Goal: Task Accomplishment & Management: Complete application form

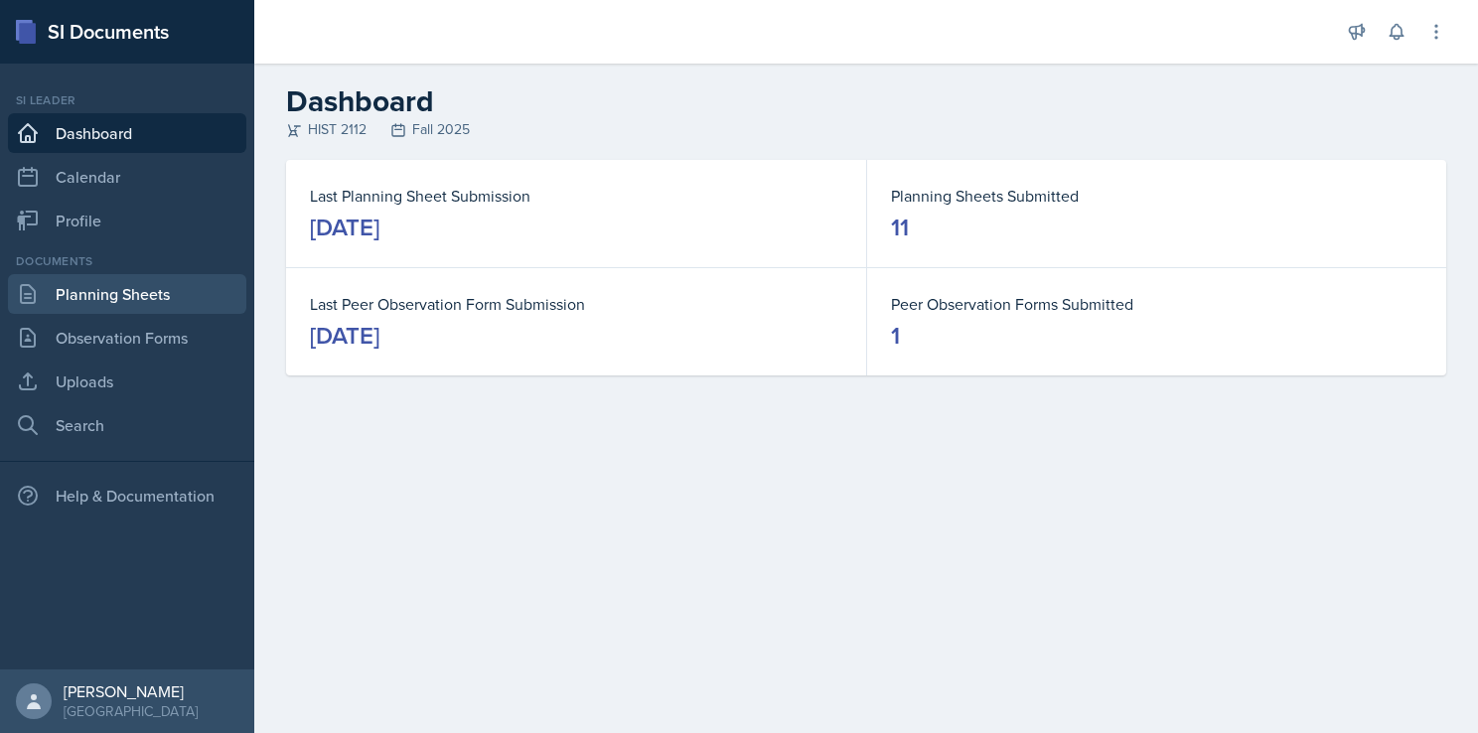
click at [134, 274] on link "Planning Sheets" at bounding box center [127, 294] width 238 height 40
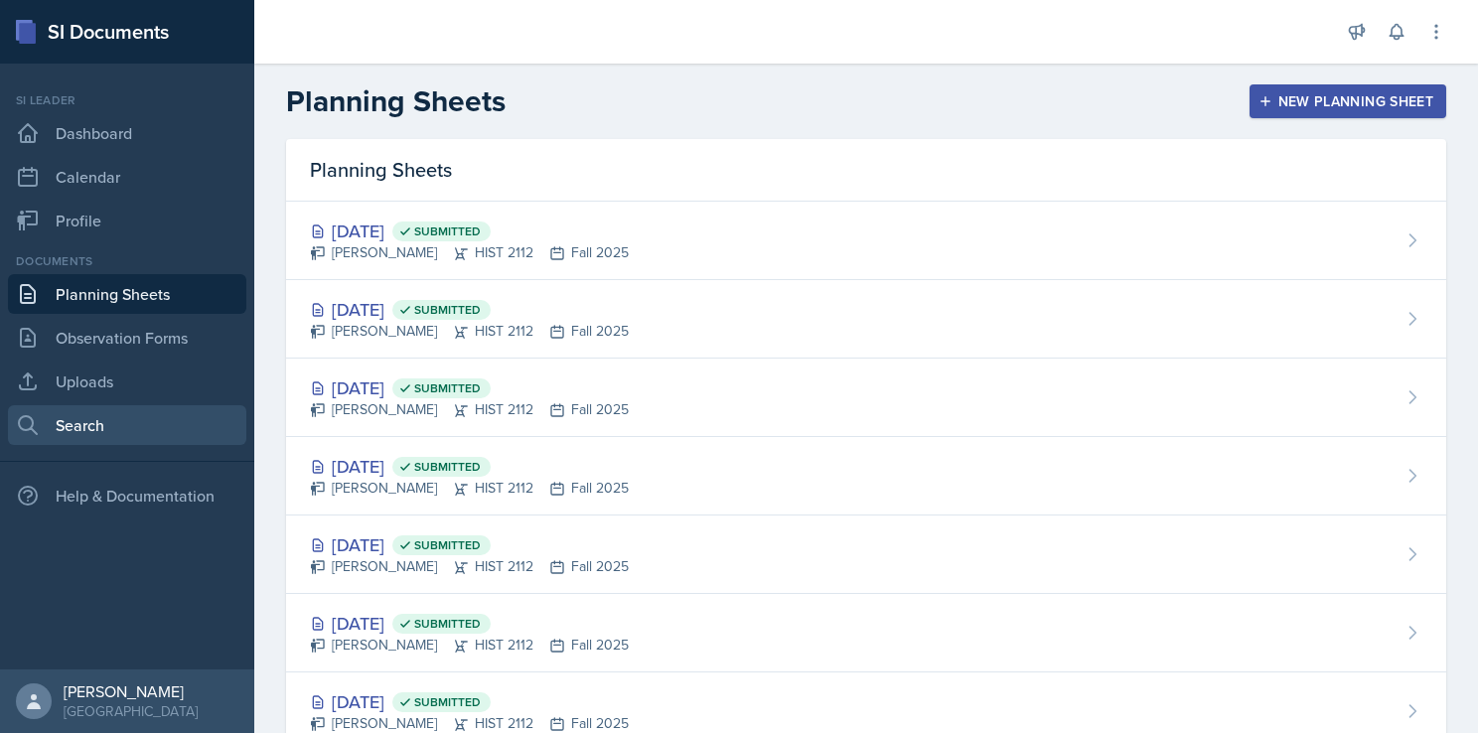
click at [110, 407] on link "Search" at bounding box center [127, 425] width 238 height 40
select select "all"
select select "1"
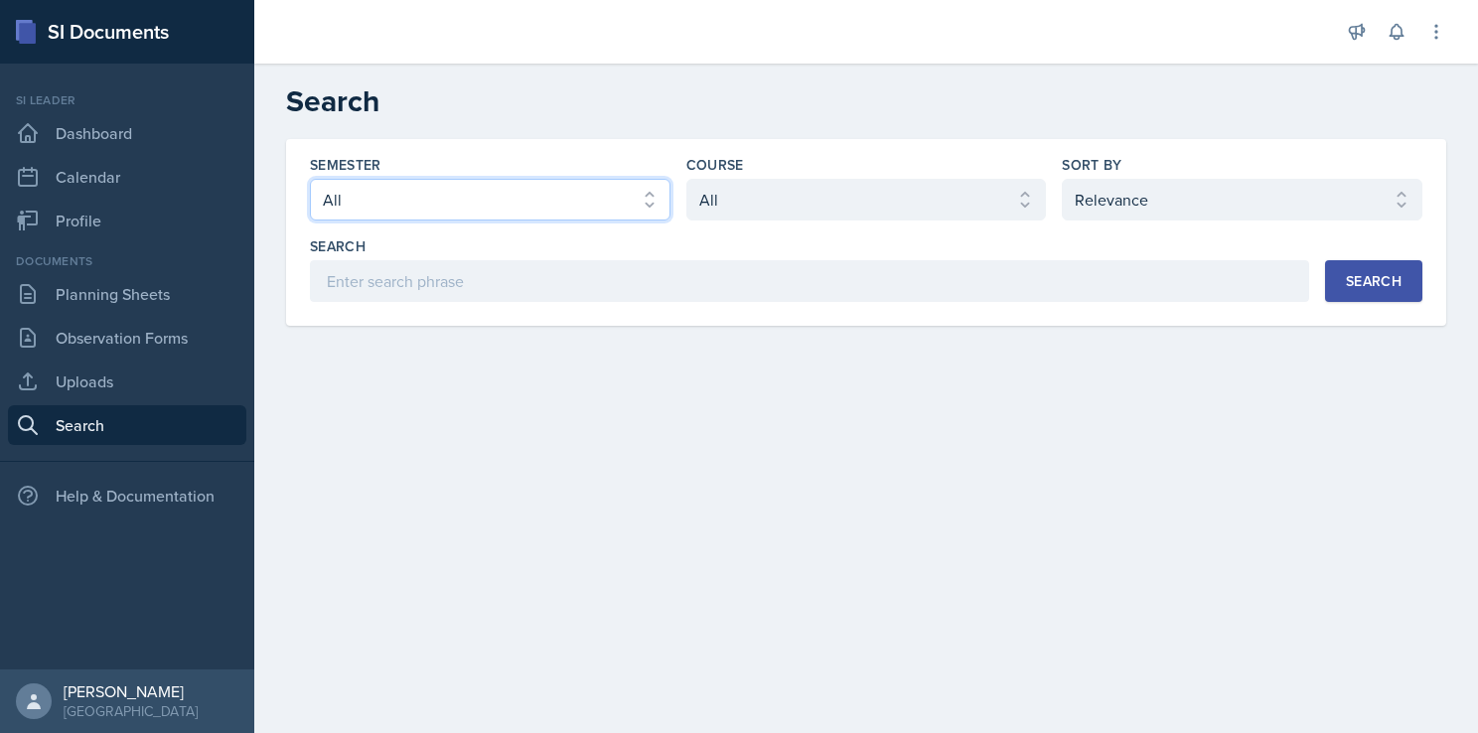
click at [457, 184] on select "Select semester All Fall 2025 Summer 2025 Spring 2025 Fall 2024 Summer 2024 Spr…" at bounding box center [490, 200] width 361 height 42
select select "2bed604d-1099-4043-b1bc-2365e8740244"
click at [310, 179] on select "Select semester All Fall 2025 Summer 2025 Spring 2025 Fall 2024 Summer 2024 Spr…" at bounding box center [490, 200] width 361 height 42
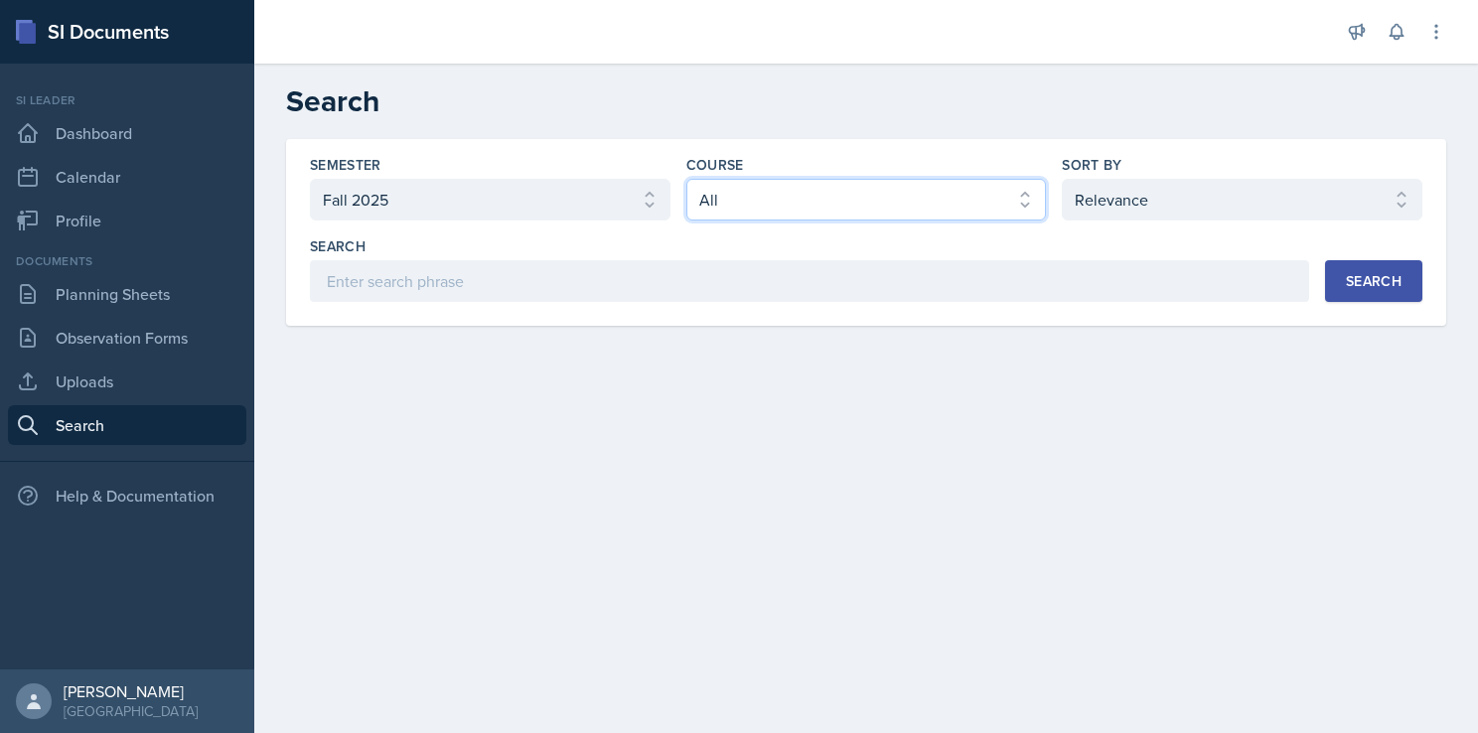
click at [854, 205] on select "Select course All ACCT 2101 ACCT 2102 ACCT 4050 ANTH 1102 ANTH 3301 ARCH 1000 A…" at bounding box center [866, 200] width 361 height 42
select select "e03f2d5a-f3a5-4e0e-9167-550ff5b2876a"
click at [686, 179] on select "Select course All ACCT 2101 ACCT 2102 ACCT 4050 ANTH 1102 ANTH 3301 ARCH 1000 A…" at bounding box center [866, 200] width 361 height 42
click at [1391, 287] on div "Search" at bounding box center [1374, 281] width 56 height 16
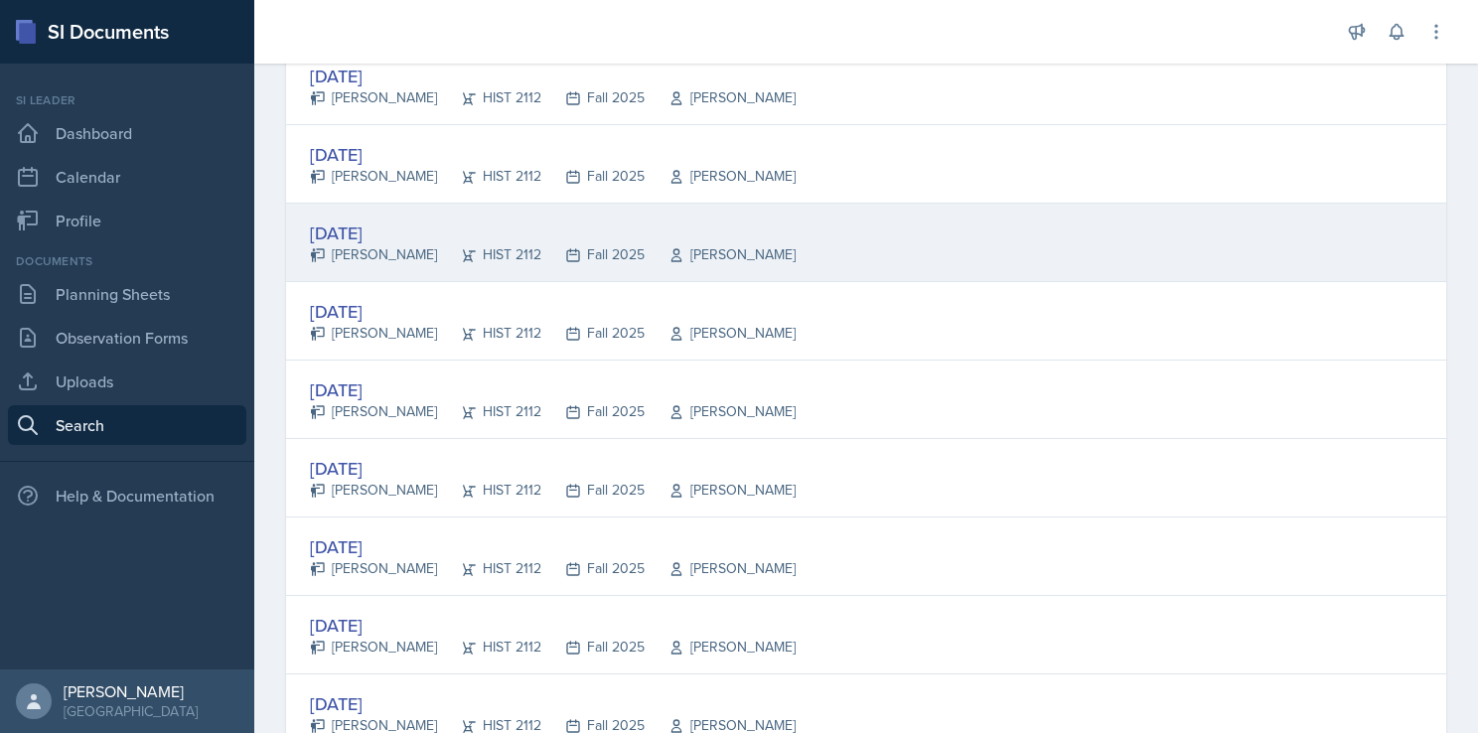
scroll to position [1291, 0]
click at [400, 221] on div "[DATE]" at bounding box center [553, 233] width 486 height 27
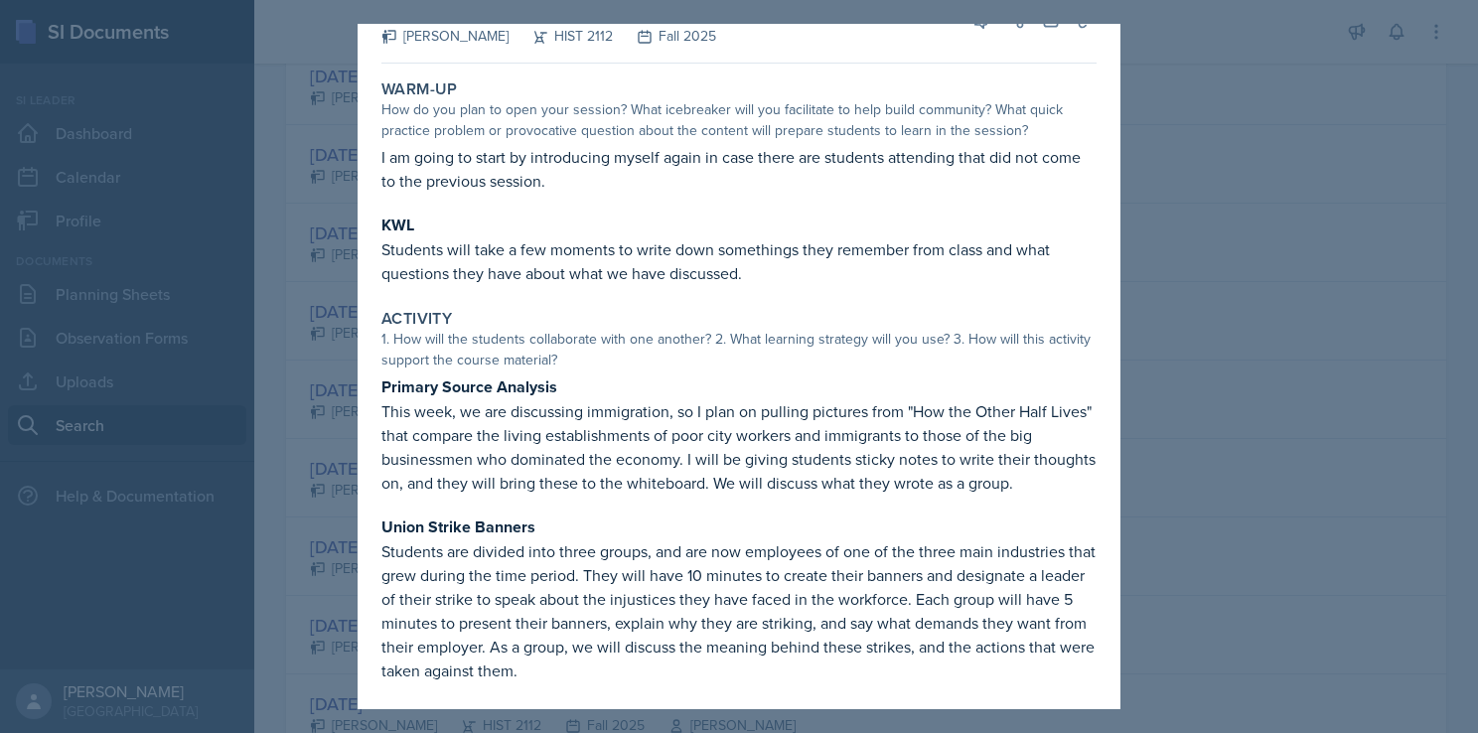
scroll to position [0, 0]
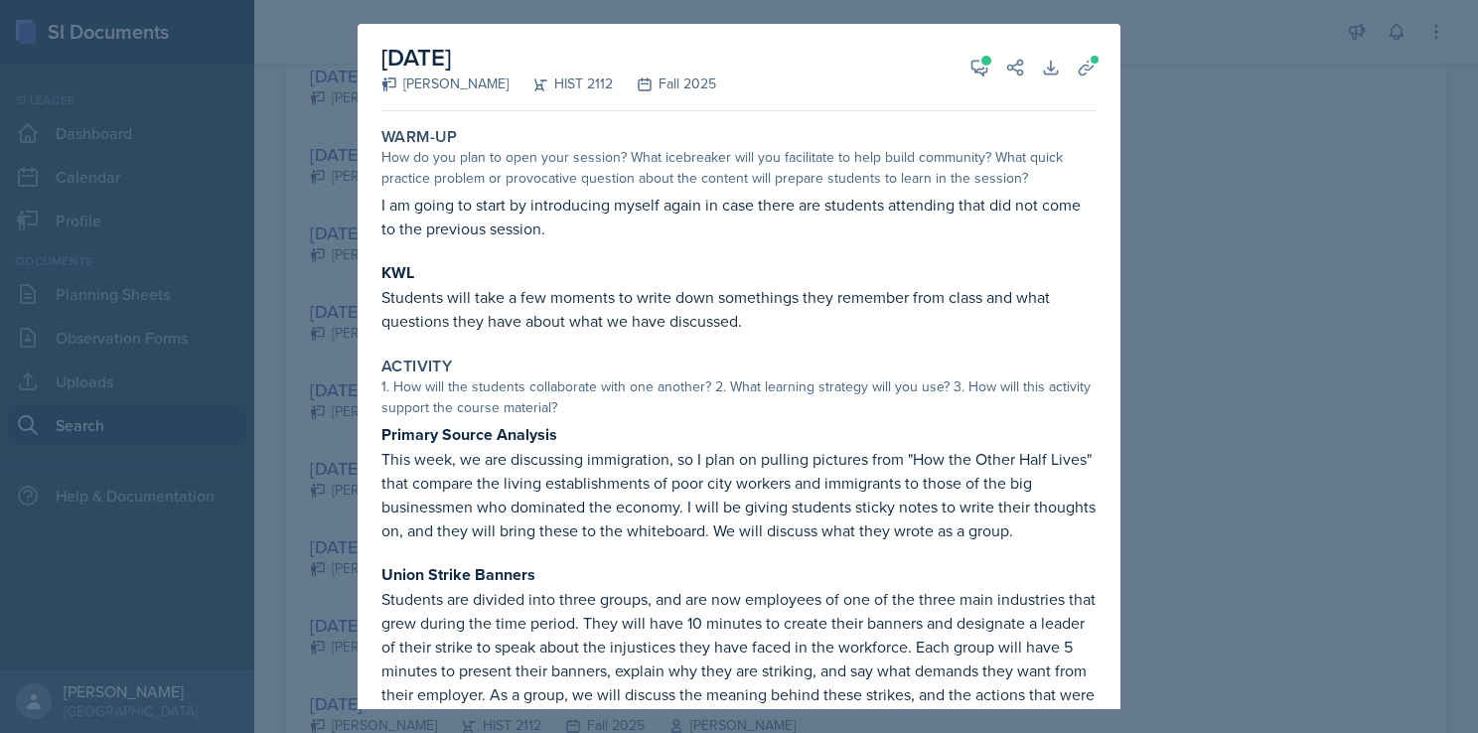
click at [1210, 422] on div at bounding box center [739, 366] width 1478 height 733
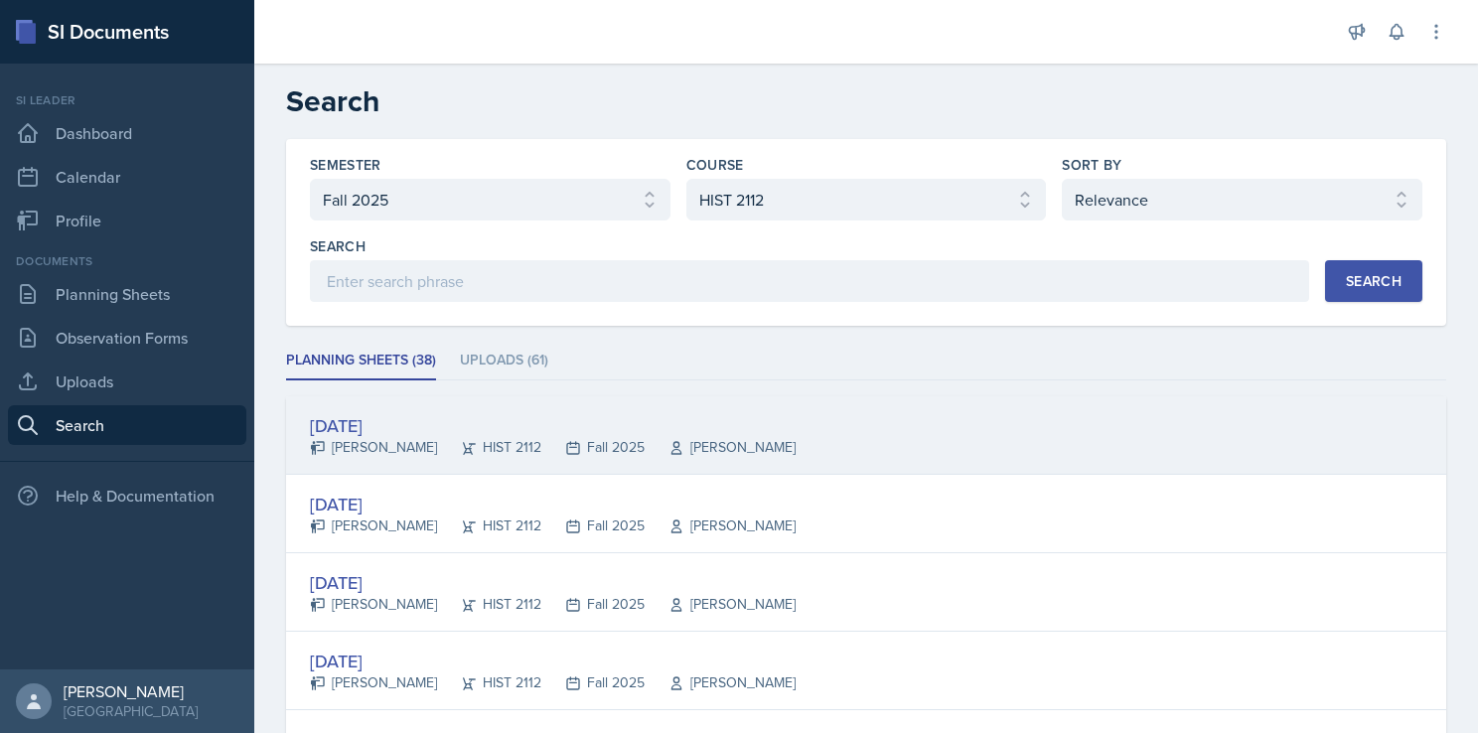
click at [638, 426] on div "[DATE]" at bounding box center [553, 425] width 486 height 27
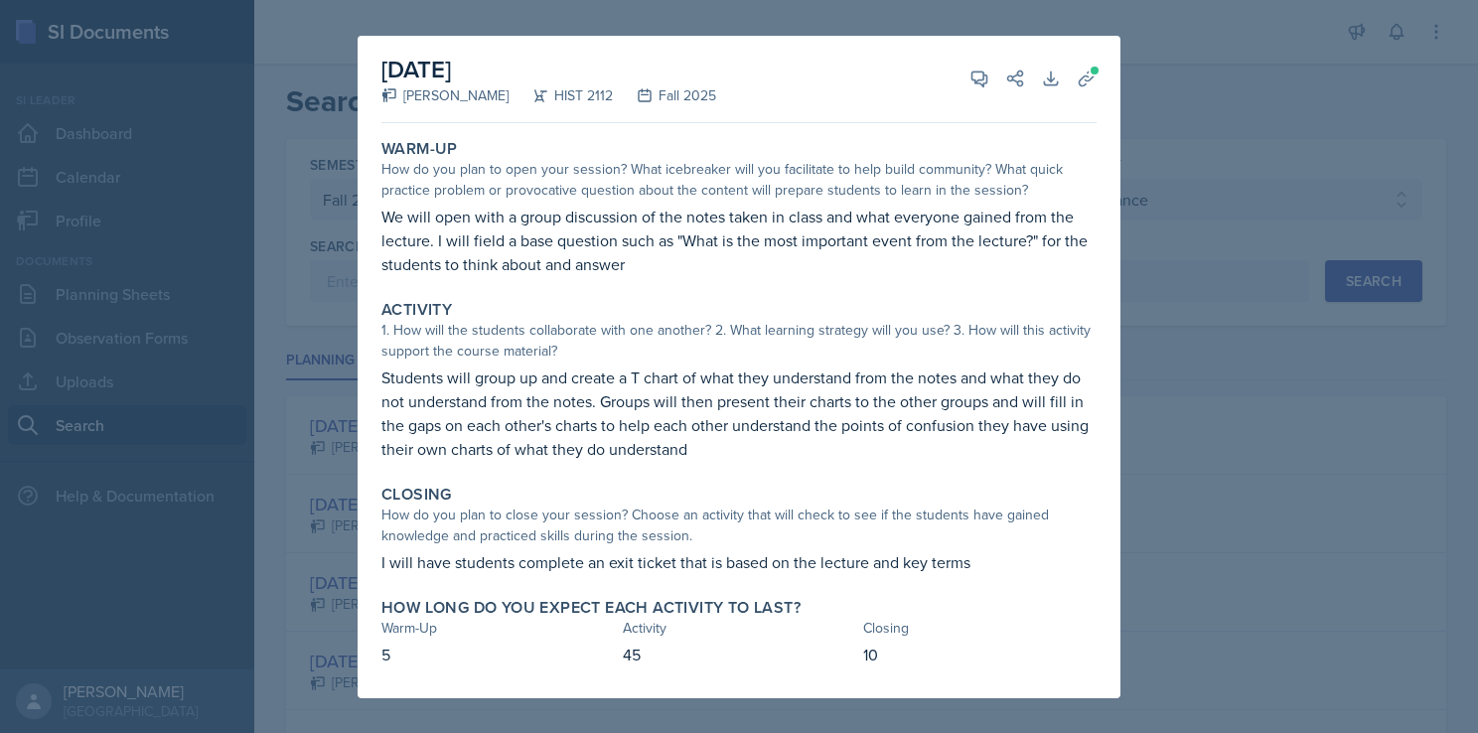
click at [747, 303] on div "Activity" at bounding box center [738, 310] width 715 height 20
click at [1080, 73] on icon at bounding box center [1087, 79] width 20 height 20
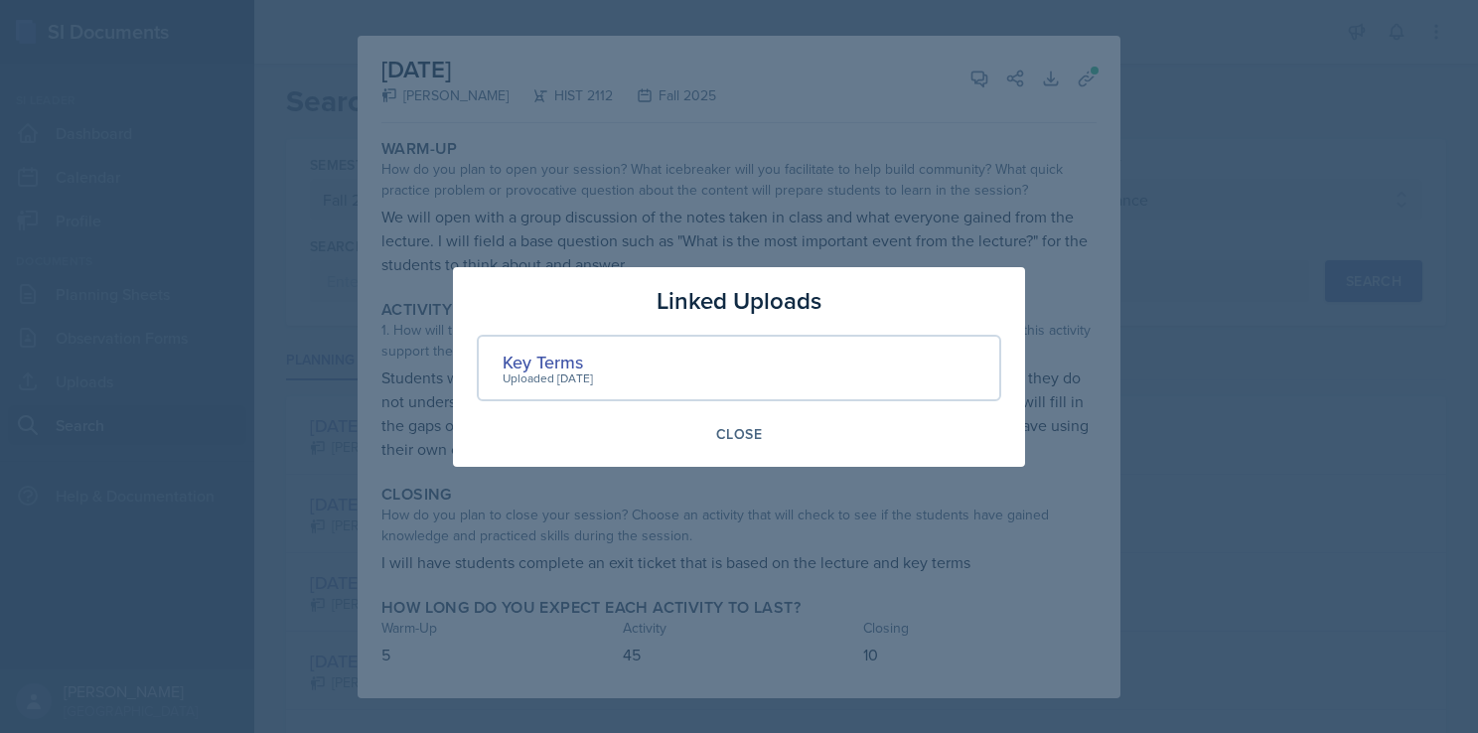
click at [646, 213] on div at bounding box center [739, 366] width 1478 height 733
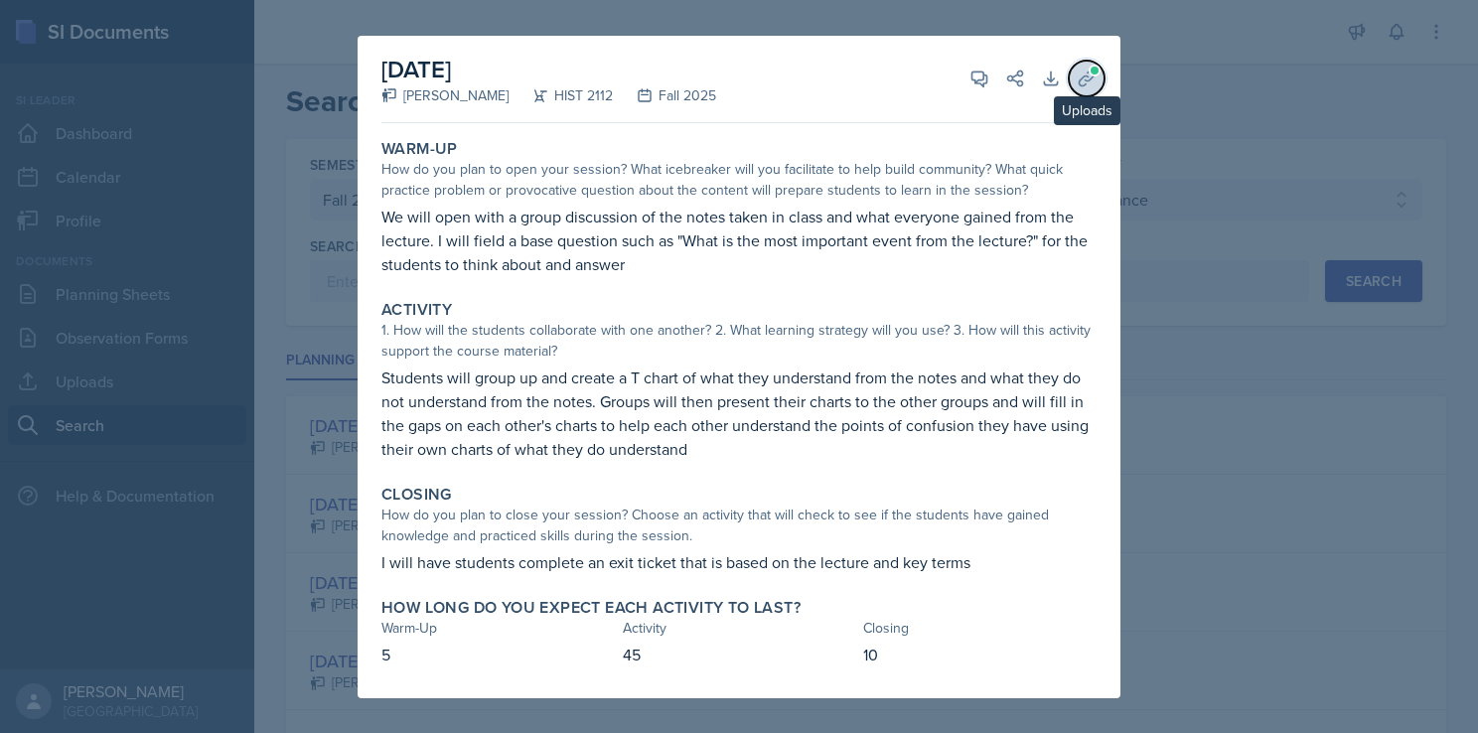
click at [1077, 70] on icon at bounding box center [1087, 79] width 20 height 20
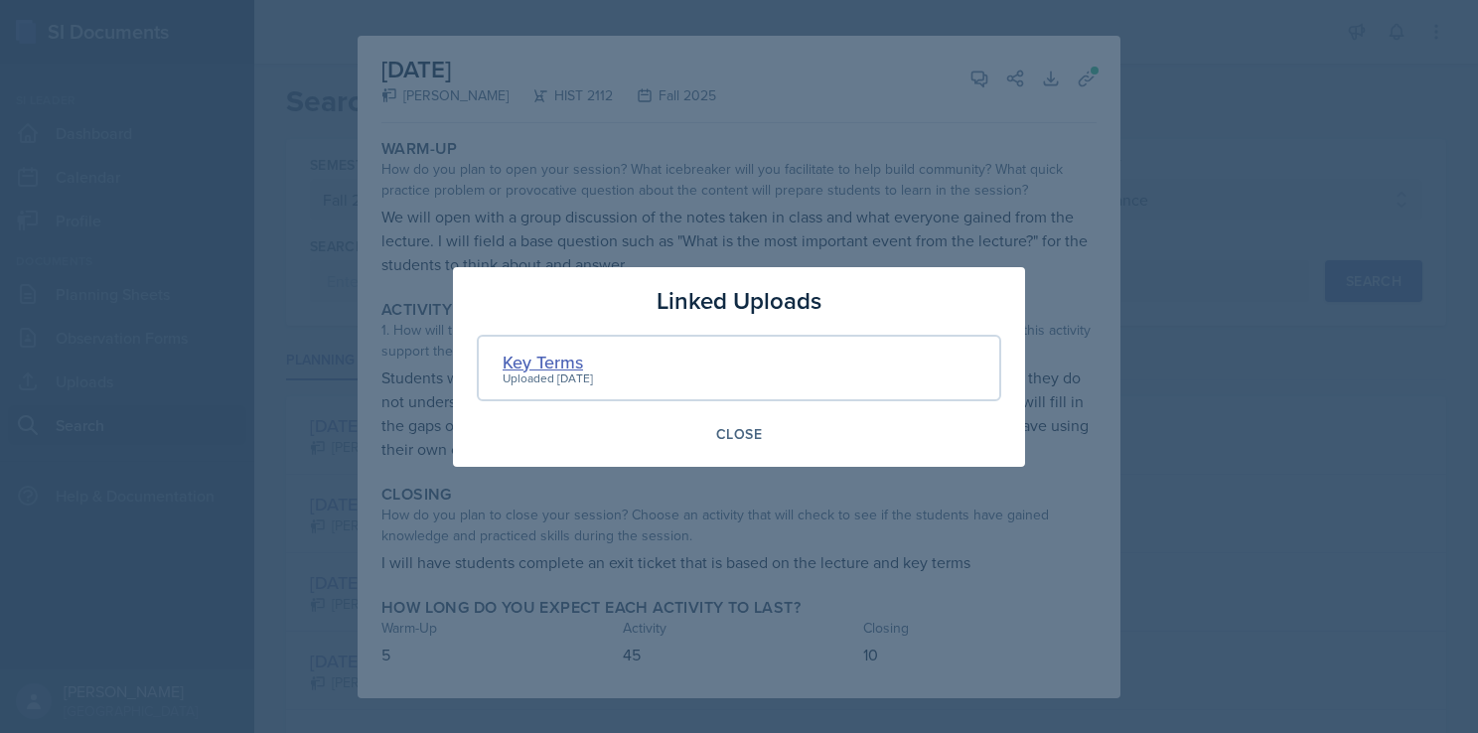
click at [555, 364] on div "Key Terms" at bounding box center [548, 362] width 90 height 27
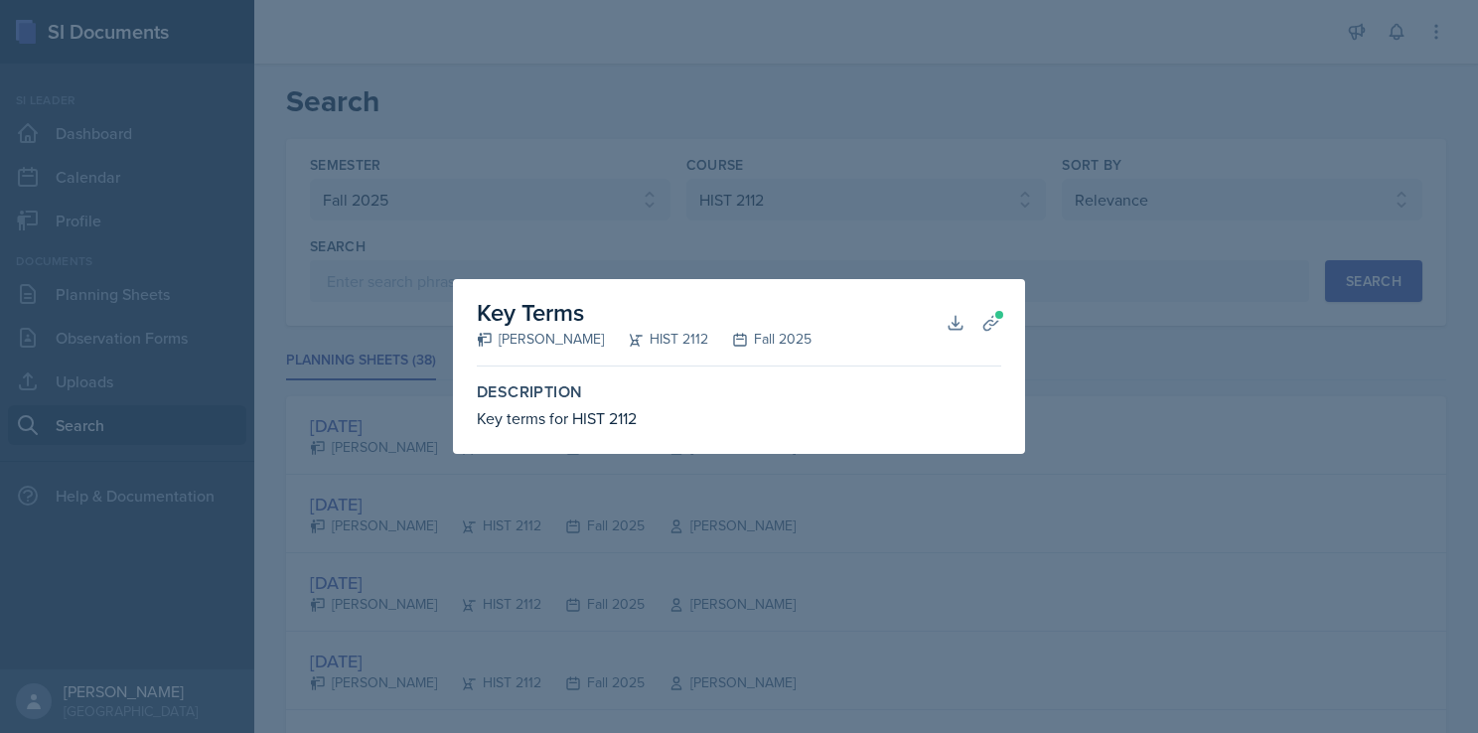
click at [1112, 344] on div at bounding box center [739, 366] width 1478 height 733
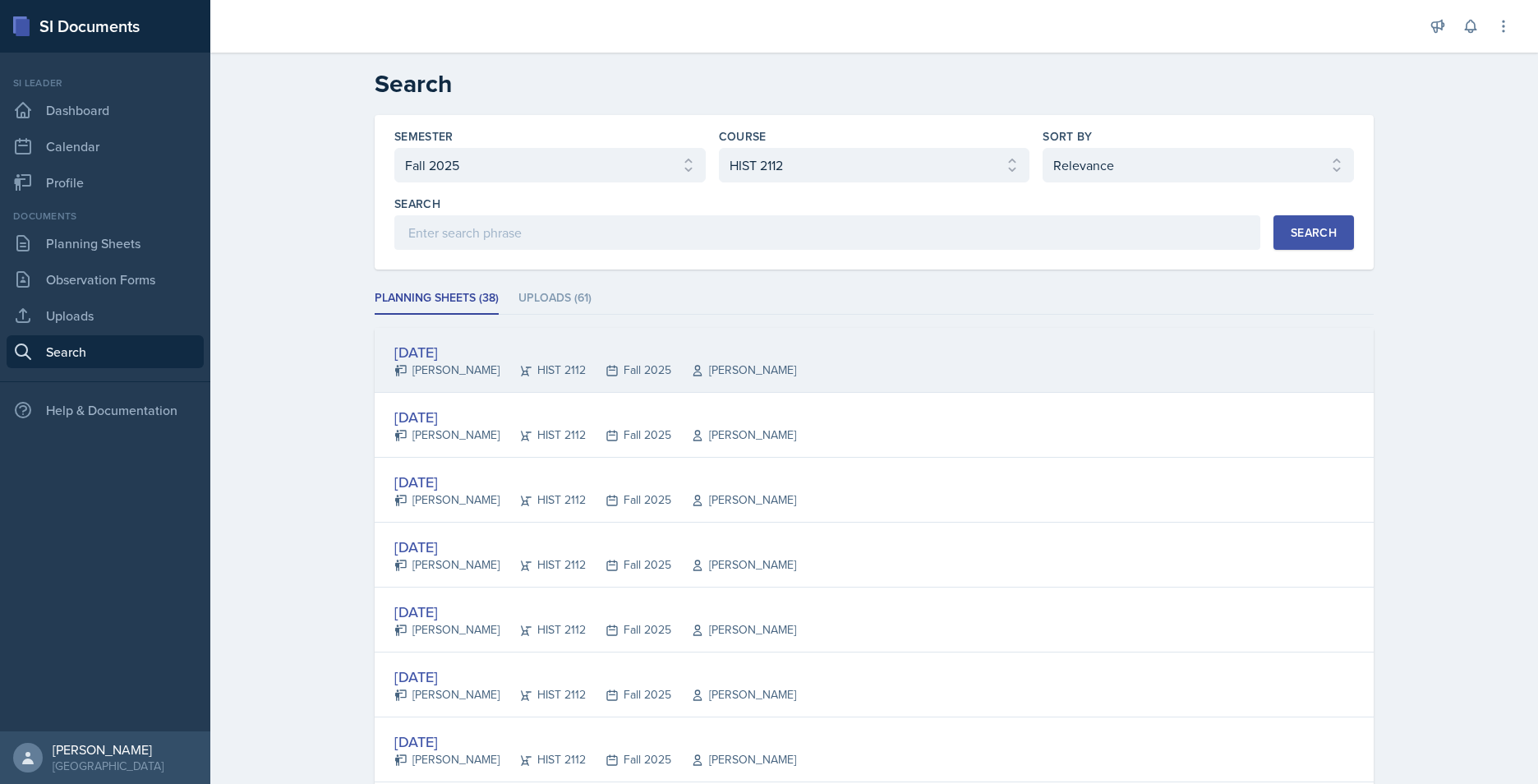
click at [424, 358] on div "[DATE]" at bounding box center [596, 351] width 402 height 22
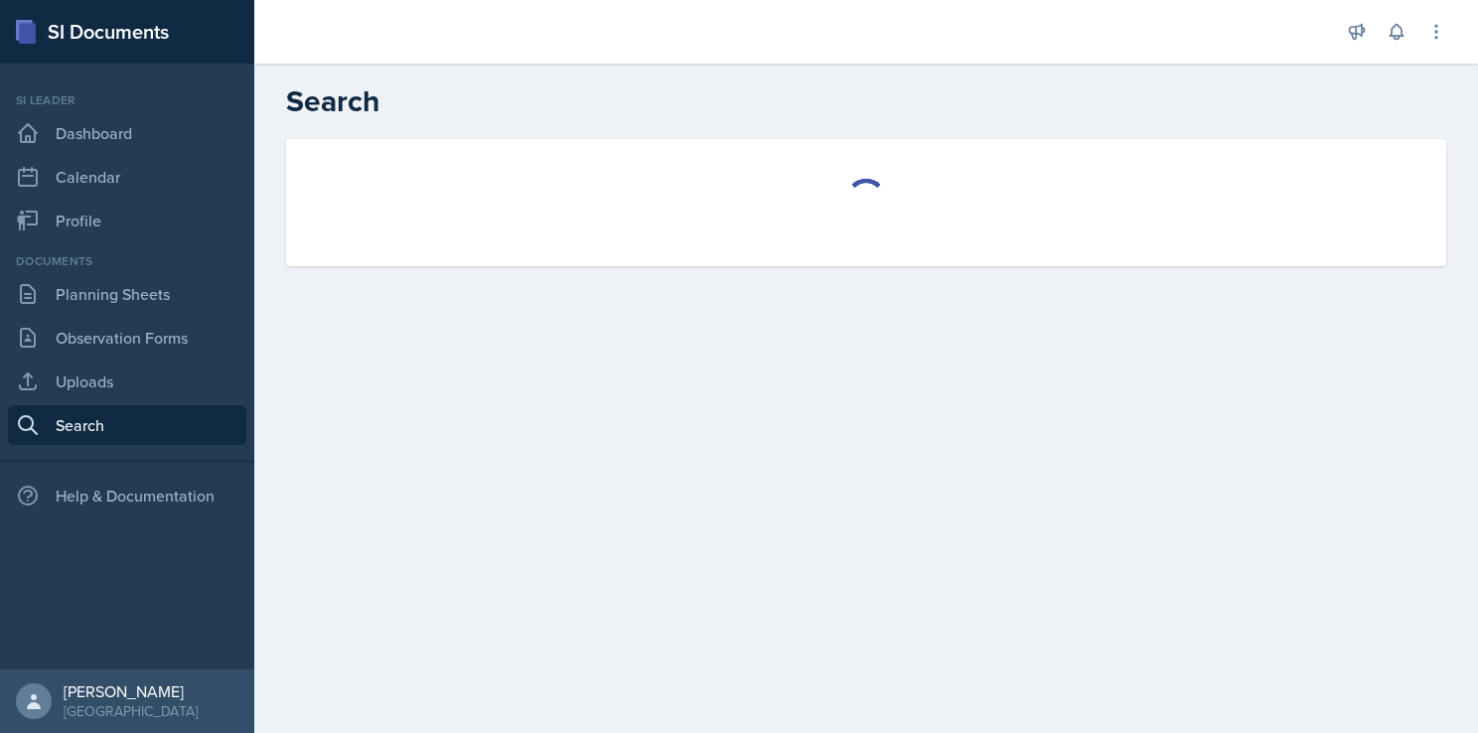
select select "all"
select select "1"
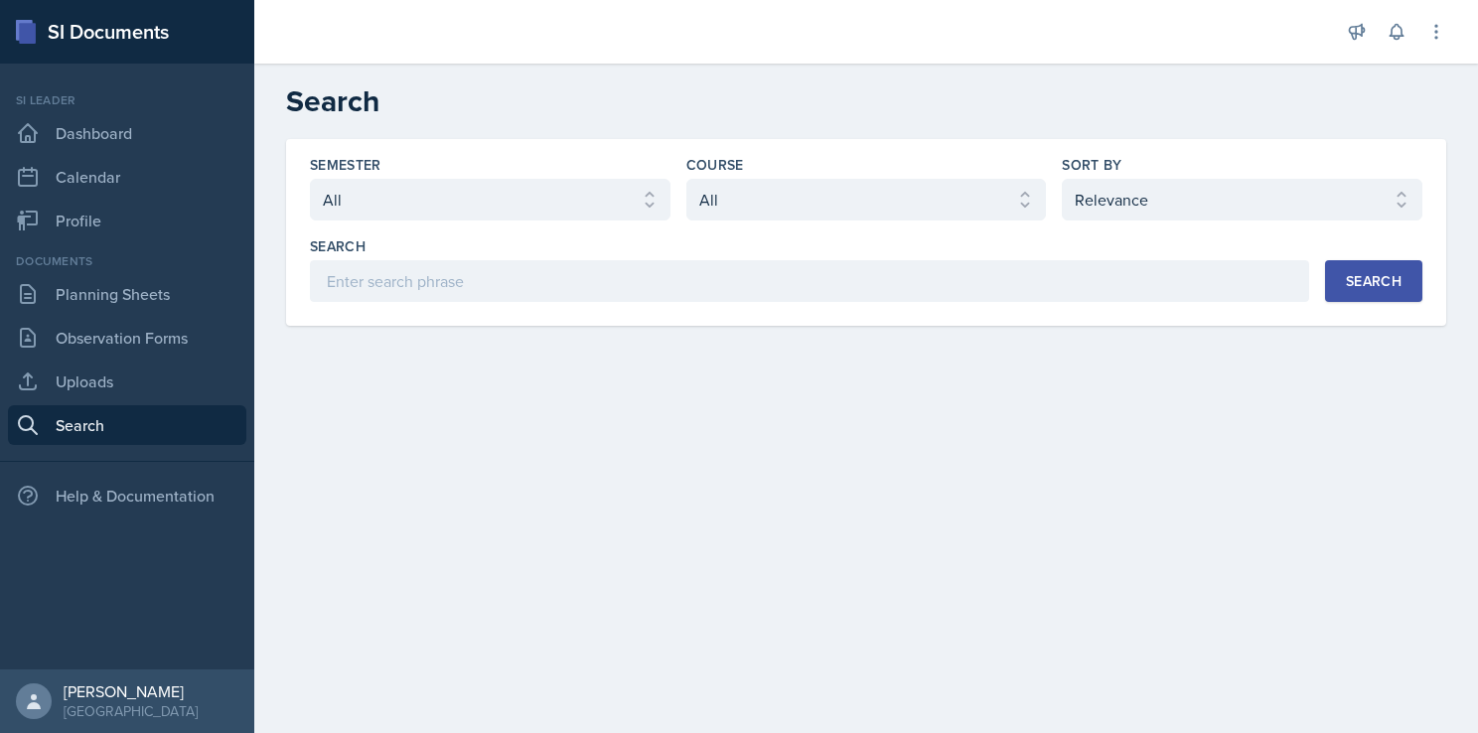
drag, startPoint x: 513, startPoint y: 515, endPoint x: 295, endPoint y: 431, distance: 233.3
click at [513, 515] on main "Search Semester Select semester All Fall 2025 Summer 2025 Spring 2025 Fall 2024…" at bounding box center [866, 398] width 1224 height 669
click at [87, 287] on link "Planning Sheets" at bounding box center [127, 294] width 238 height 40
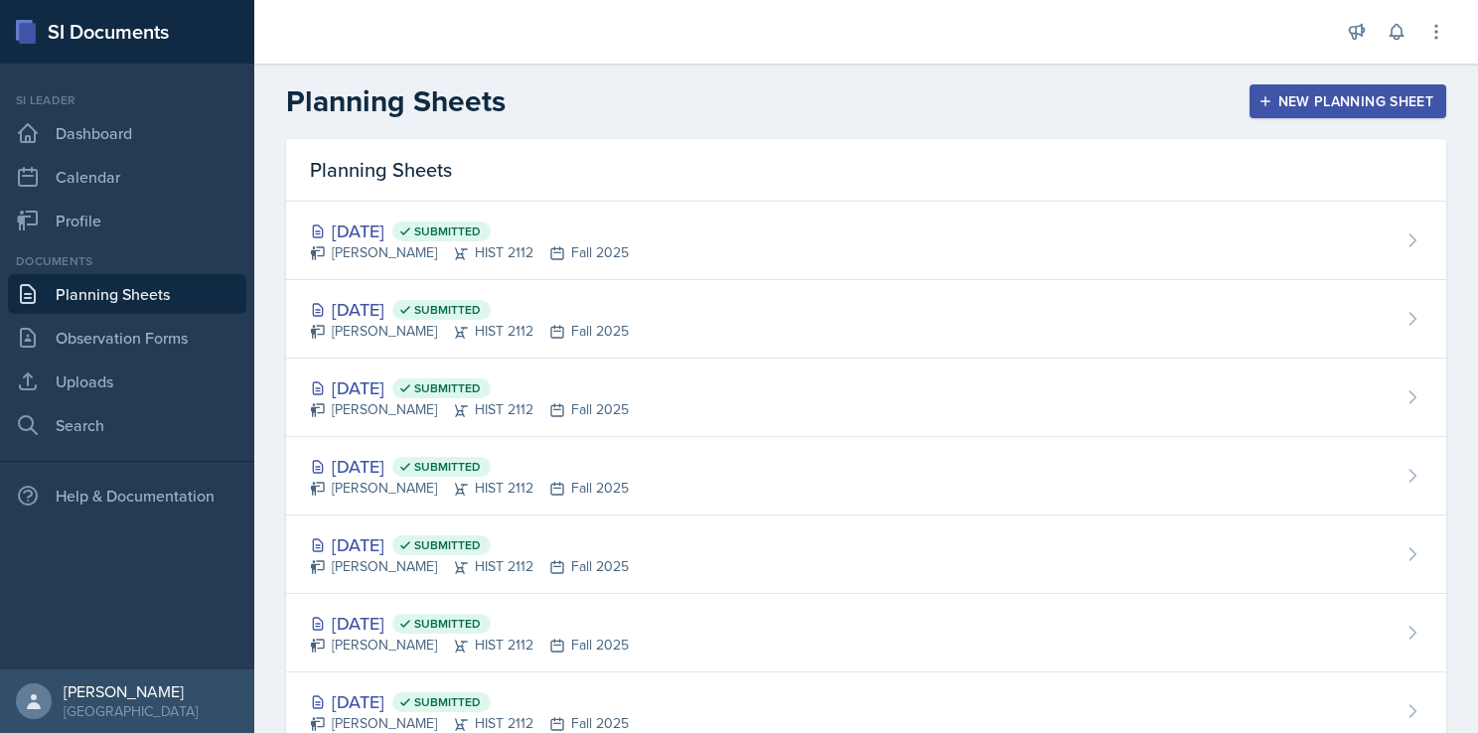
click at [1330, 102] on div "New Planning Sheet" at bounding box center [1347, 101] width 171 height 16
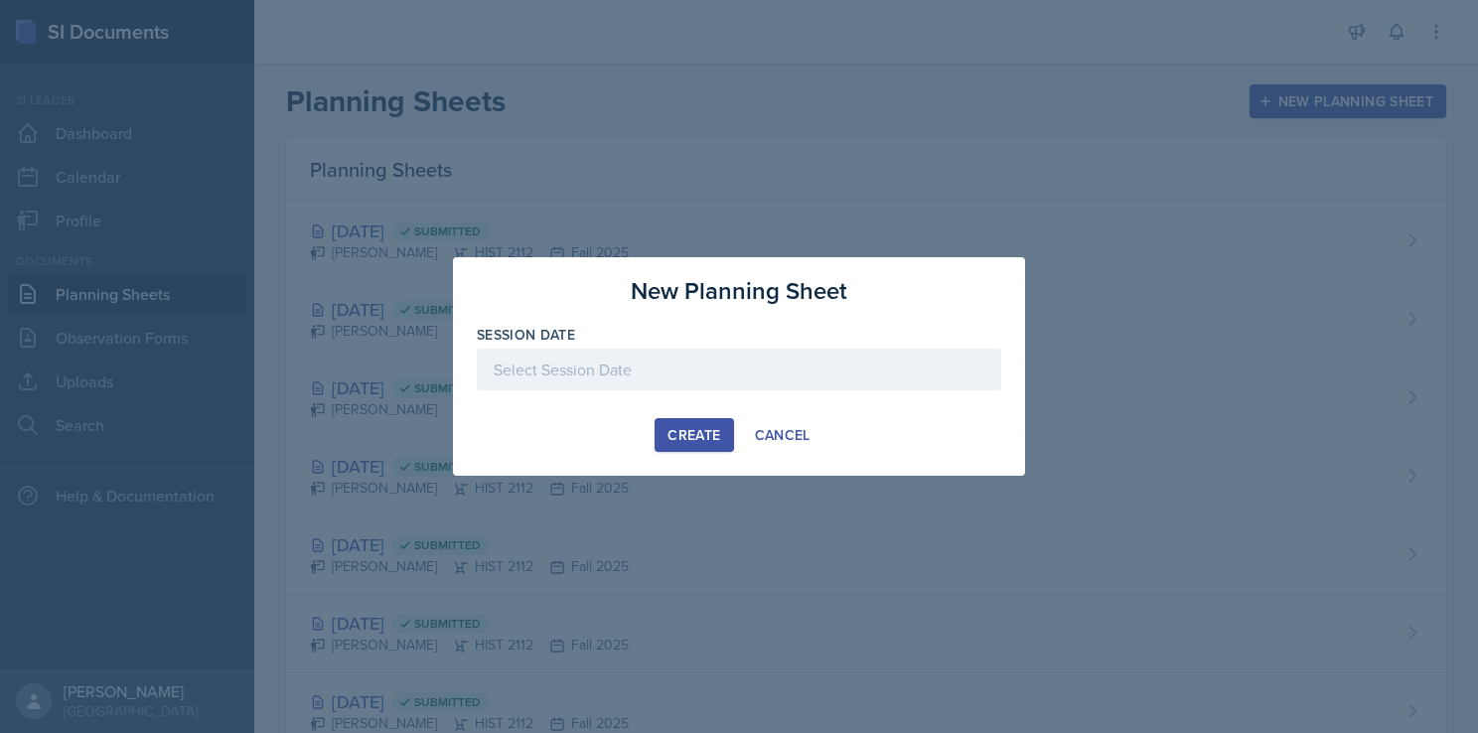
click at [656, 391] on div at bounding box center [739, 400] width 524 height 20
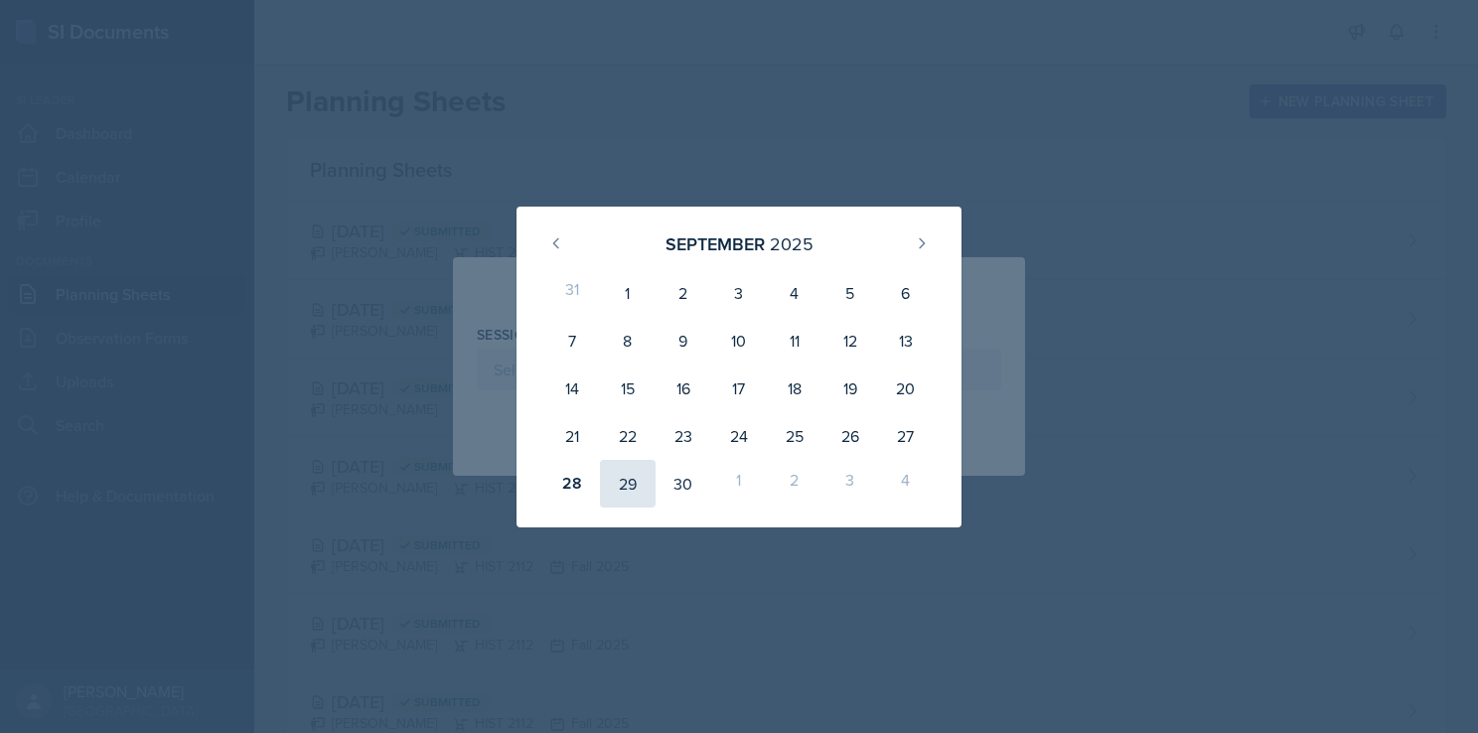
click at [636, 486] on div "29" at bounding box center [628, 484] width 56 height 48
type input "[DATE]"
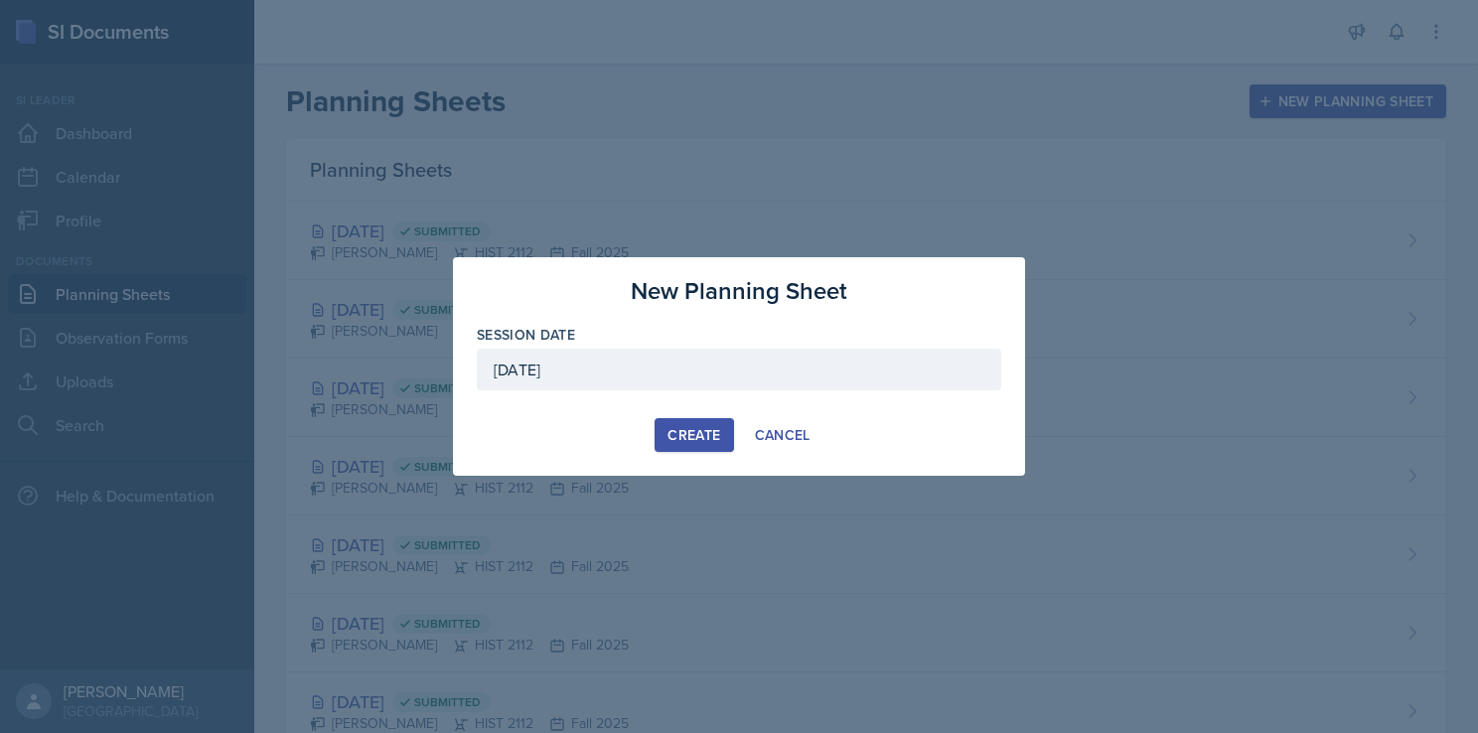
click at [675, 435] on div "Create" at bounding box center [693, 435] width 53 height 16
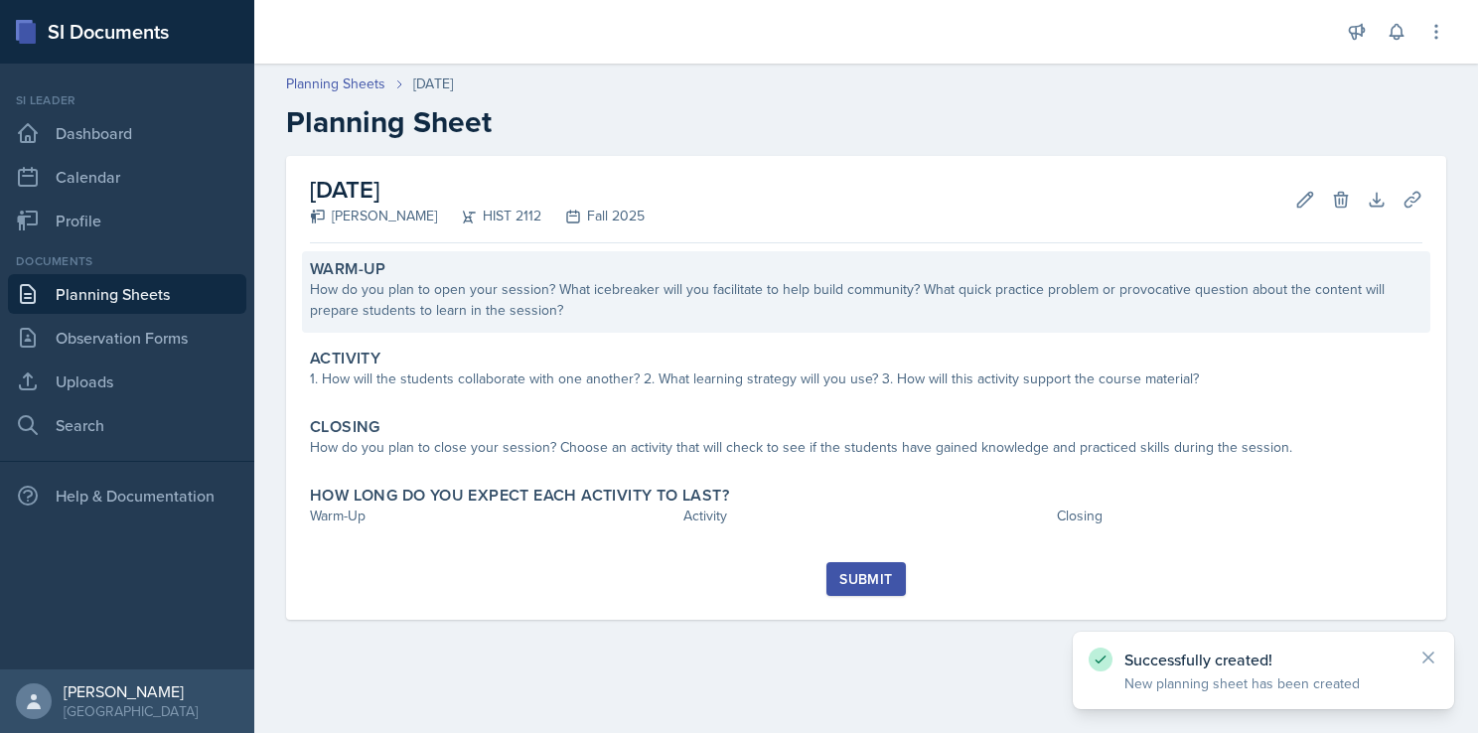
click at [612, 296] on div "How do you plan to open your session? What icebreaker will you facilitate to he…" at bounding box center [866, 300] width 1112 height 42
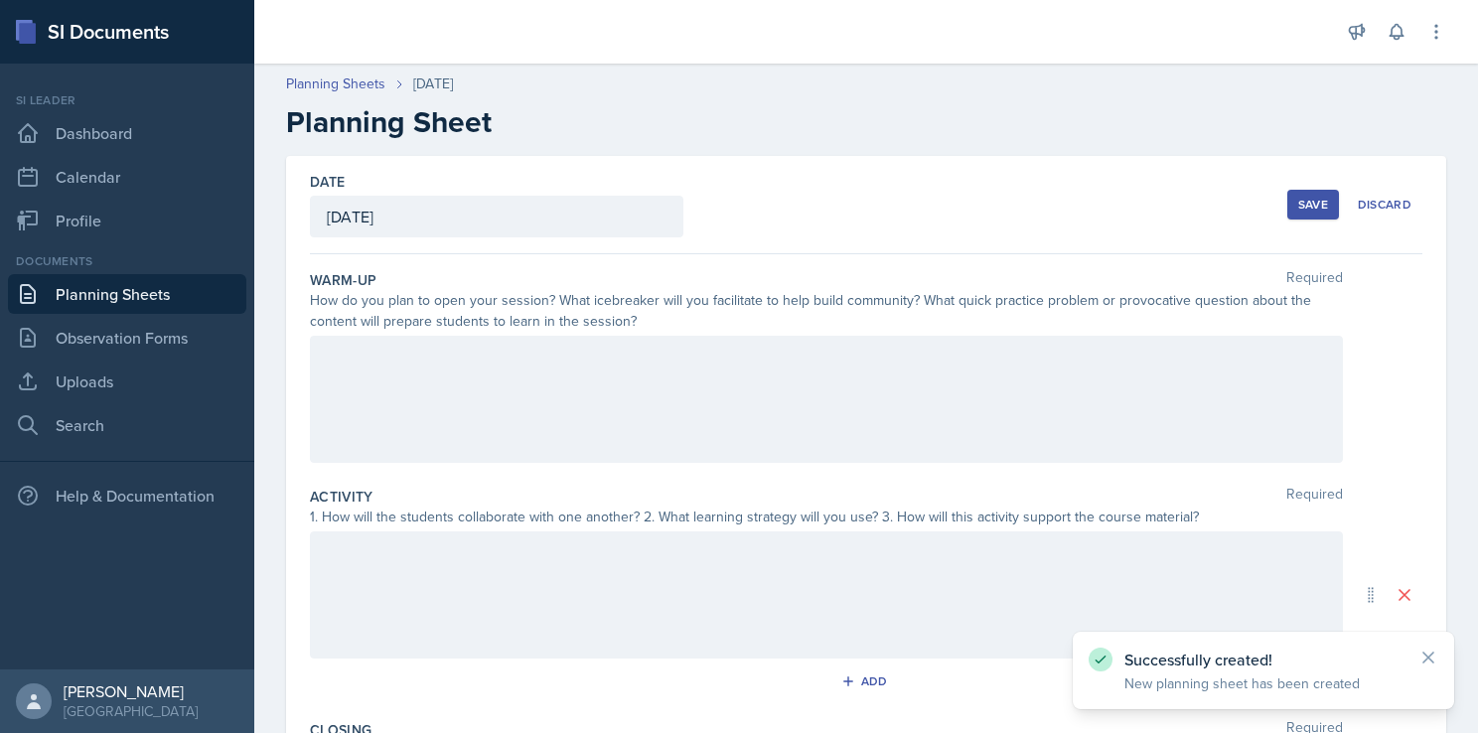
click at [542, 375] on div at bounding box center [826, 399] width 1033 height 127
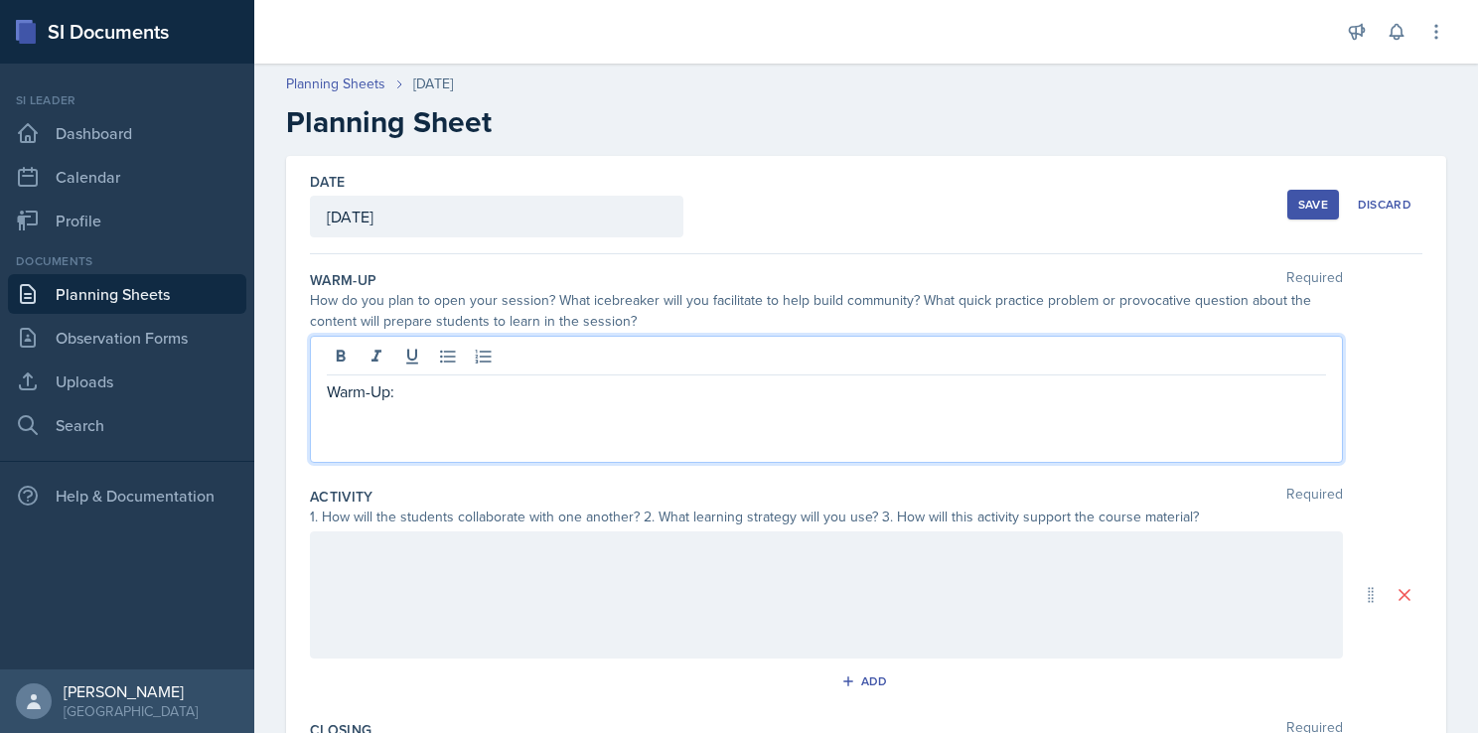
click at [373, 423] on p at bounding box center [826, 415] width 999 height 24
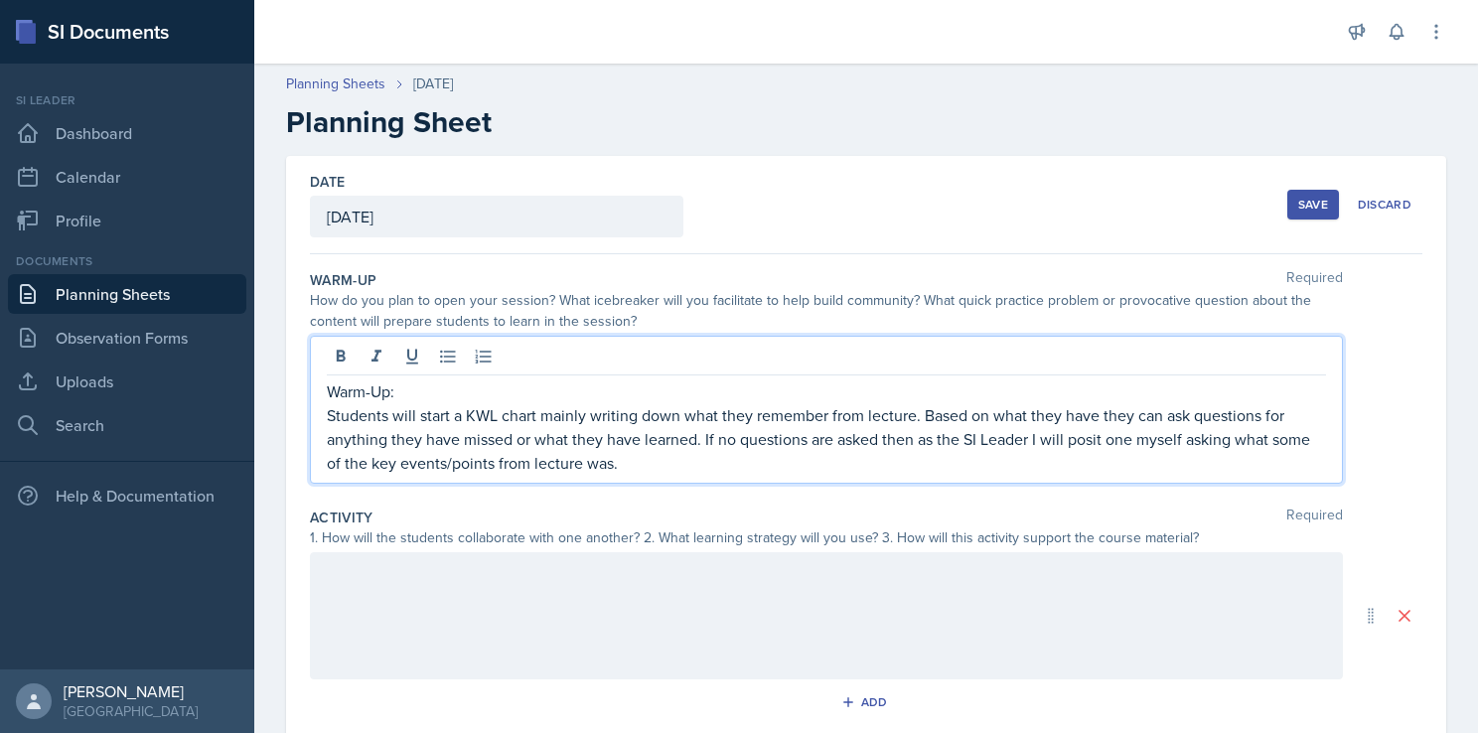
click at [691, 458] on p "Students will start a KWL chart mainly writing down what they remember from lec…" at bounding box center [826, 439] width 999 height 72
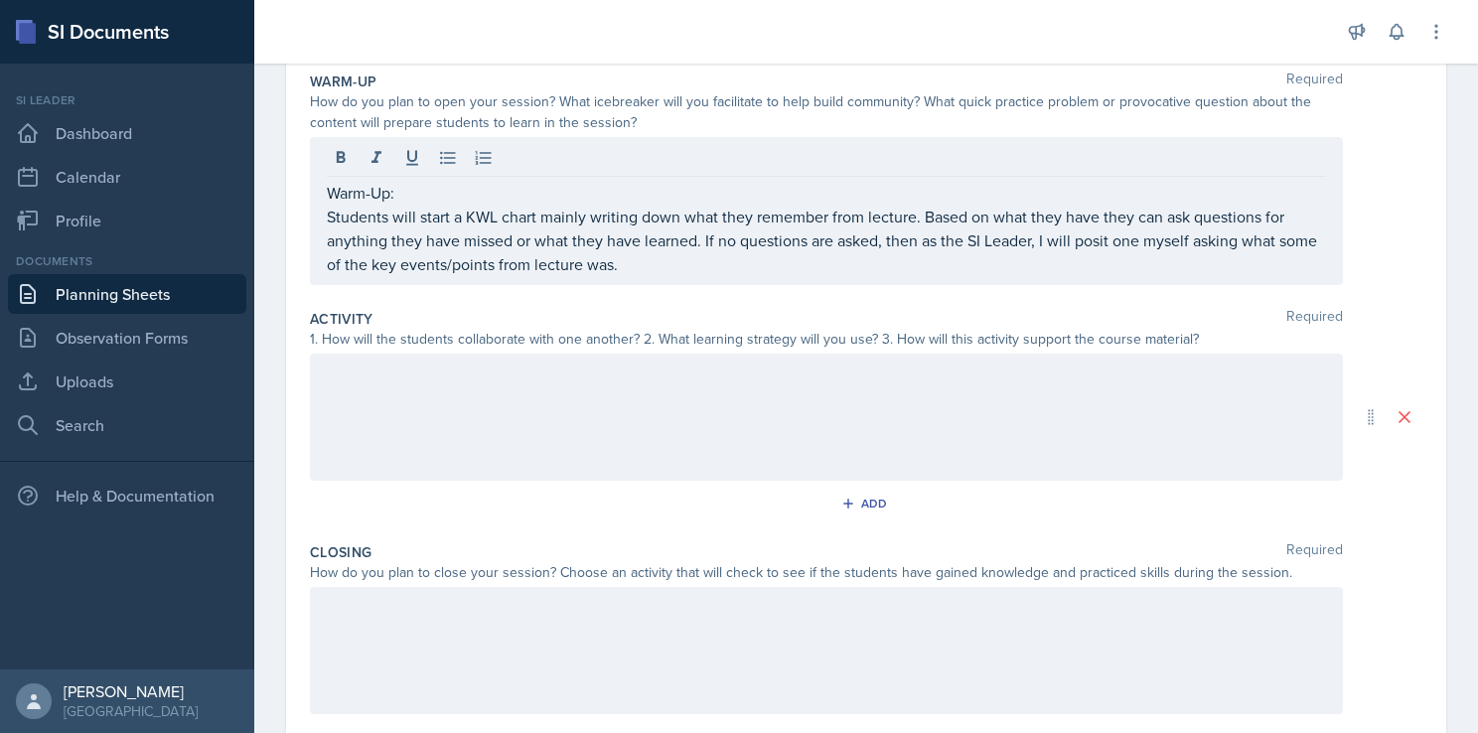
click at [497, 411] on div at bounding box center [826, 417] width 1033 height 127
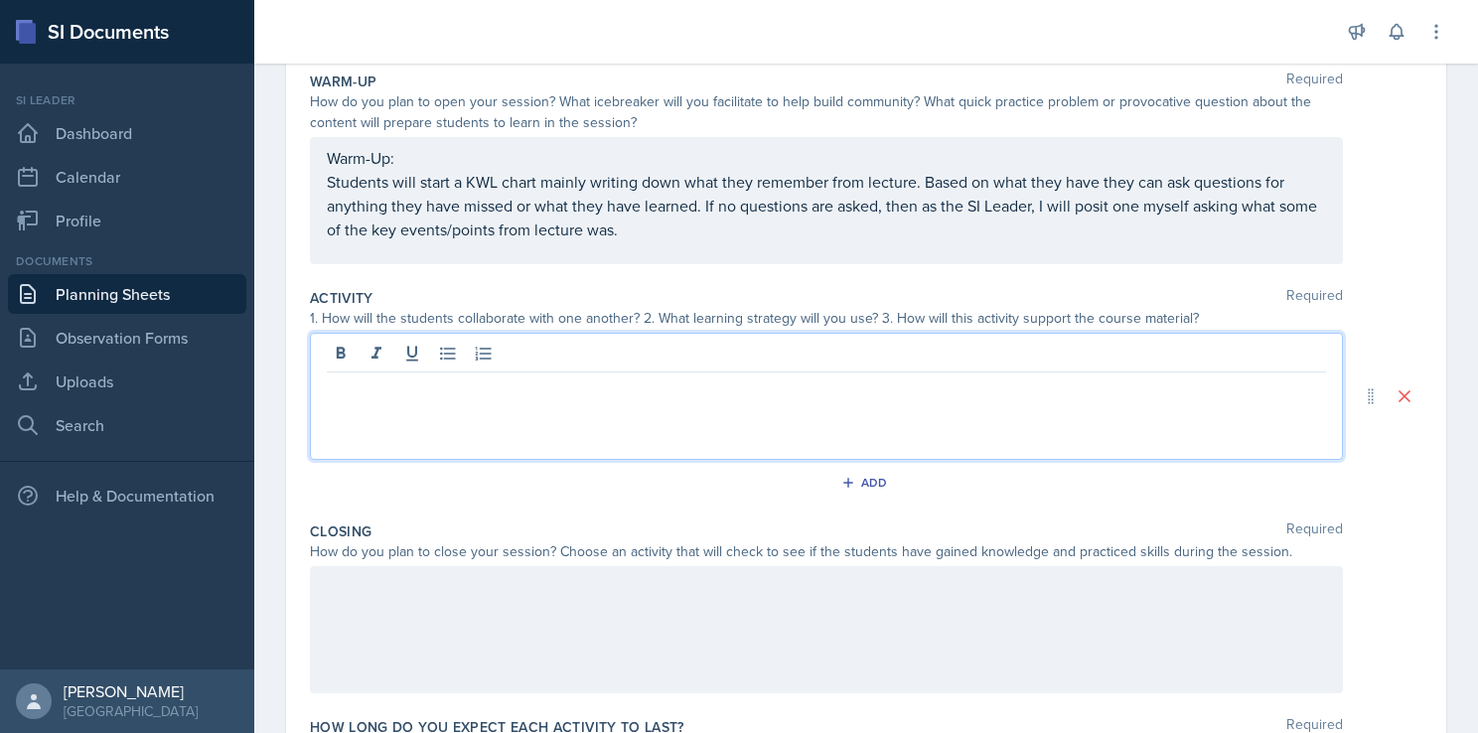
scroll to position [233, 0]
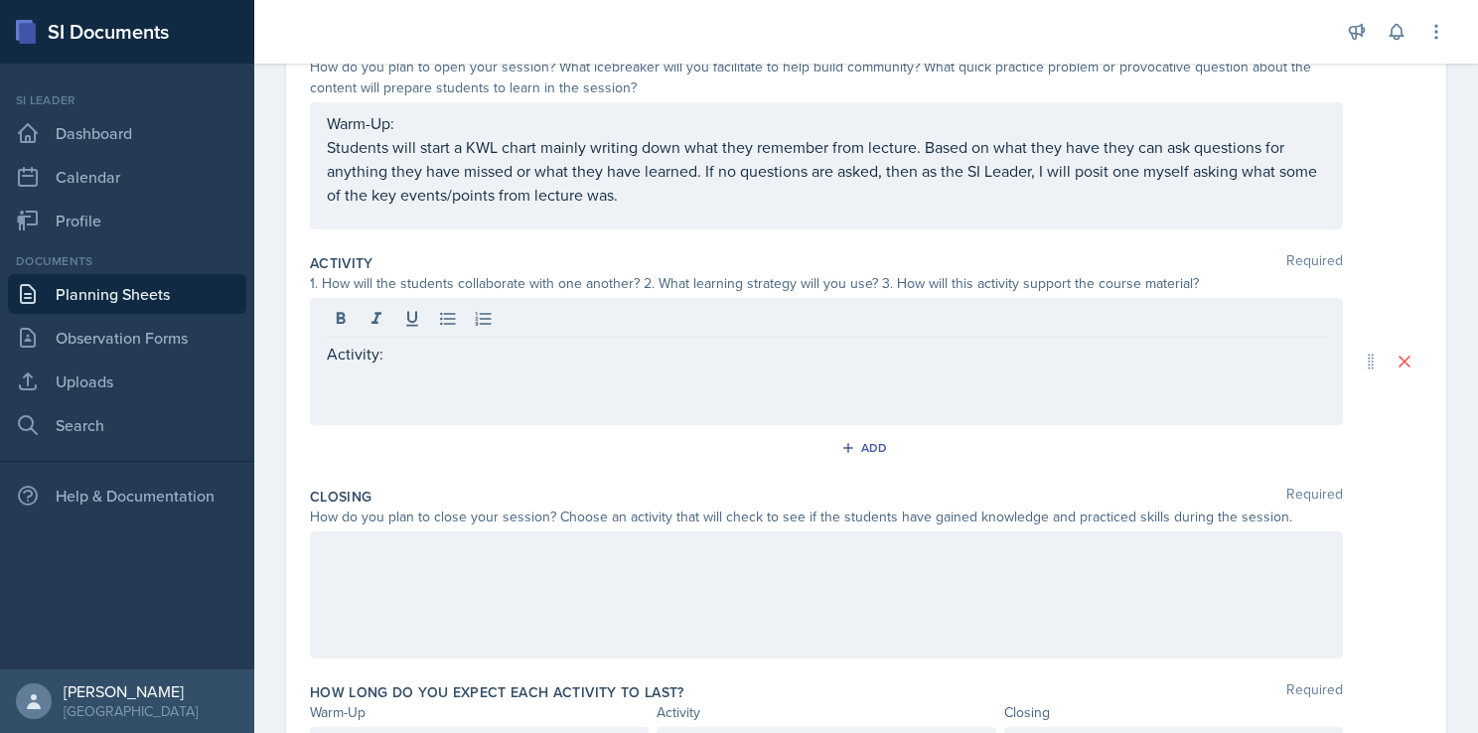
click at [428, 387] on div "Activity:" at bounding box center [826, 361] width 1033 height 127
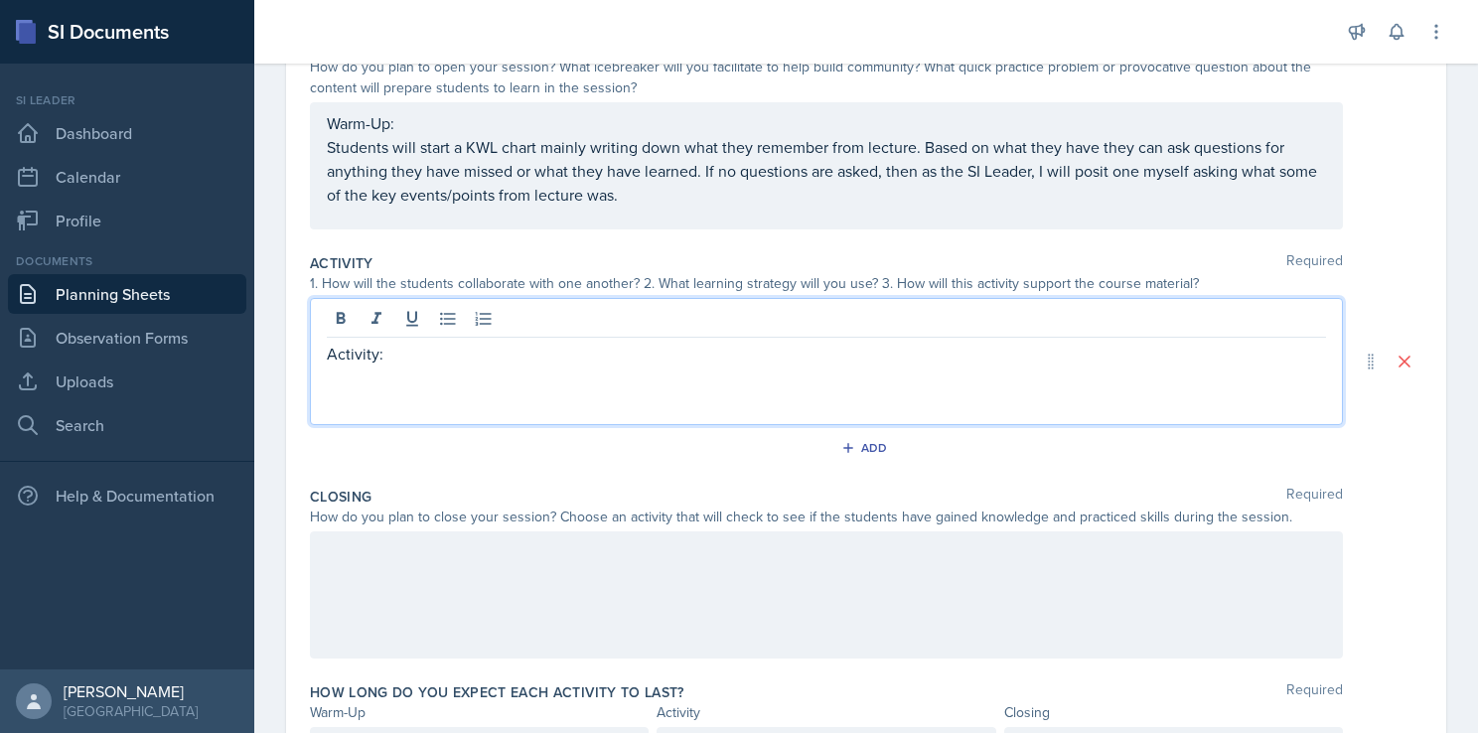
click at [365, 398] on div "Activity:" at bounding box center [826, 361] width 1033 height 127
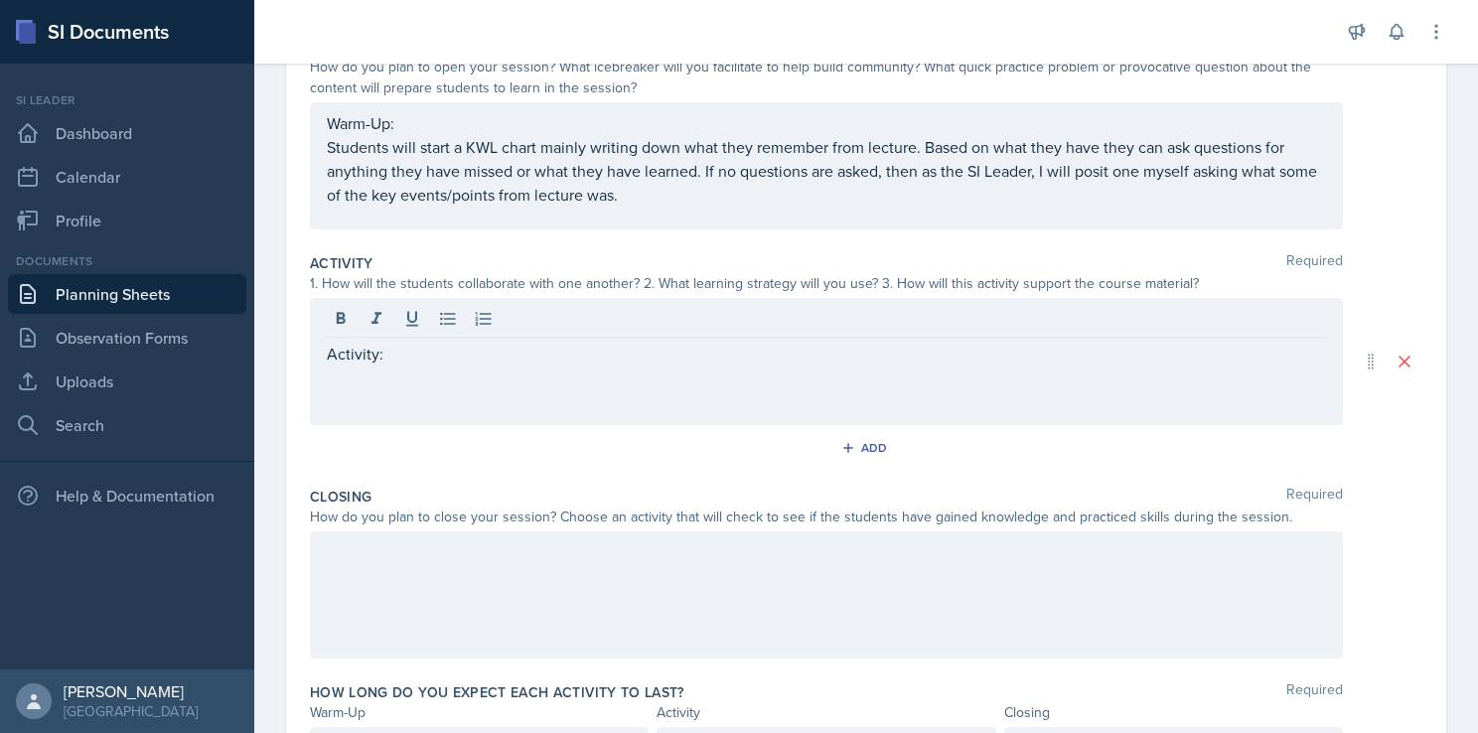
click at [396, 391] on div "Activity:" at bounding box center [826, 361] width 1033 height 127
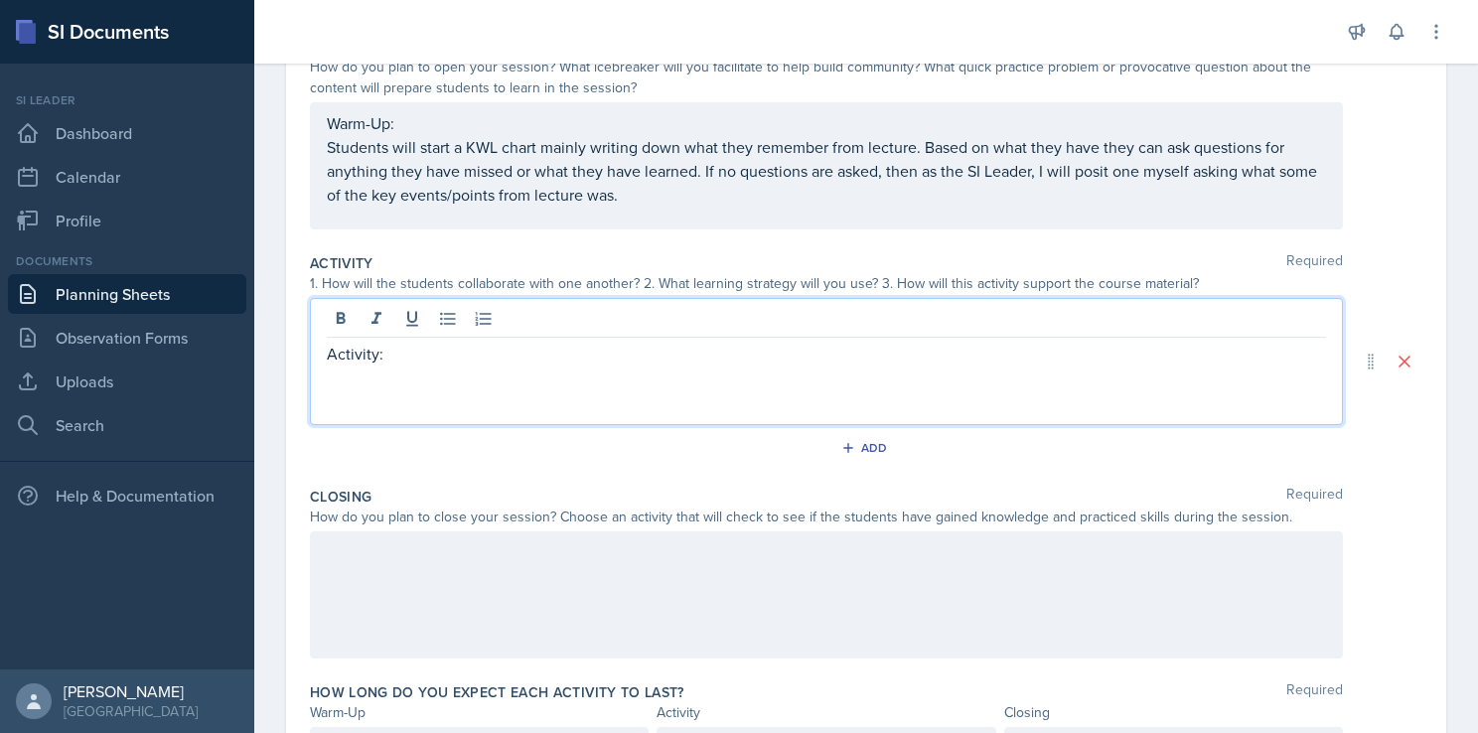
click at [373, 395] on div "Activity:" at bounding box center [826, 361] width 1033 height 127
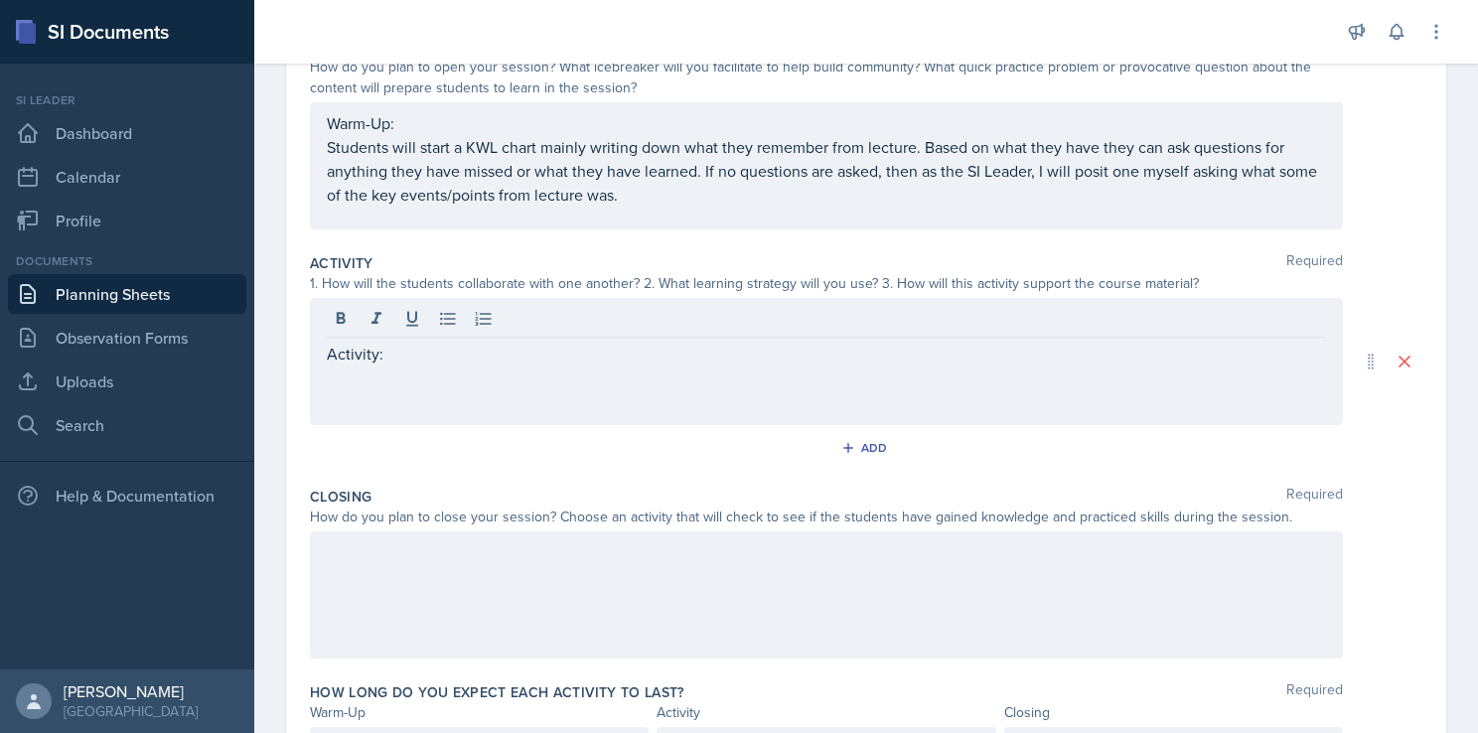
click at [321, 395] on div "Activity:" at bounding box center [826, 361] width 1033 height 127
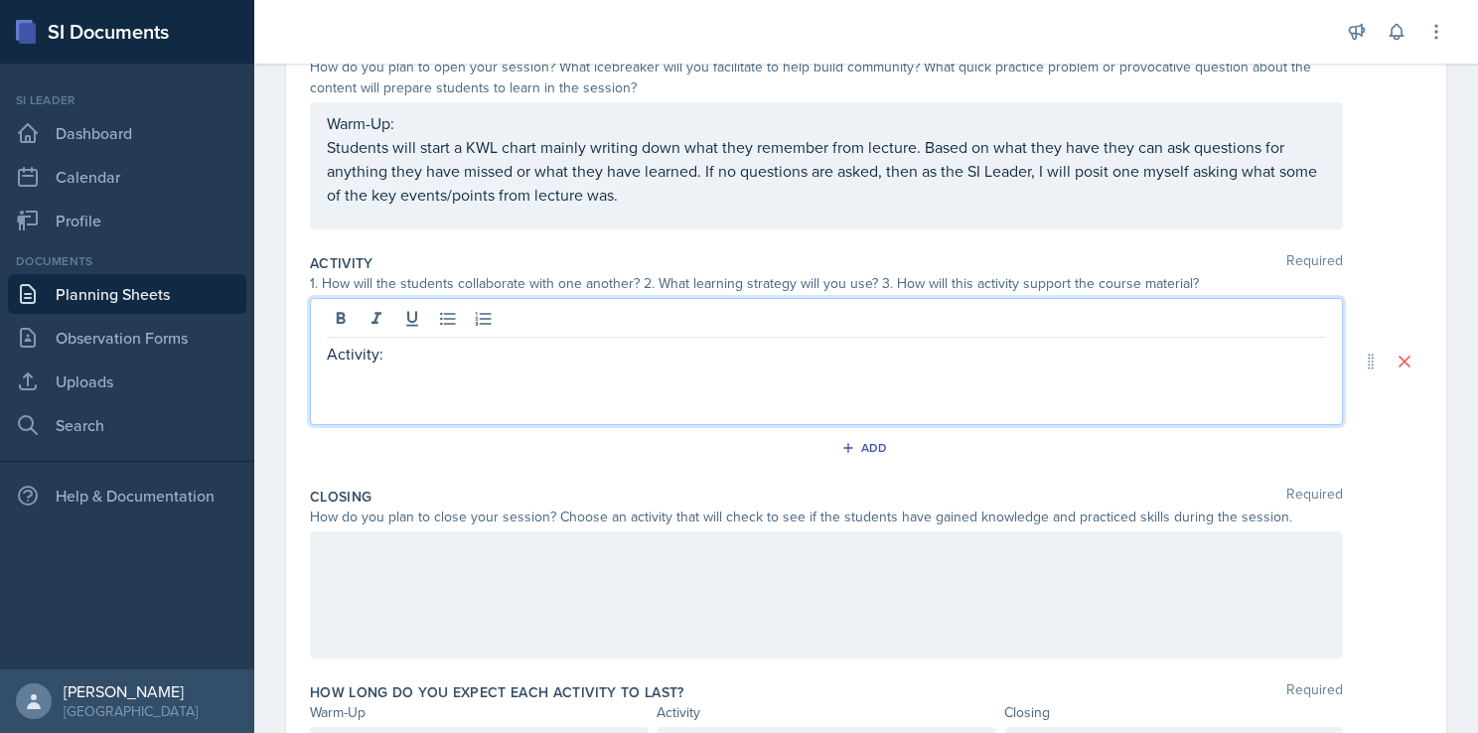
click at [338, 392] on div "Activity:" at bounding box center [826, 361] width 1033 height 127
click at [341, 392] on div "Activity:" at bounding box center [826, 361] width 1033 height 127
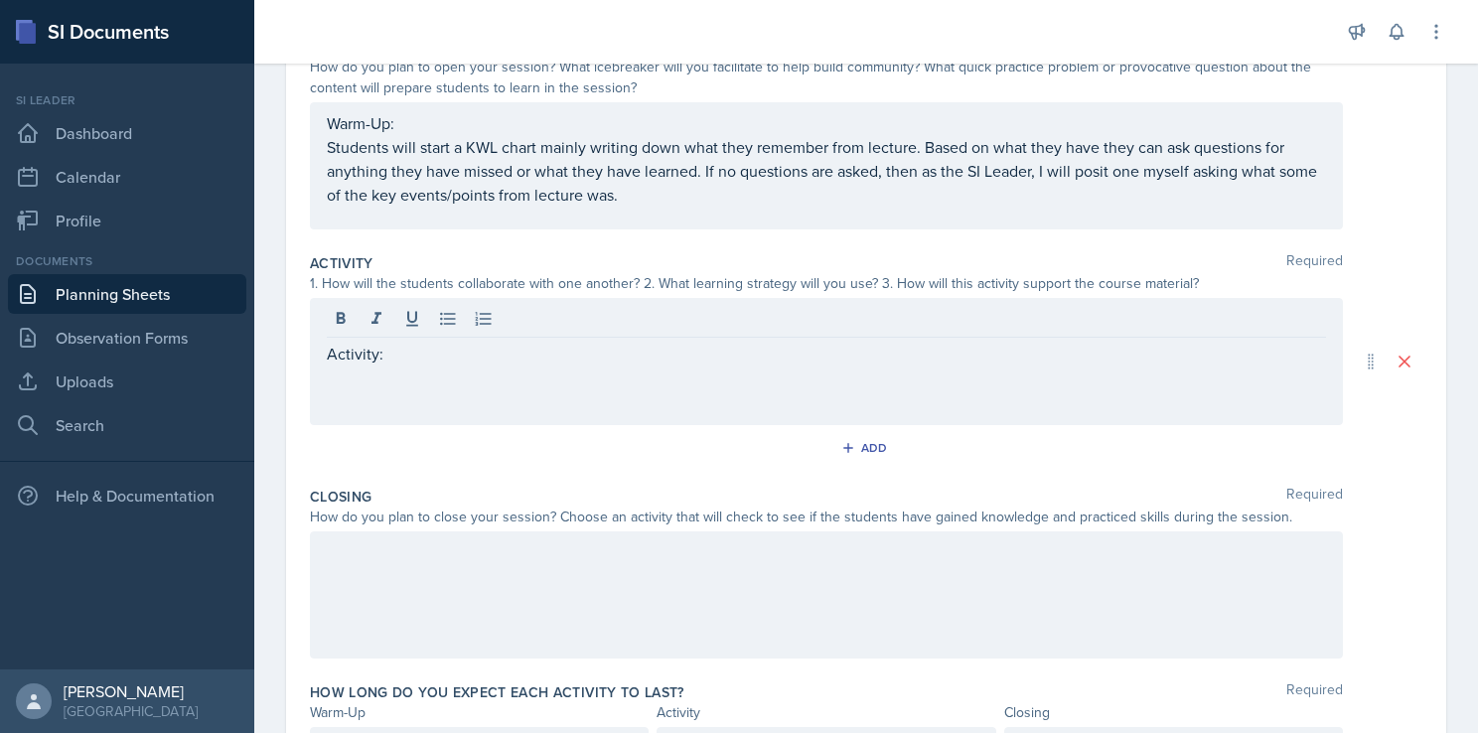
click at [385, 395] on div "Activity:" at bounding box center [826, 361] width 1033 height 127
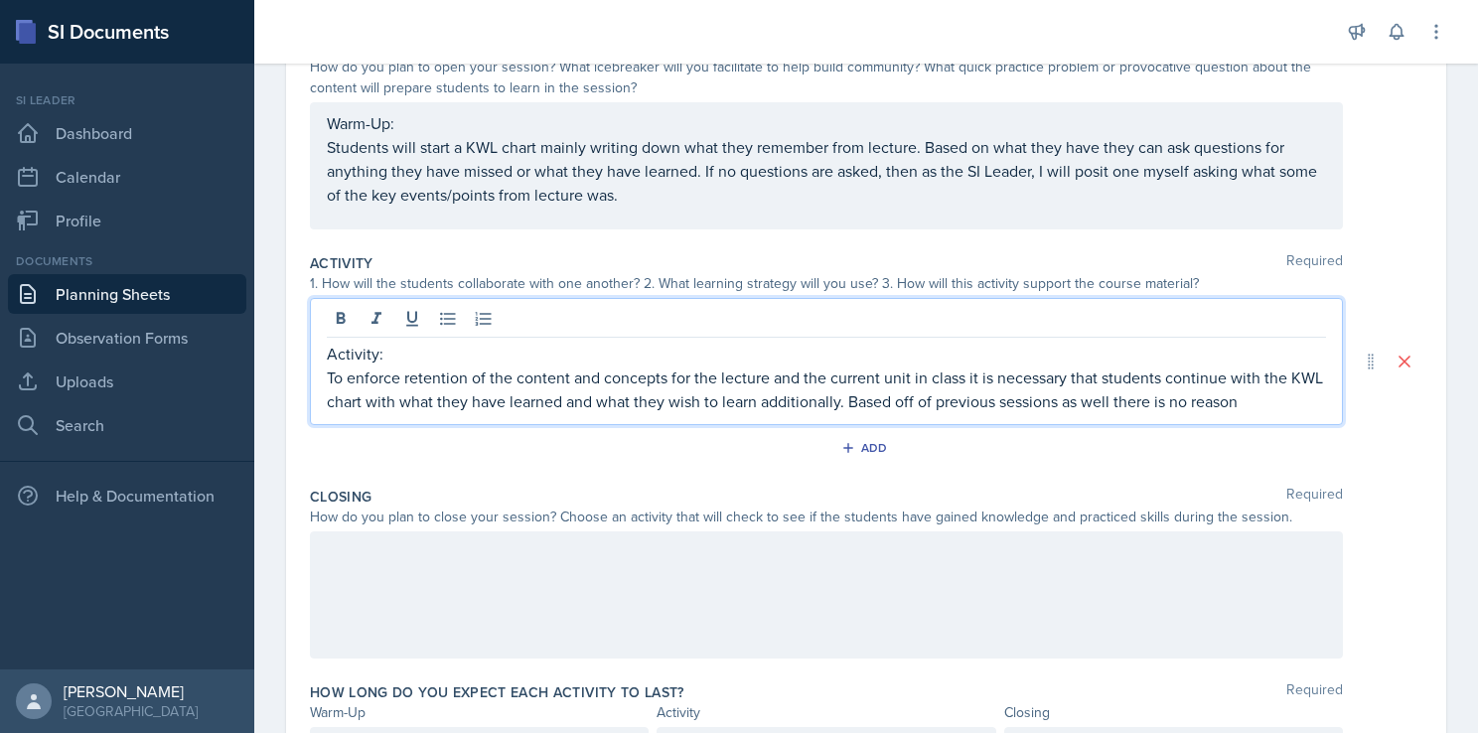
click at [1285, 403] on p "To enforce retention of the content and concepts for the lecture and the curren…" at bounding box center [826, 390] width 999 height 48
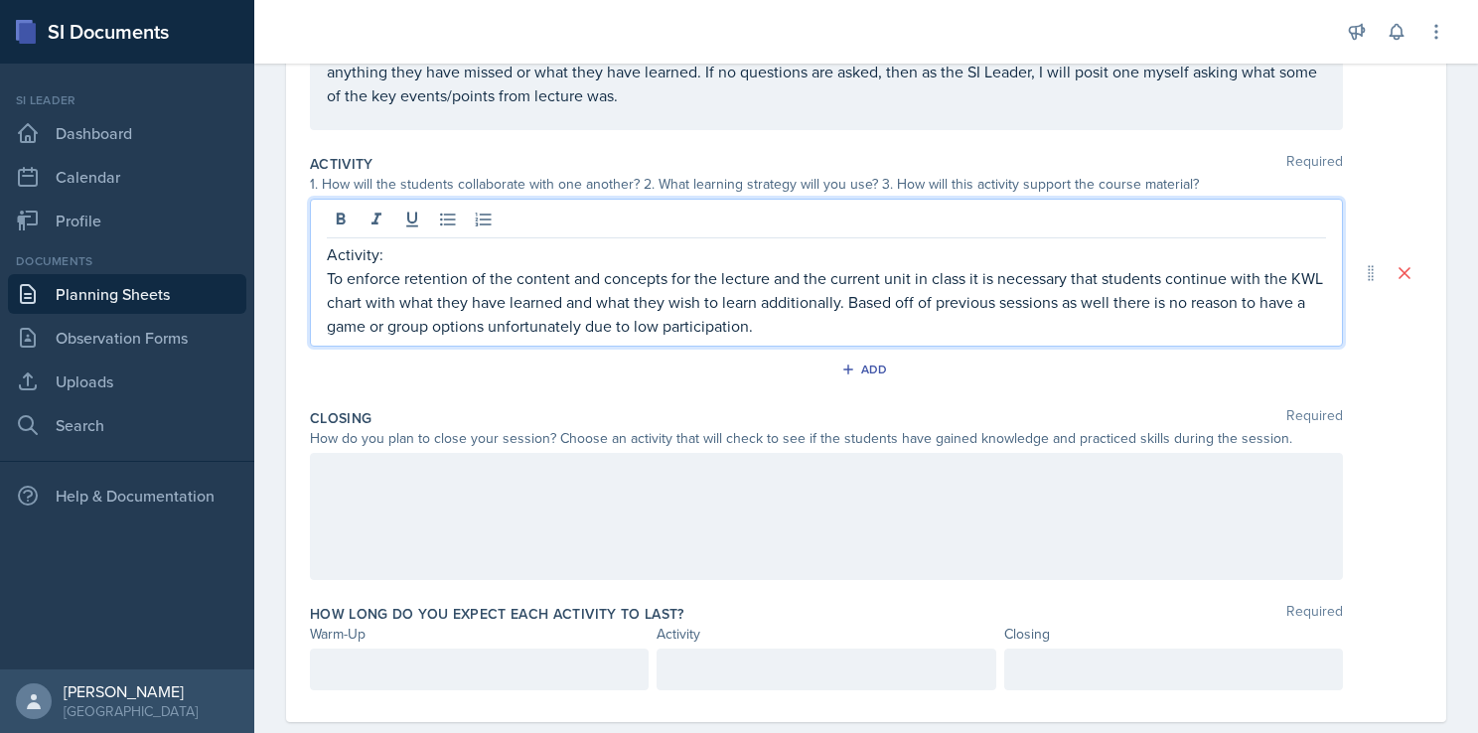
click at [575, 507] on div at bounding box center [826, 516] width 1033 height 127
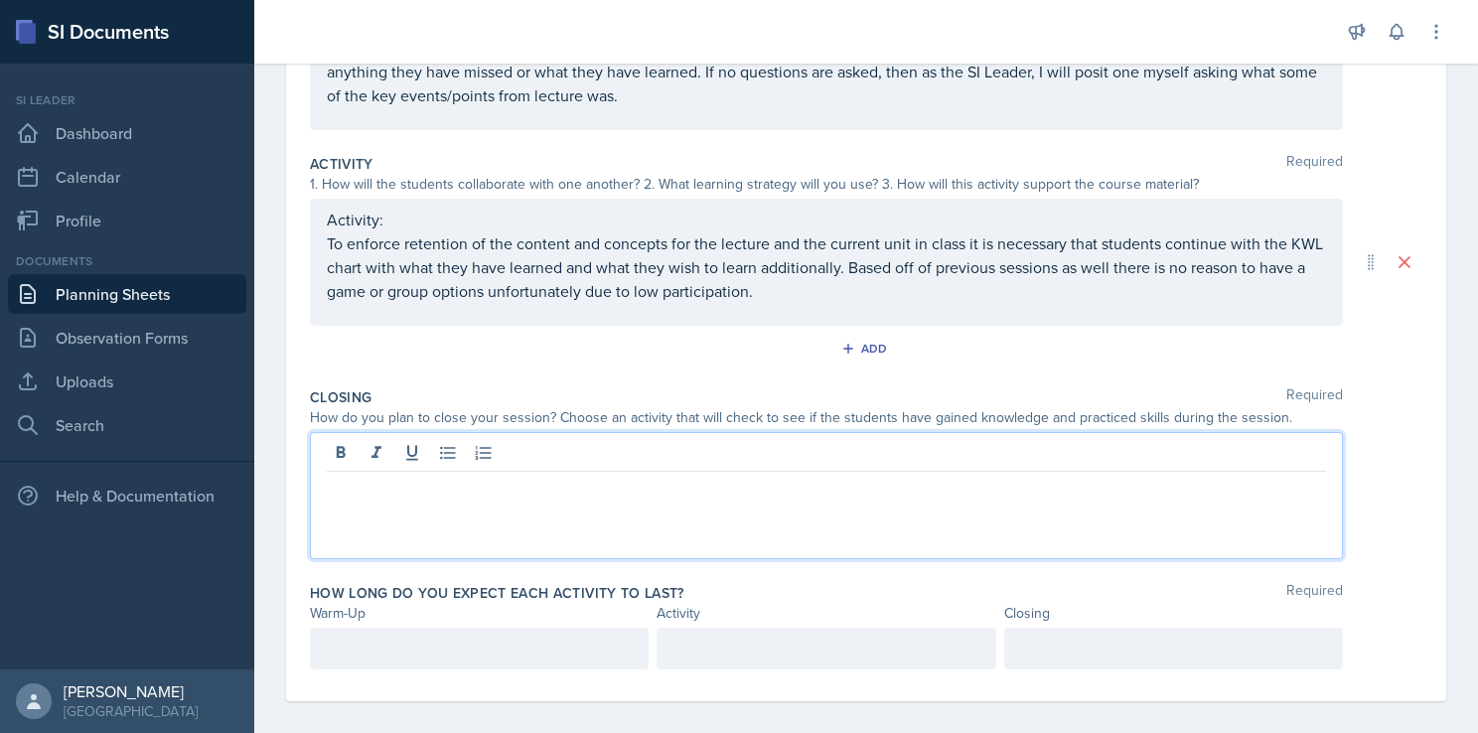
scroll to position [347, 0]
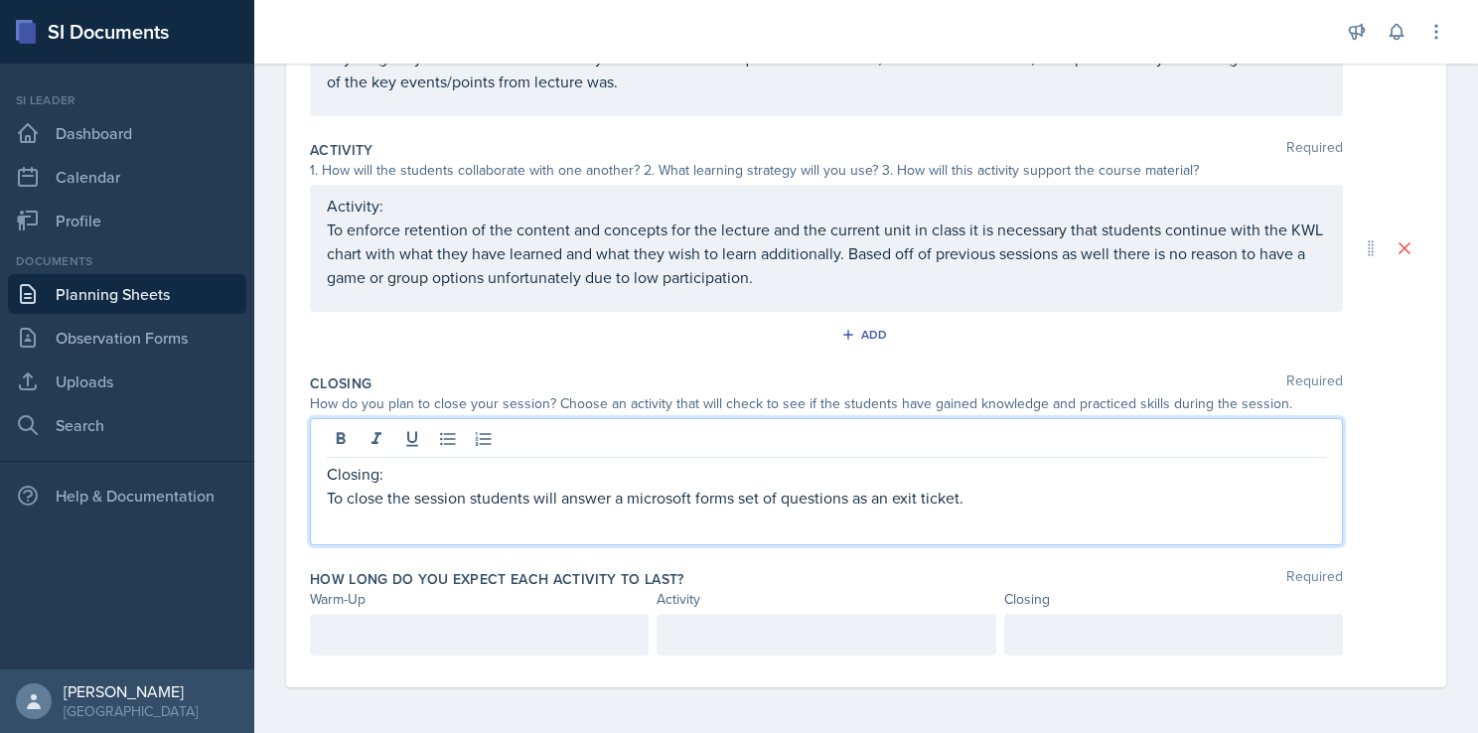
click at [691, 463] on p "Closing:" at bounding box center [826, 474] width 999 height 24
click at [991, 495] on p "To close the session students will answer a Microsoft forms set of questions as…" at bounding box center [826, 498] width 999 height 24
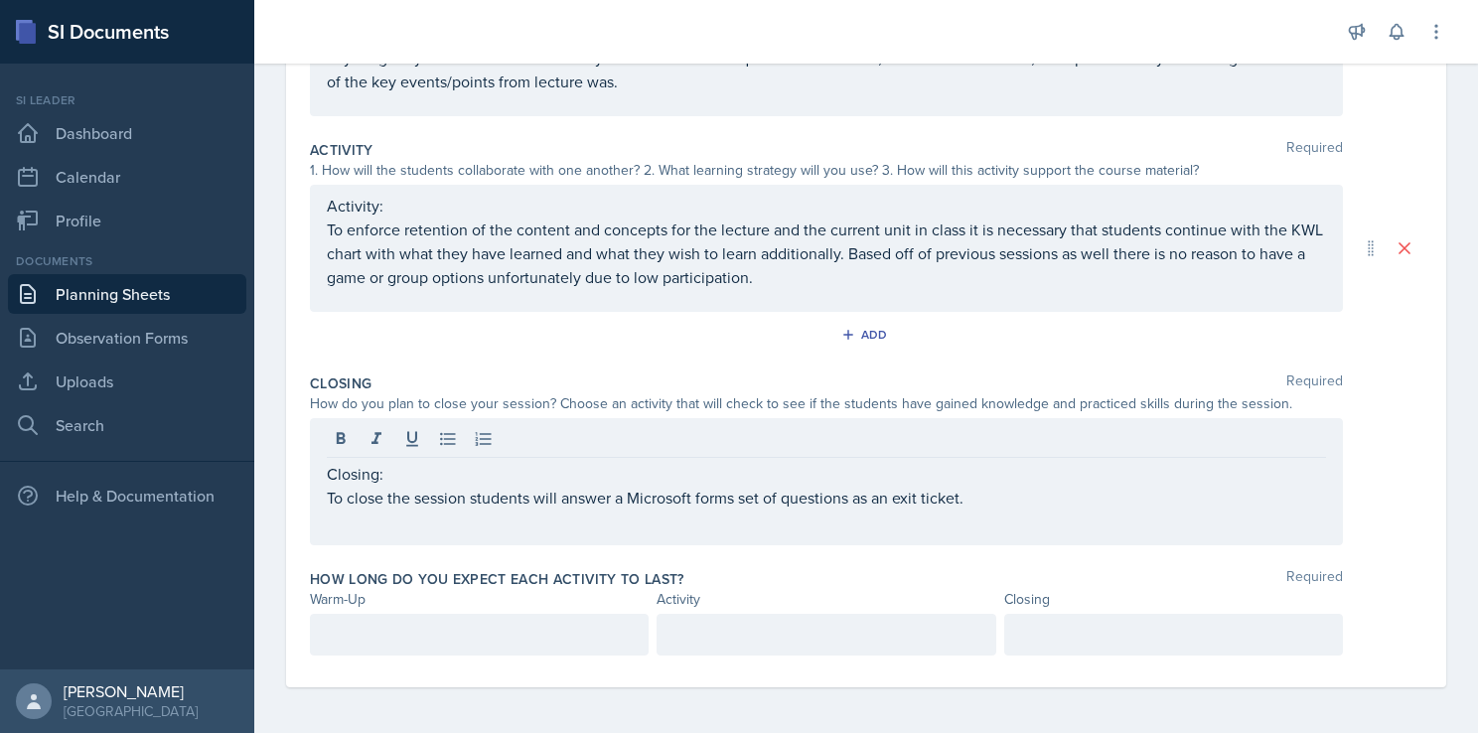
click at [991, 495] on p "To close the session students will answer a Microsoft forms set of questions as…" at bounding box center [826, 498] width 999 height 24
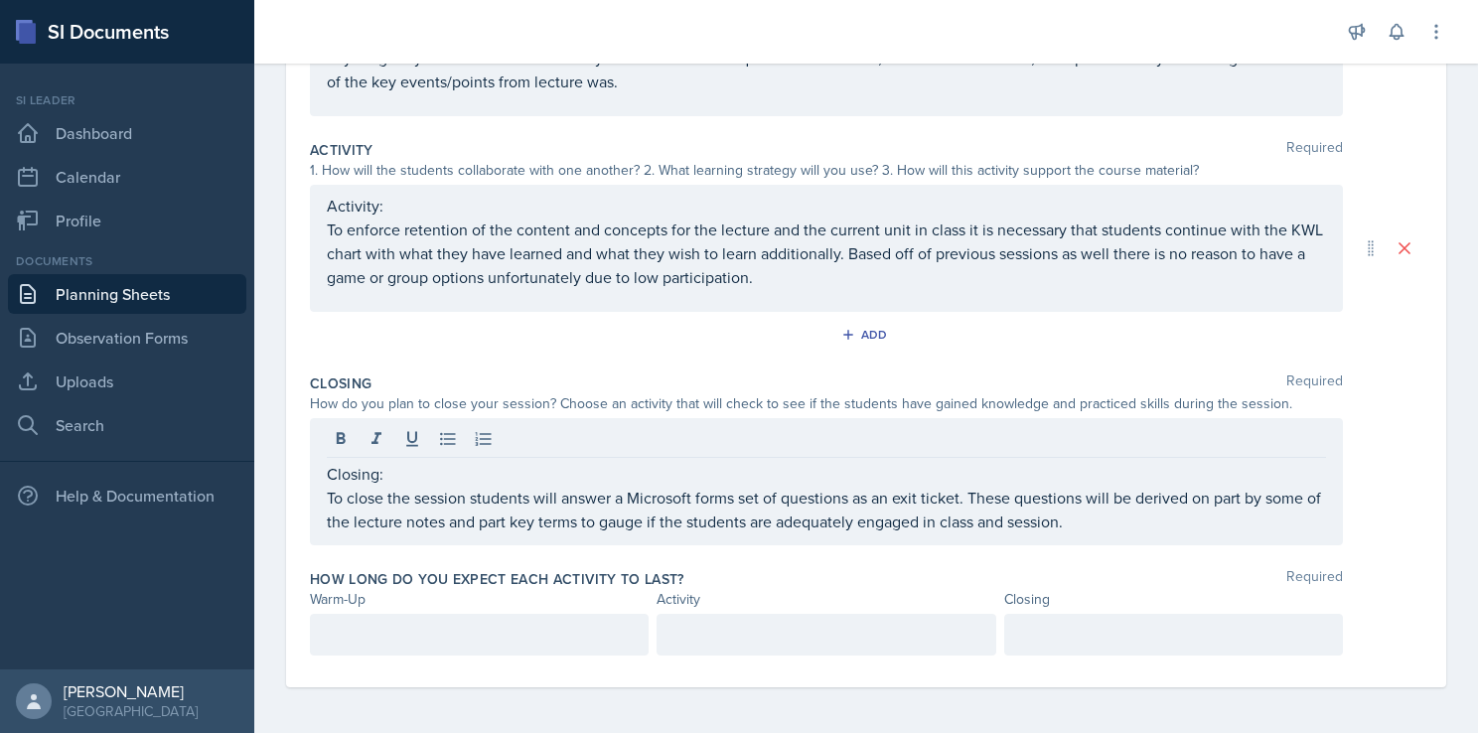
click at [405, 645] on div at bounding box center [479, 635] width 339 height 42
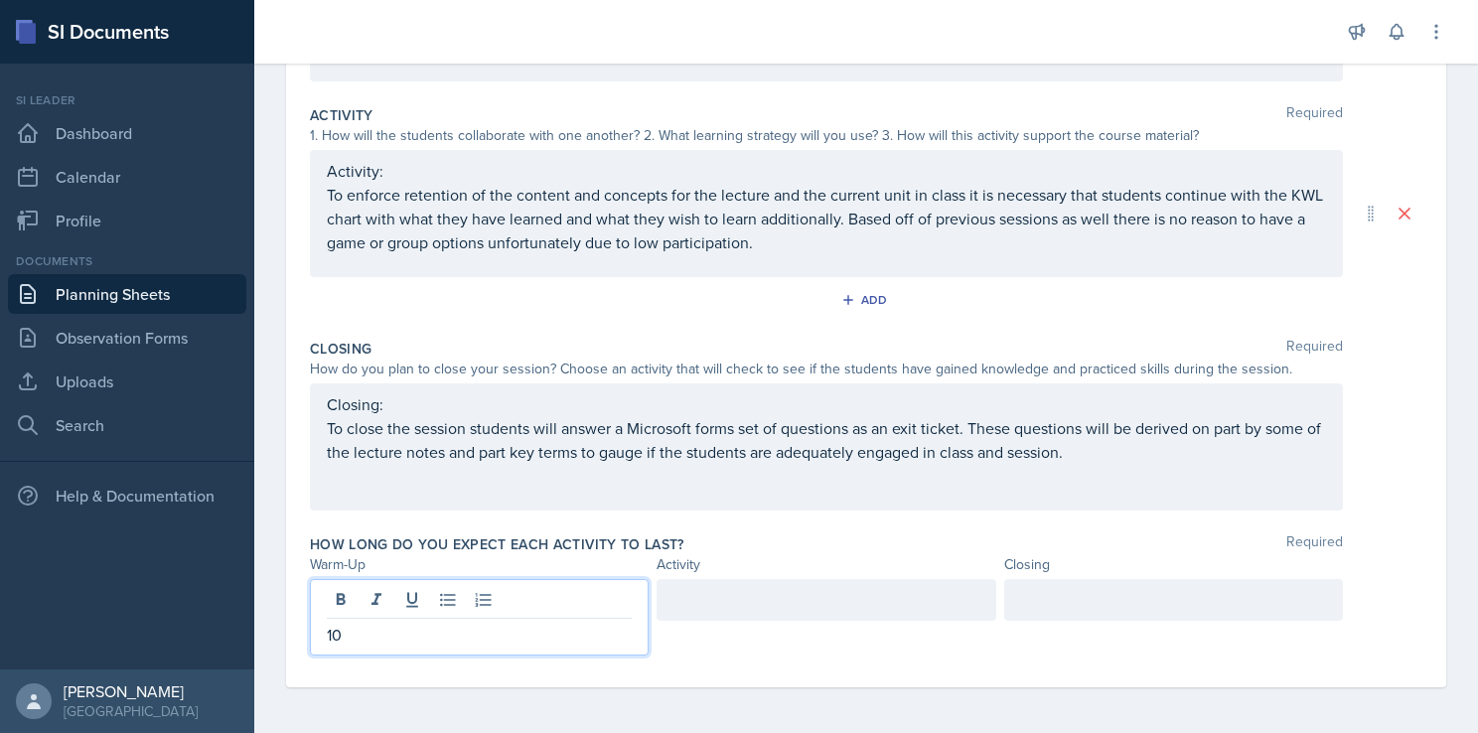
click at [796, 602] on div at bounding box center [826, 600] width 339 height 42
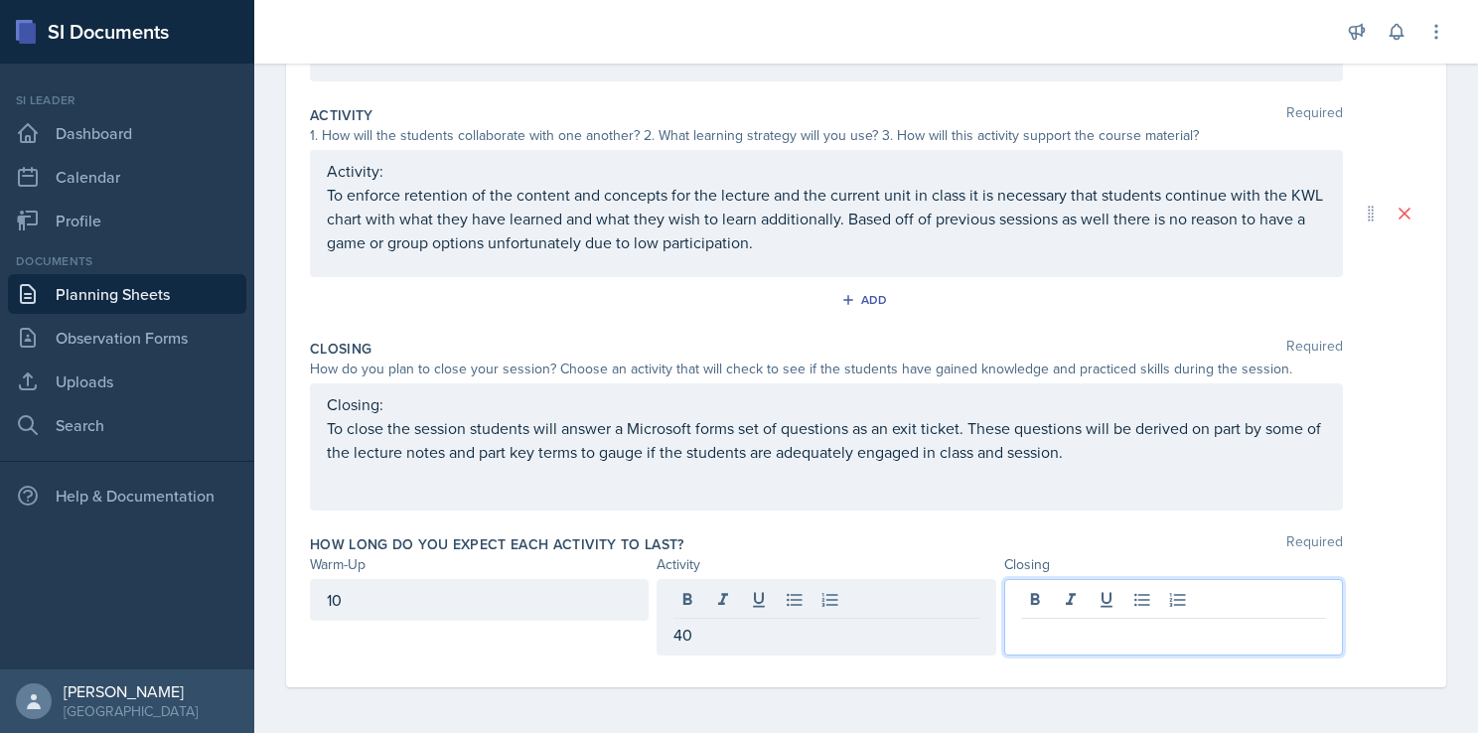
click at [1072, 588] on div at bounding box center [1173, 617] width 339 height 76
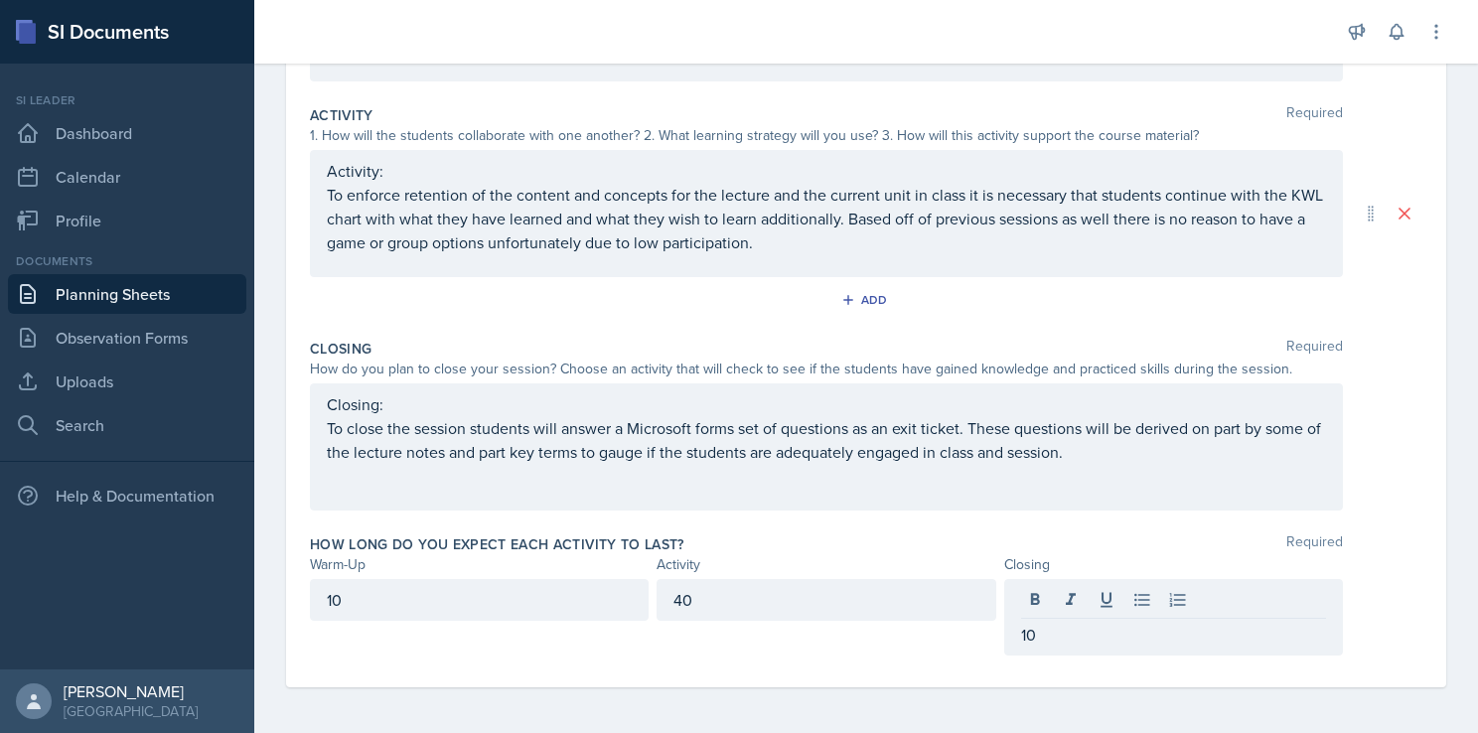
click at [716, 695] on div "Date September 29th, 2025 September 2025 31 1 2 3 4 5 6 7 8 9 10 11 12 13 14 15…" at bounding box center [866, 255] width 1224 height 960
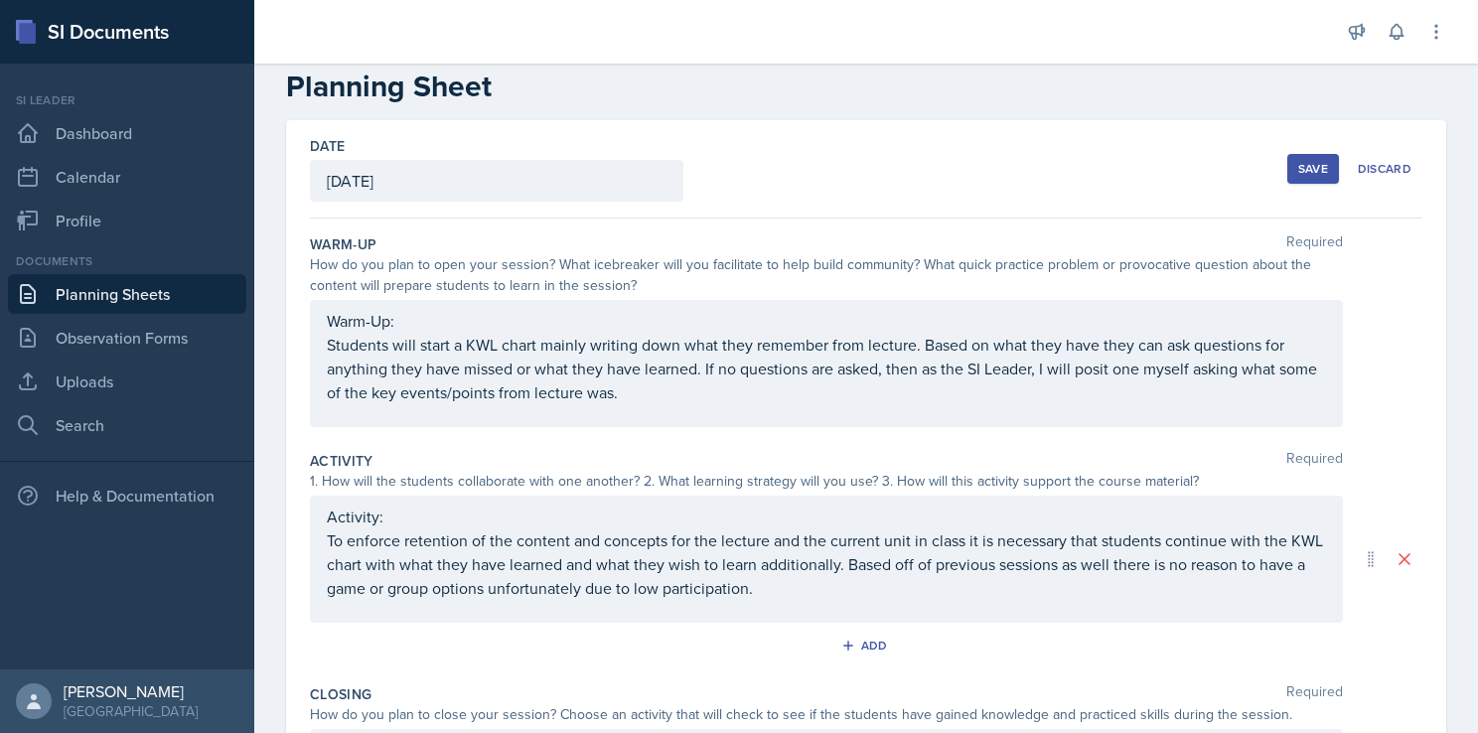
scroll to position [0, 0]
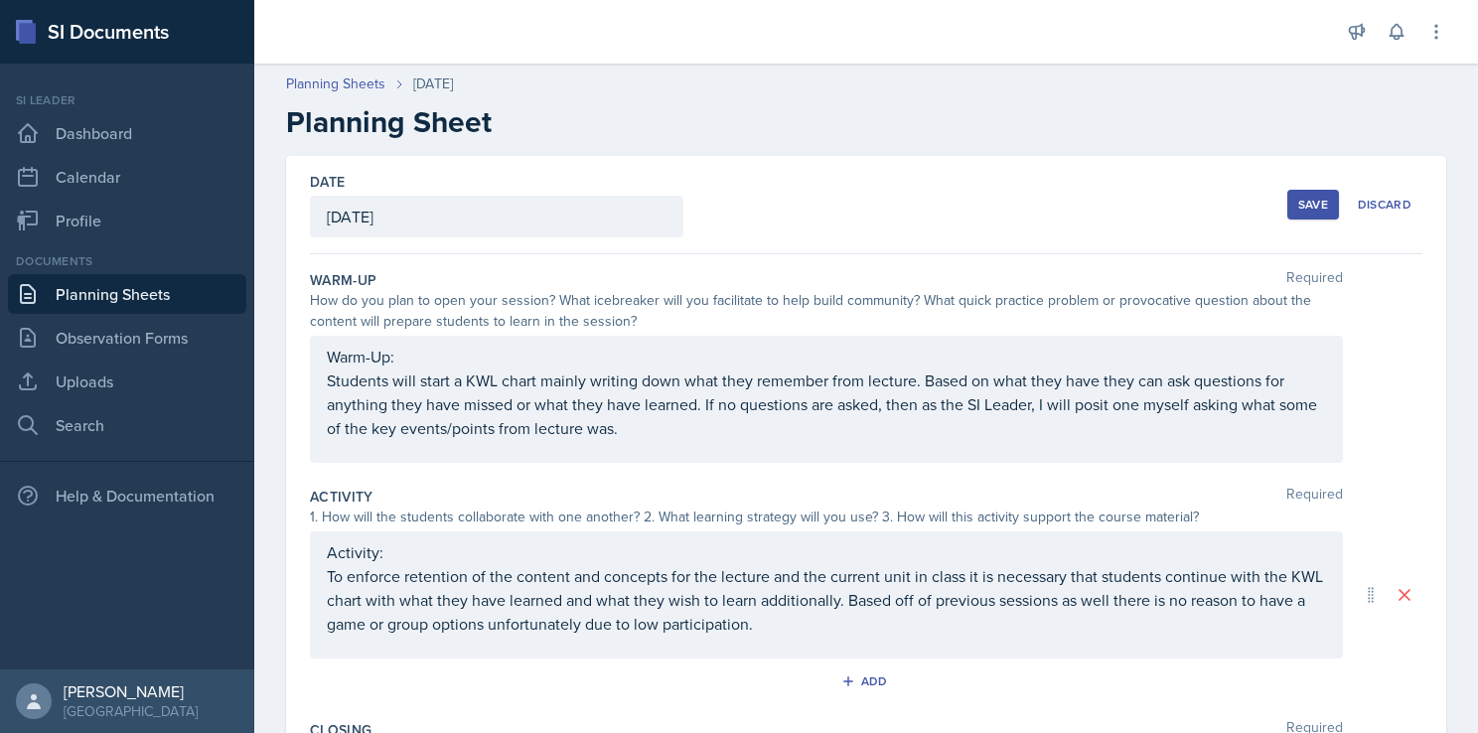
click at [1315, 203] on button "Save" at bounding box center [1313, 205] width 52 height 30
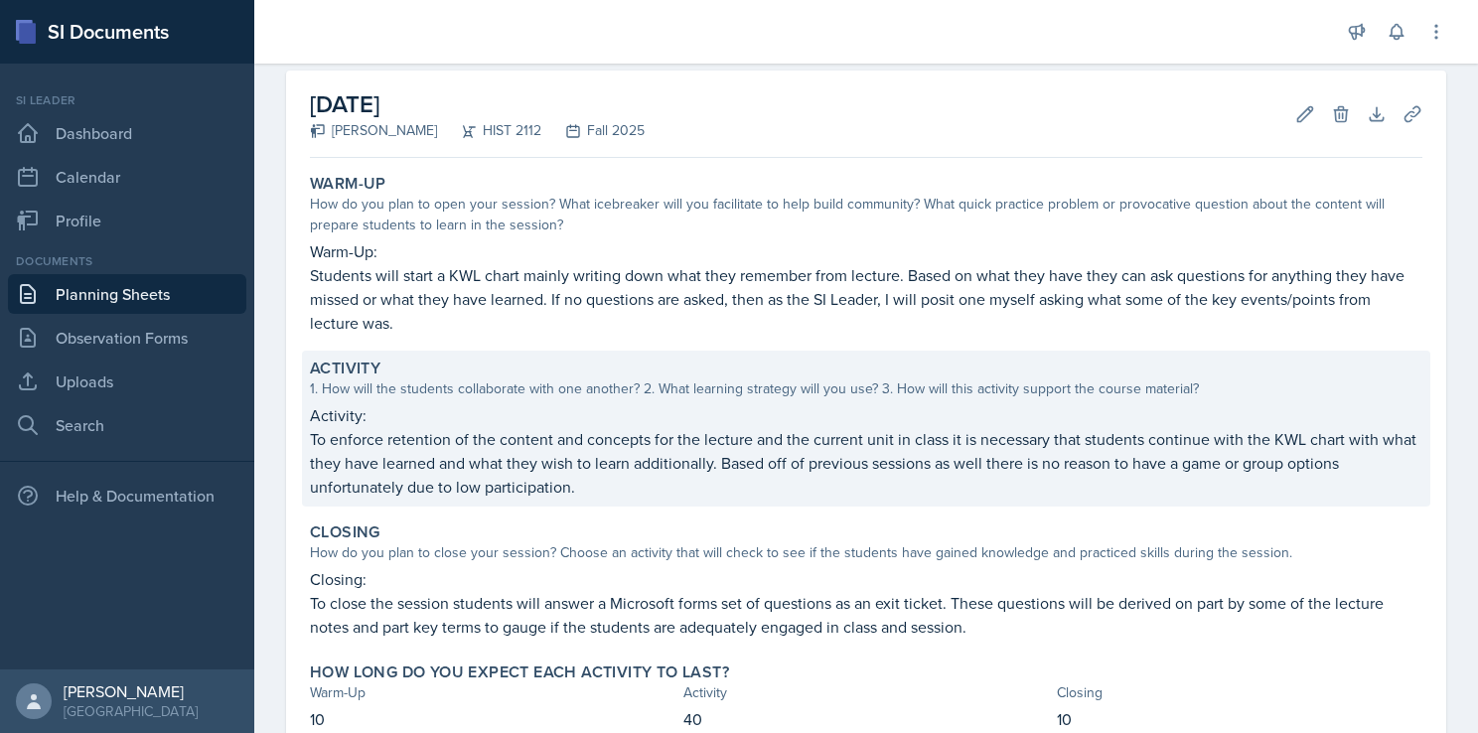
scroll to position [119, 0]
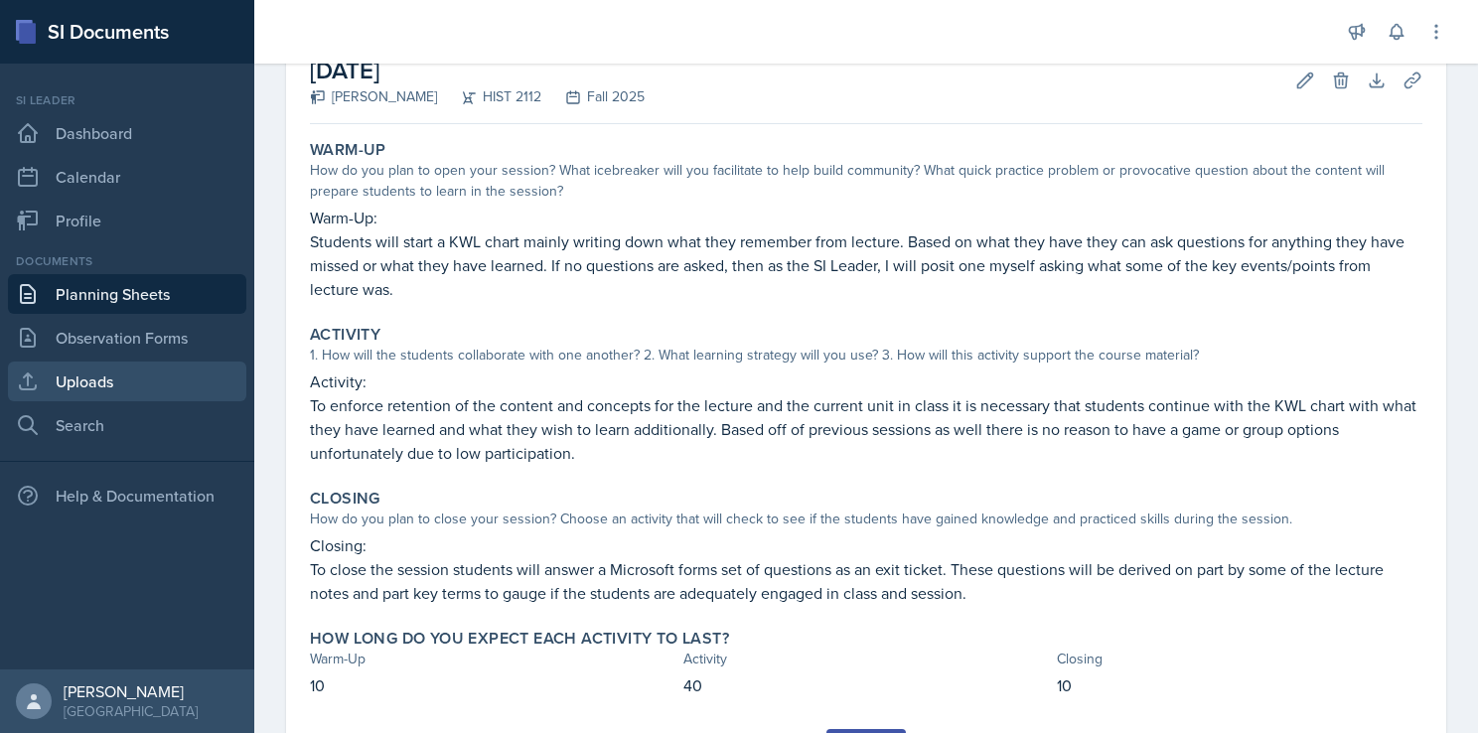
click at [135, 365] on link "Uploads" at bounding box center [127, 382] width 238 height 40
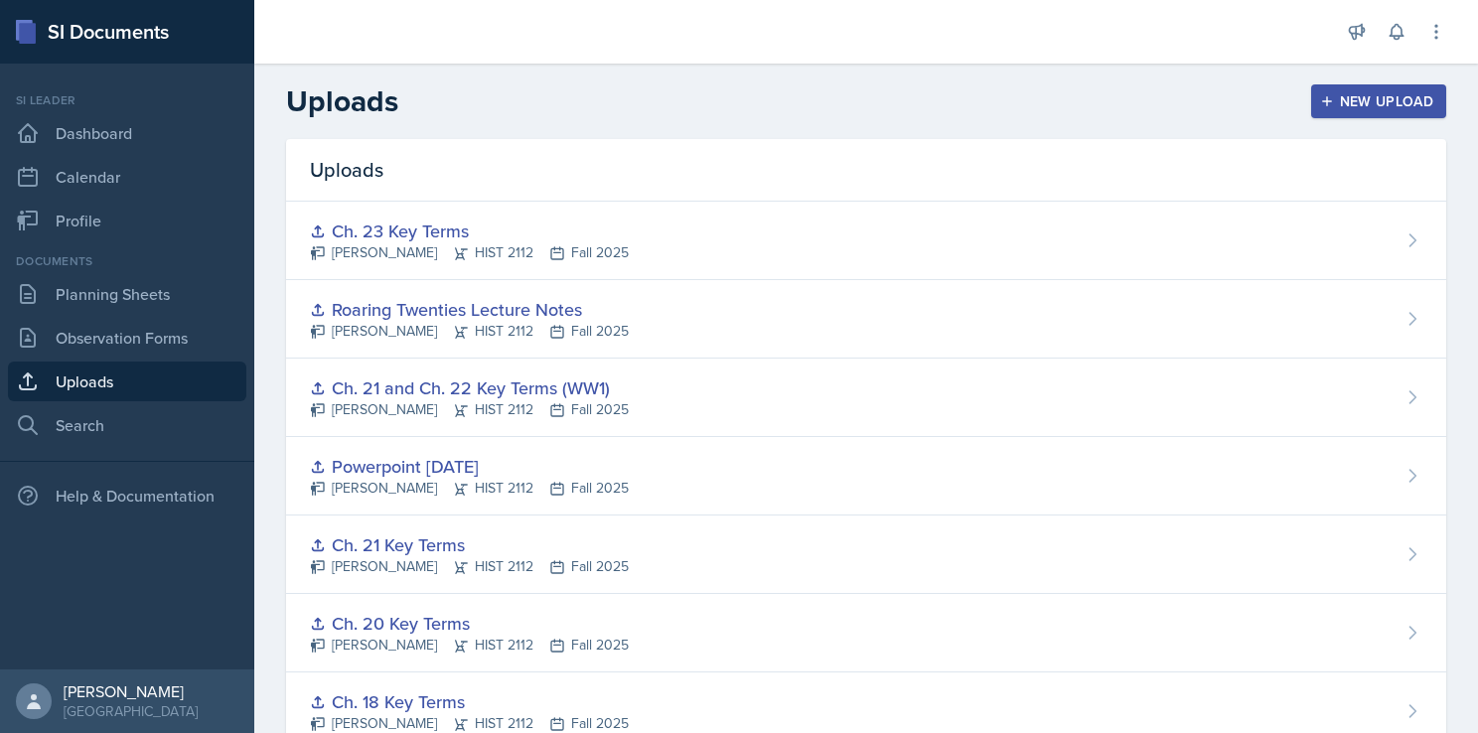
click at [1335, 97] on div "New Upload" at bounding box center [1379, 101] width 110 height 16
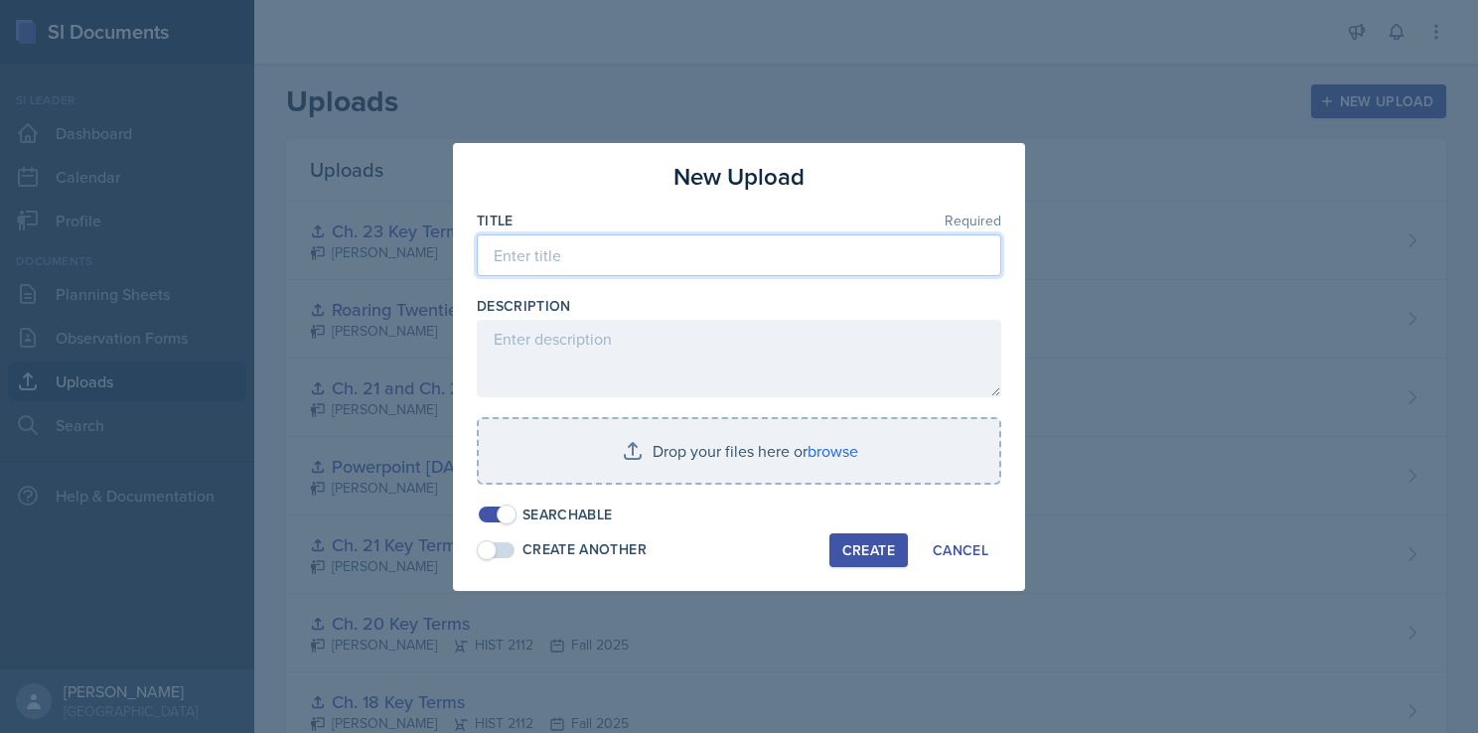
click at [566, 250] on input at bounding box center [739, 255] width 524 height 42
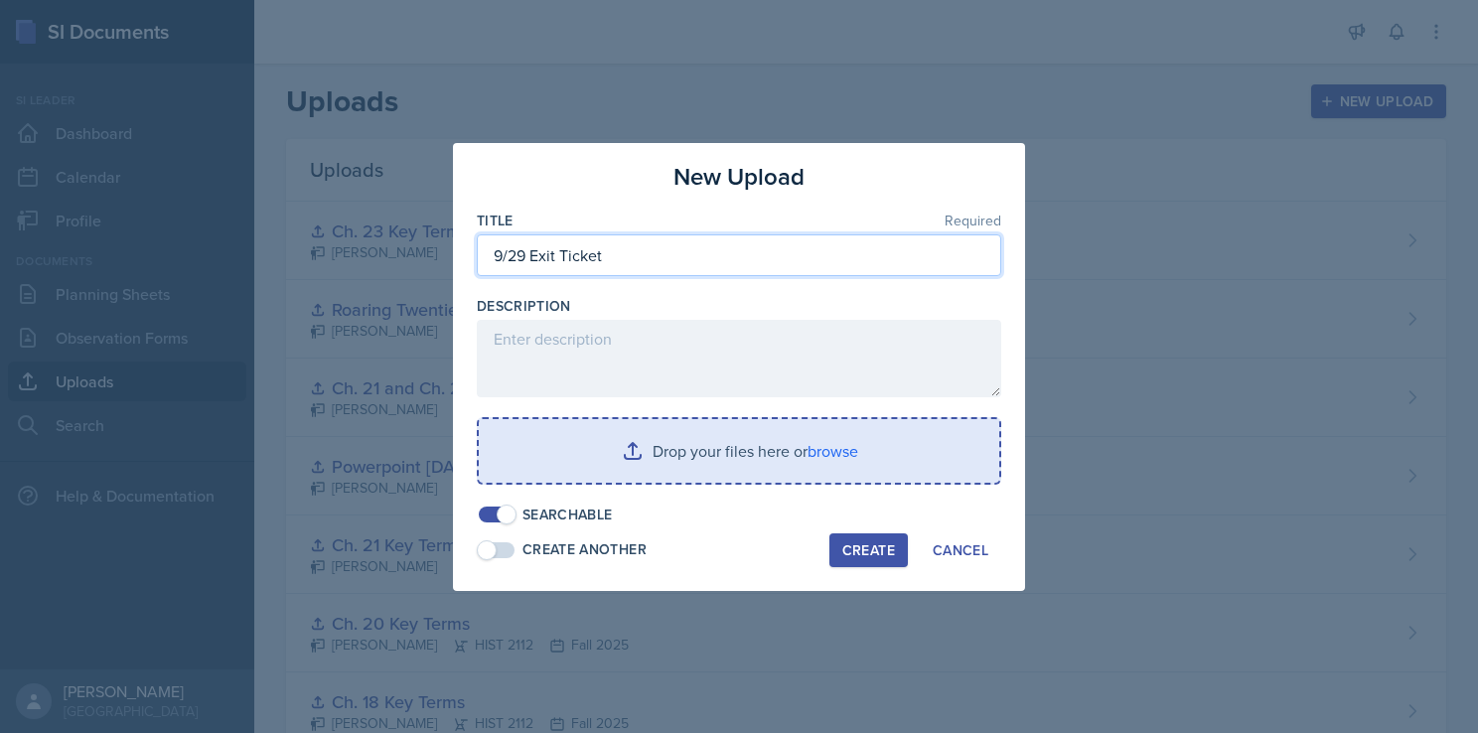
type input "9/29 Exit Ticket"
click at [657, 455] on input "file" at bounding box center [739, 451] width 520 height 64
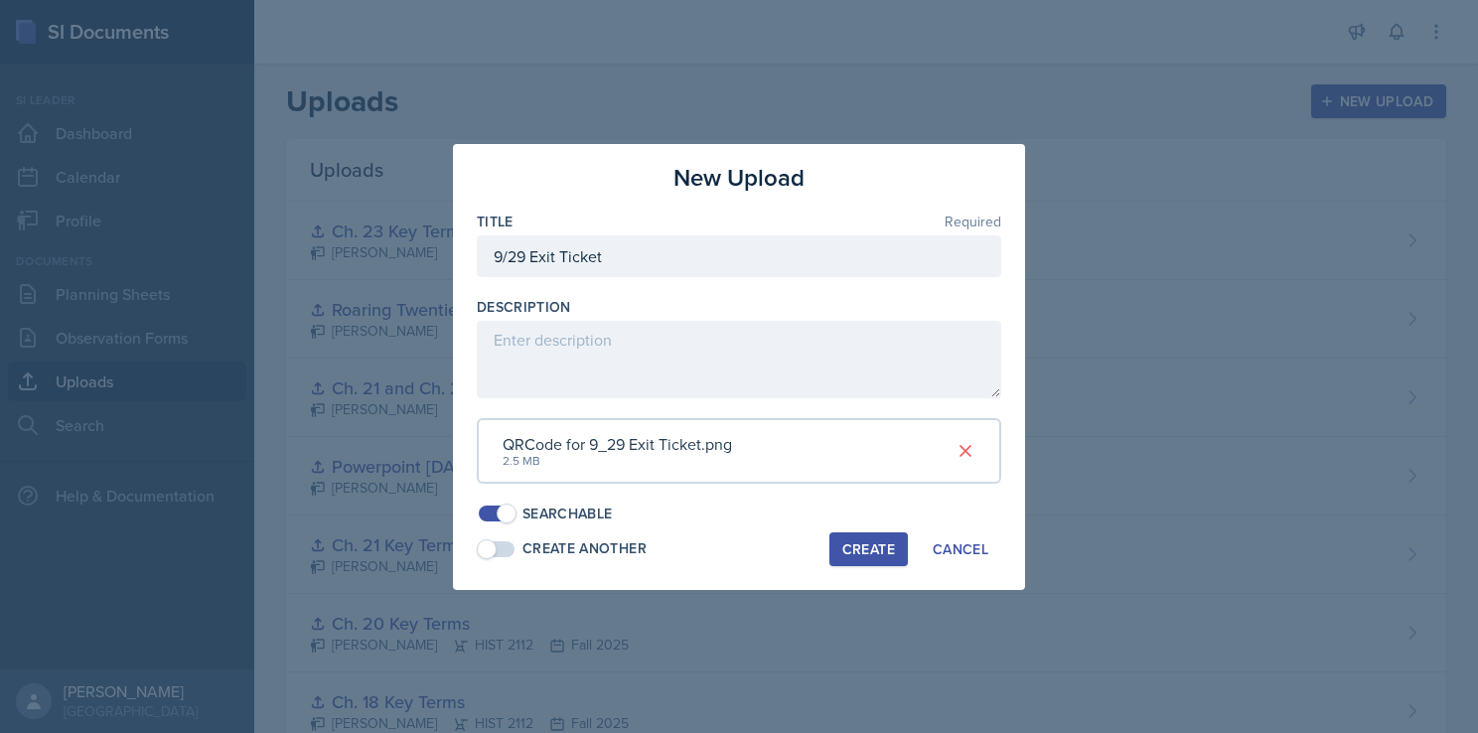
click at [771, 525] on div "New Upload Title Required 9/29 Exit Ticket Description QRCode for 9_29 Exit Tic…" at bounding box center [739, 367] width 572 height 446
click at [872, 550] on div "Create" at bounding box center [868, 549] width 53 height 16
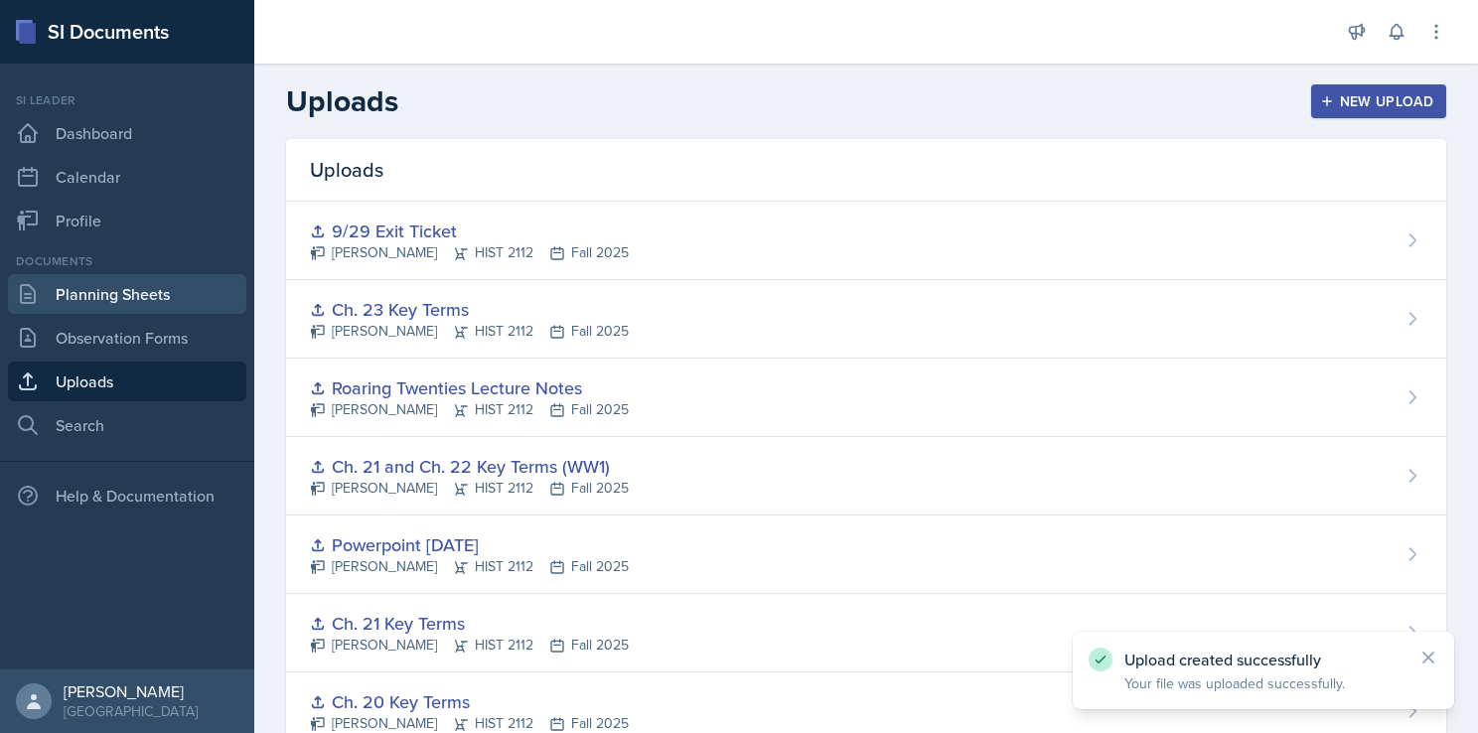
click at [129, 296] on link "Planning Sheets" at bounding box center [127, 294] width 238 height 40
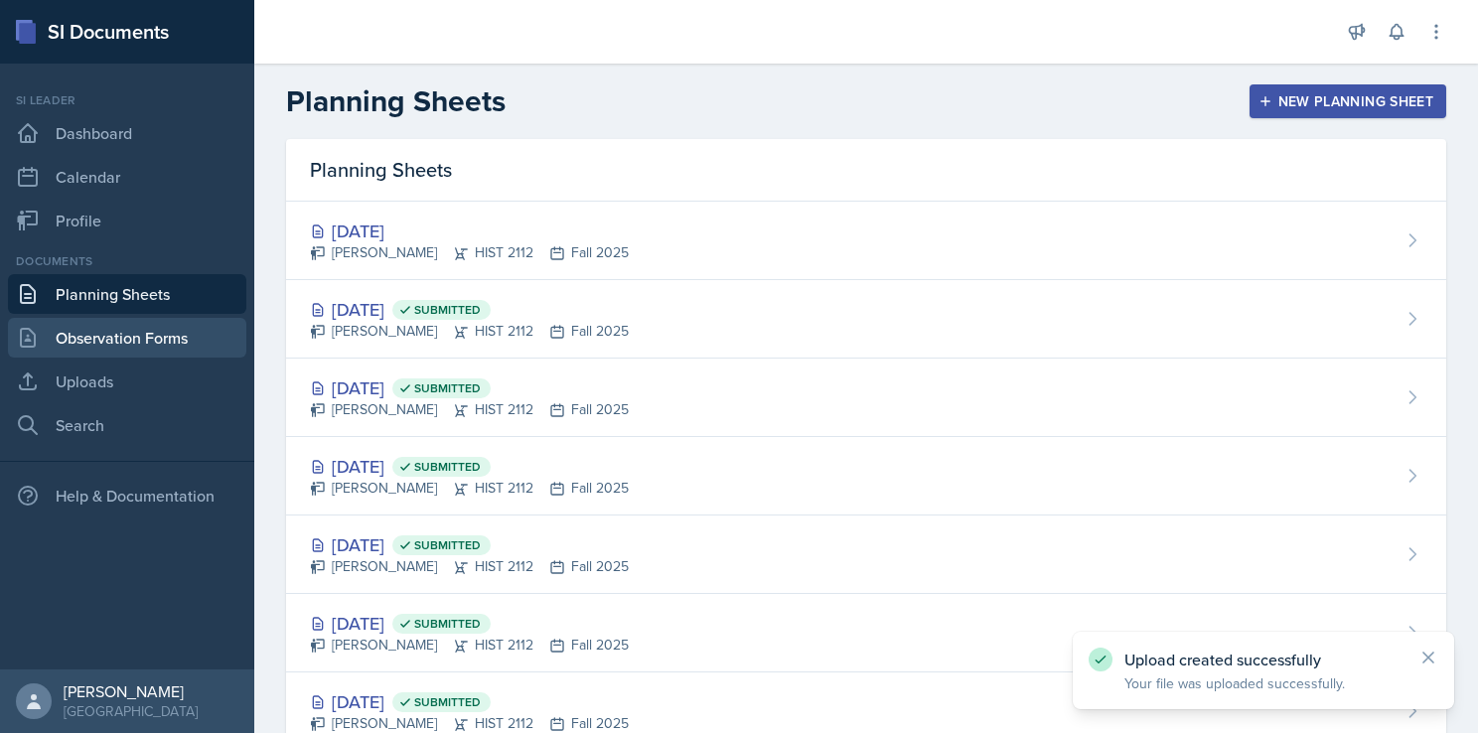
click at [162, 347] on link "Observation Forms" at bounding box center [127, 338] width 238 height 40
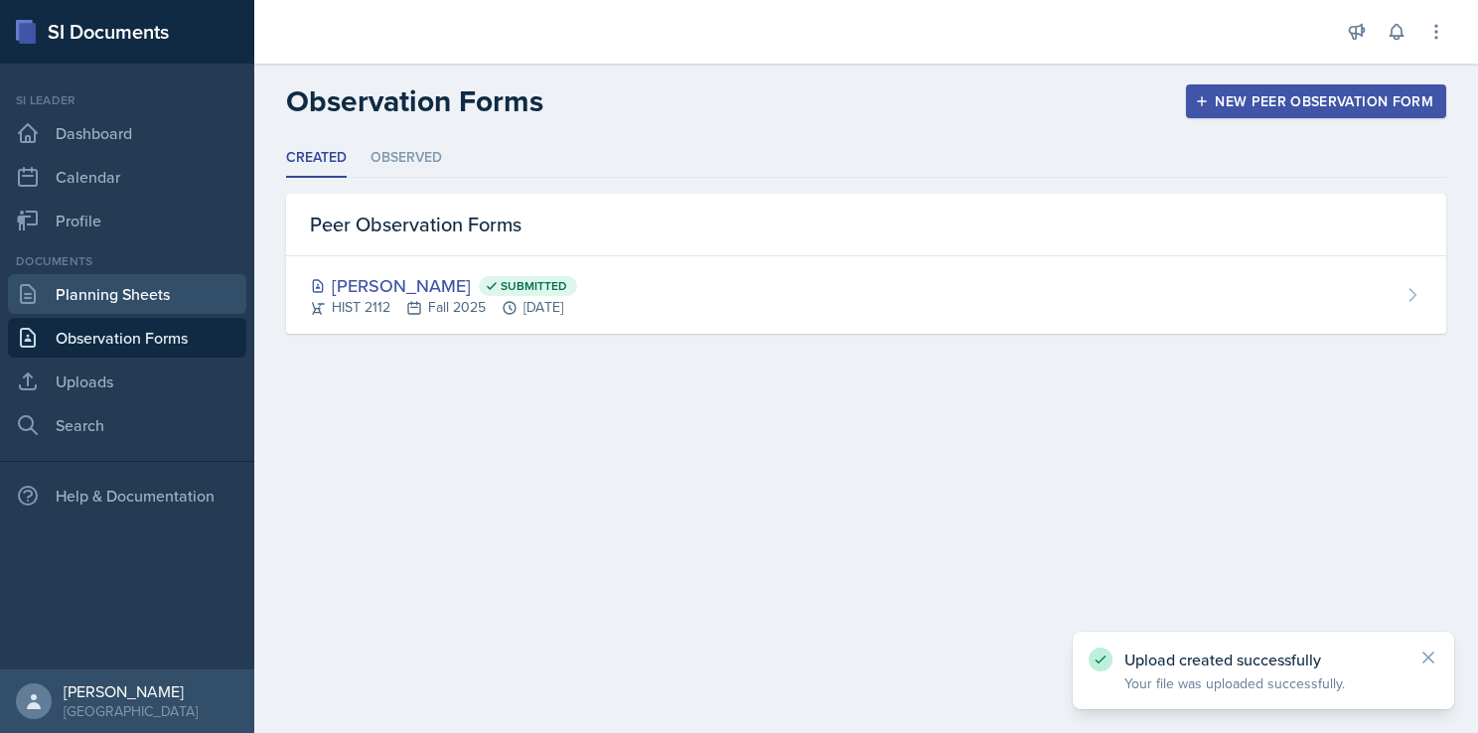
click at [146, 305] on link "Planning Sheets" at bounding box center [127, 294] width 238 height 40
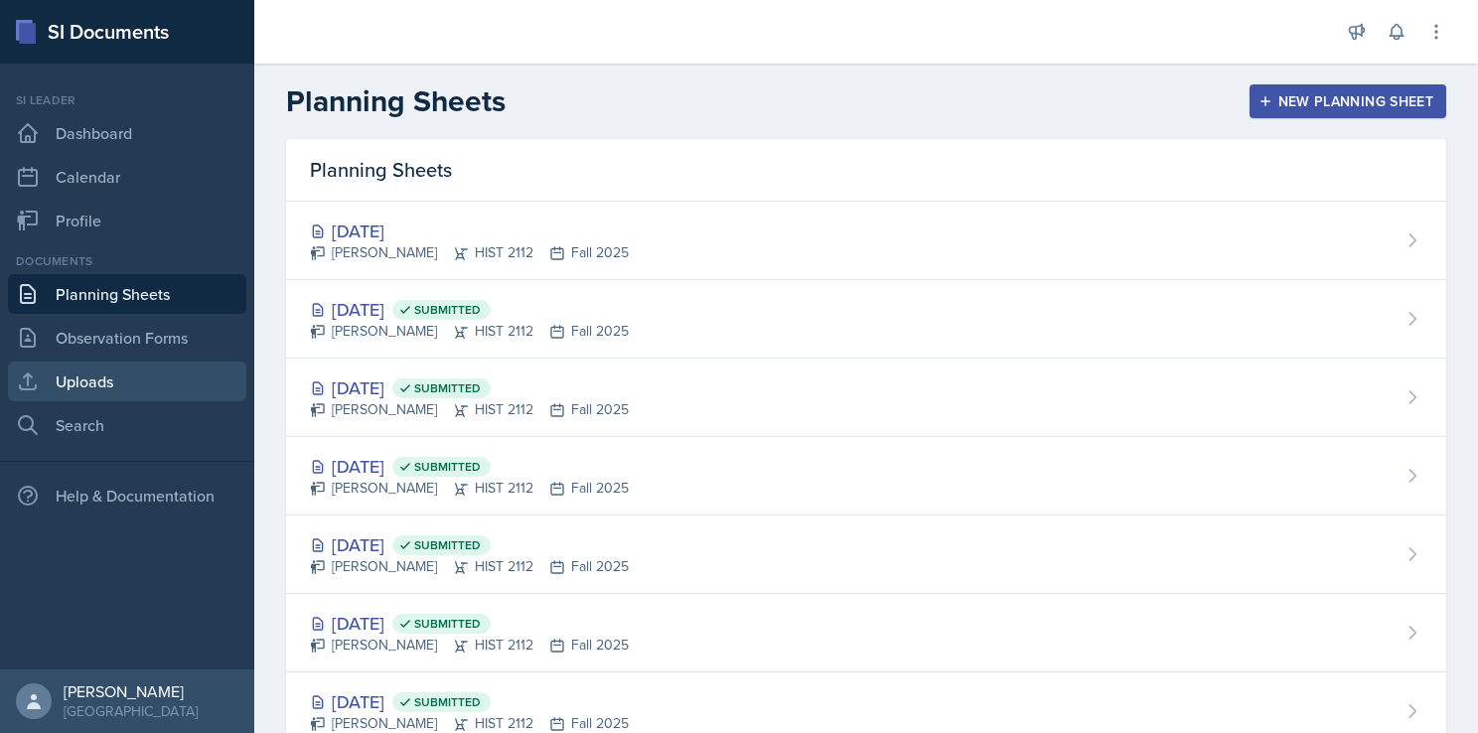
click at [126, 364] on link "Uploads" at bounding box center [127, 382] width 238 height 40
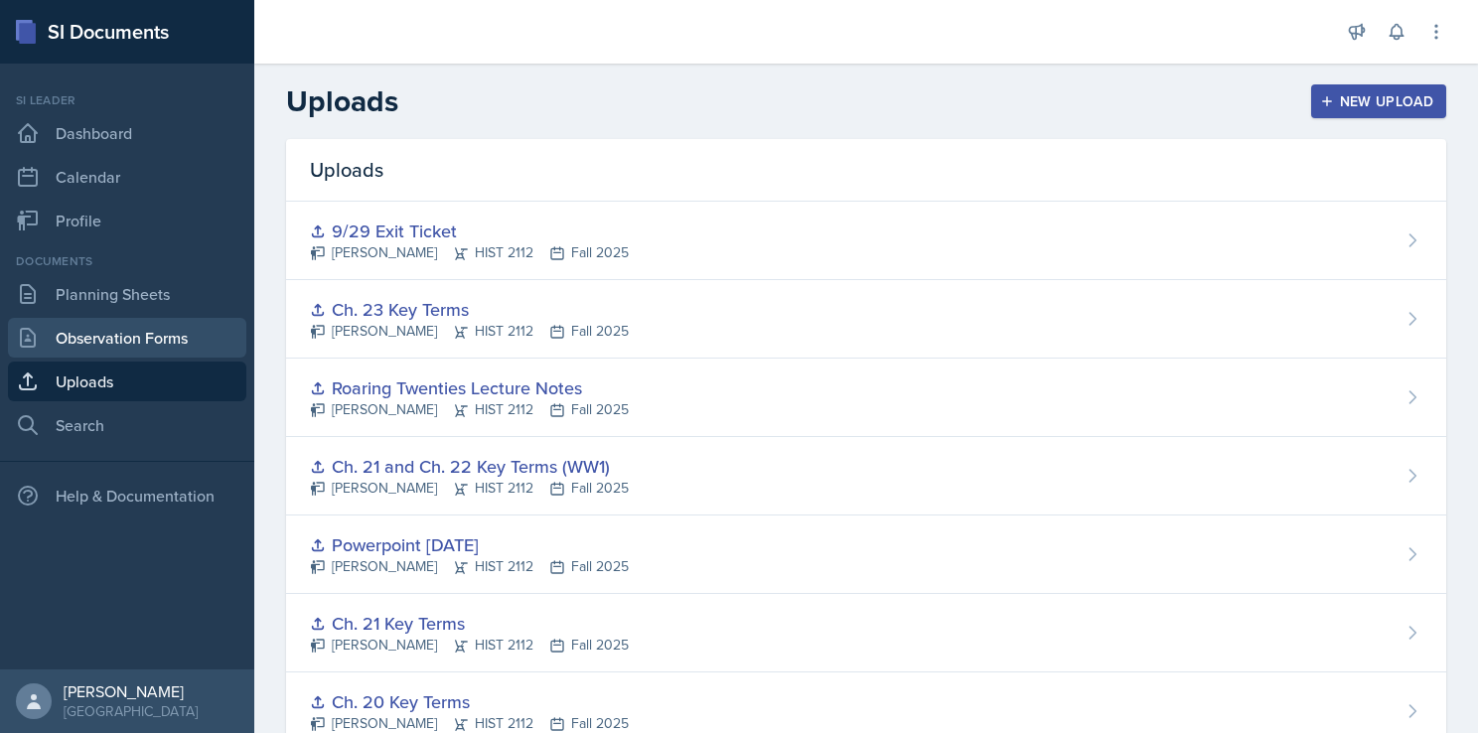
click at [131, 342] on link "Observation Forms" at bounding box center [127, 338] width 238 height 40
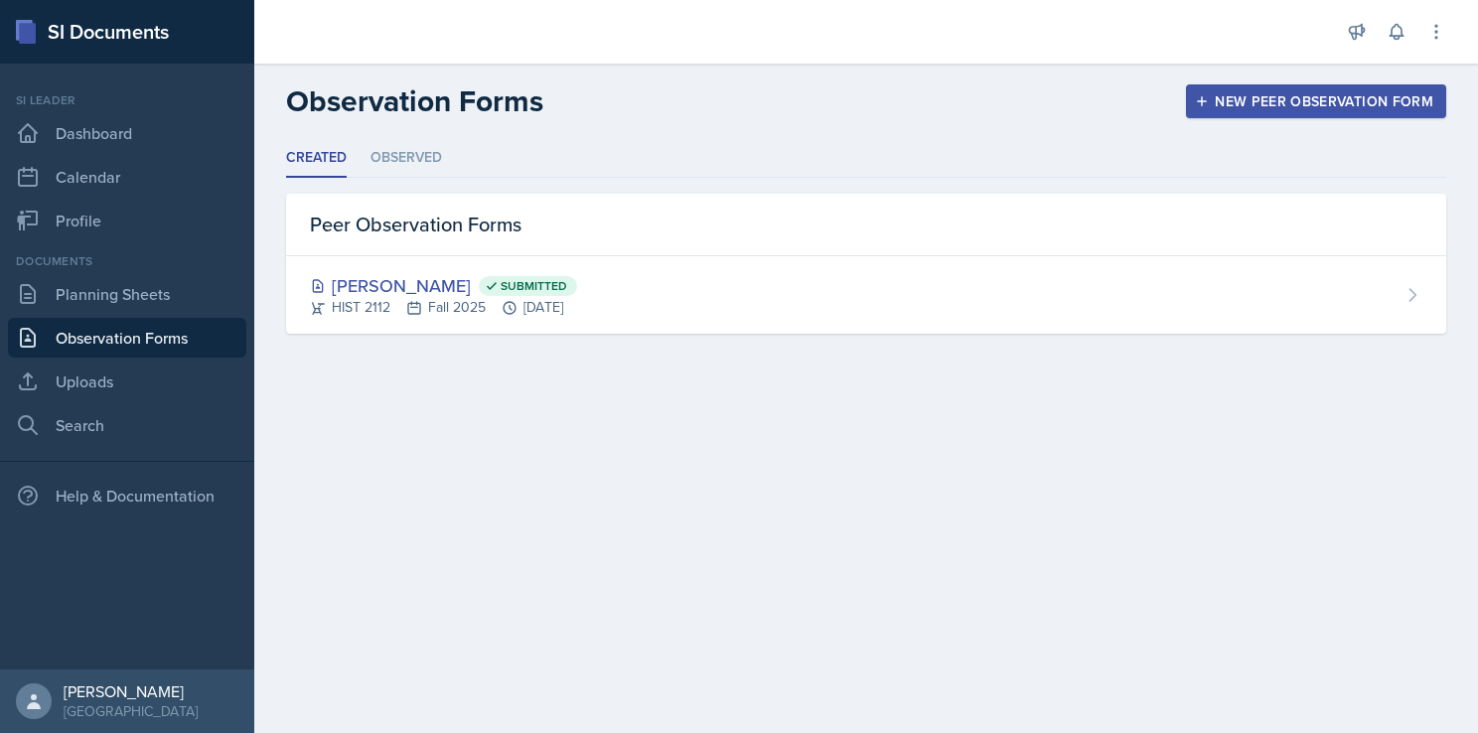
click at [139, 447] on nav "Si leader Dashboard Calendar Profile Documents Planning Sheets Observation Form…" at bounding box center [127, 367] width 254 height 606
click at [133, 427] on link "Search" at bounding box center [127, 425] width 238 height 40
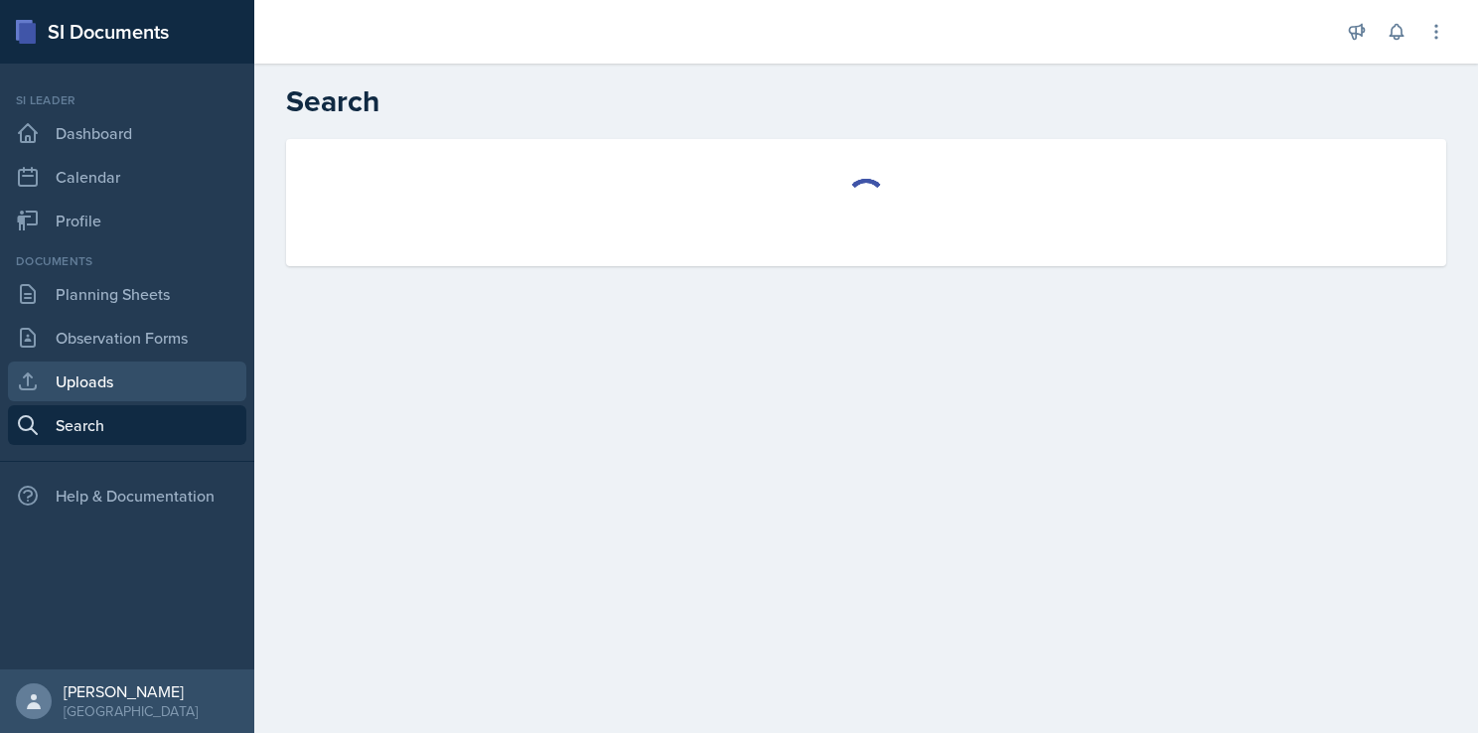
select select "all"
select select "1"
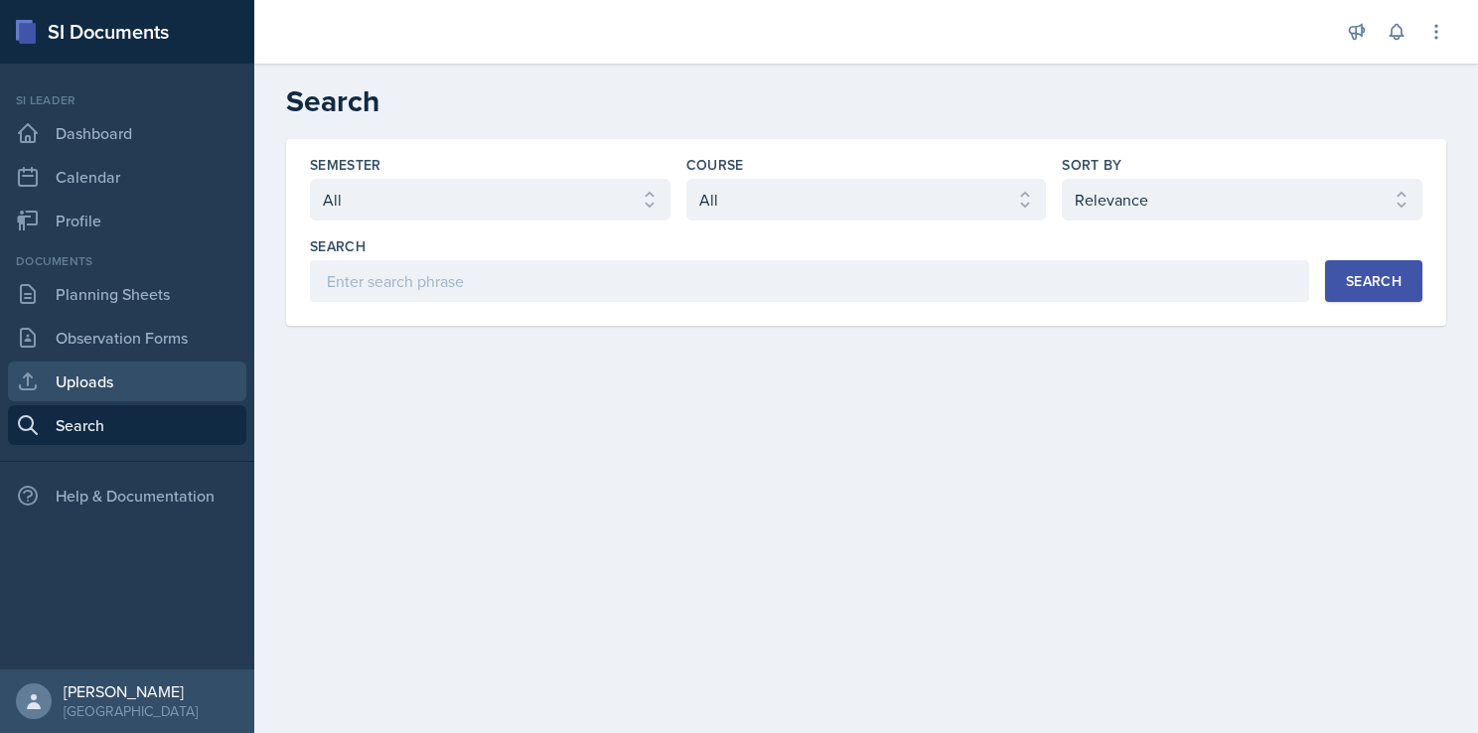
click at [125, 395] on link "Uploads" at bounding box center [127, 382] width 238 height 40
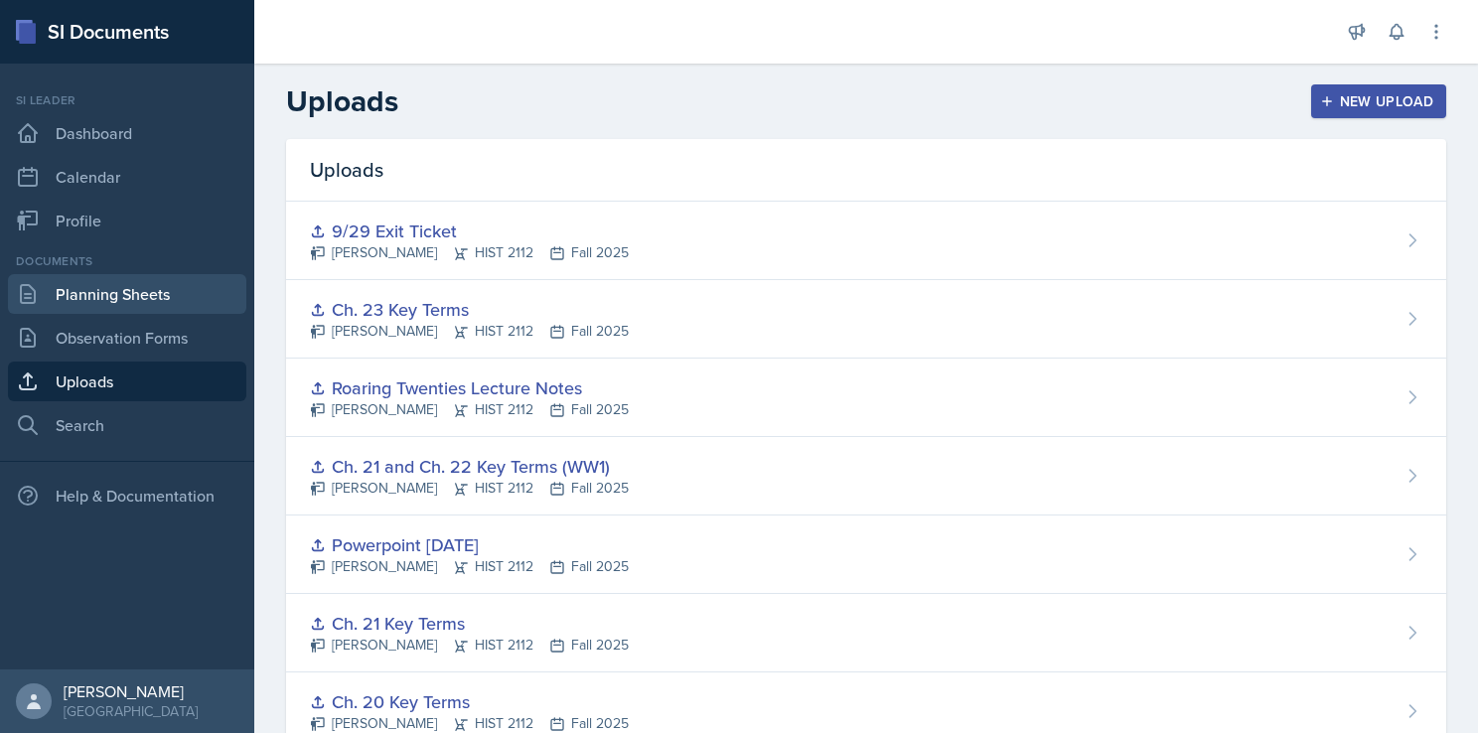
click at [121, 313] on link "Planning Sheets" at bounding box center [127, 294] width 238 height 40
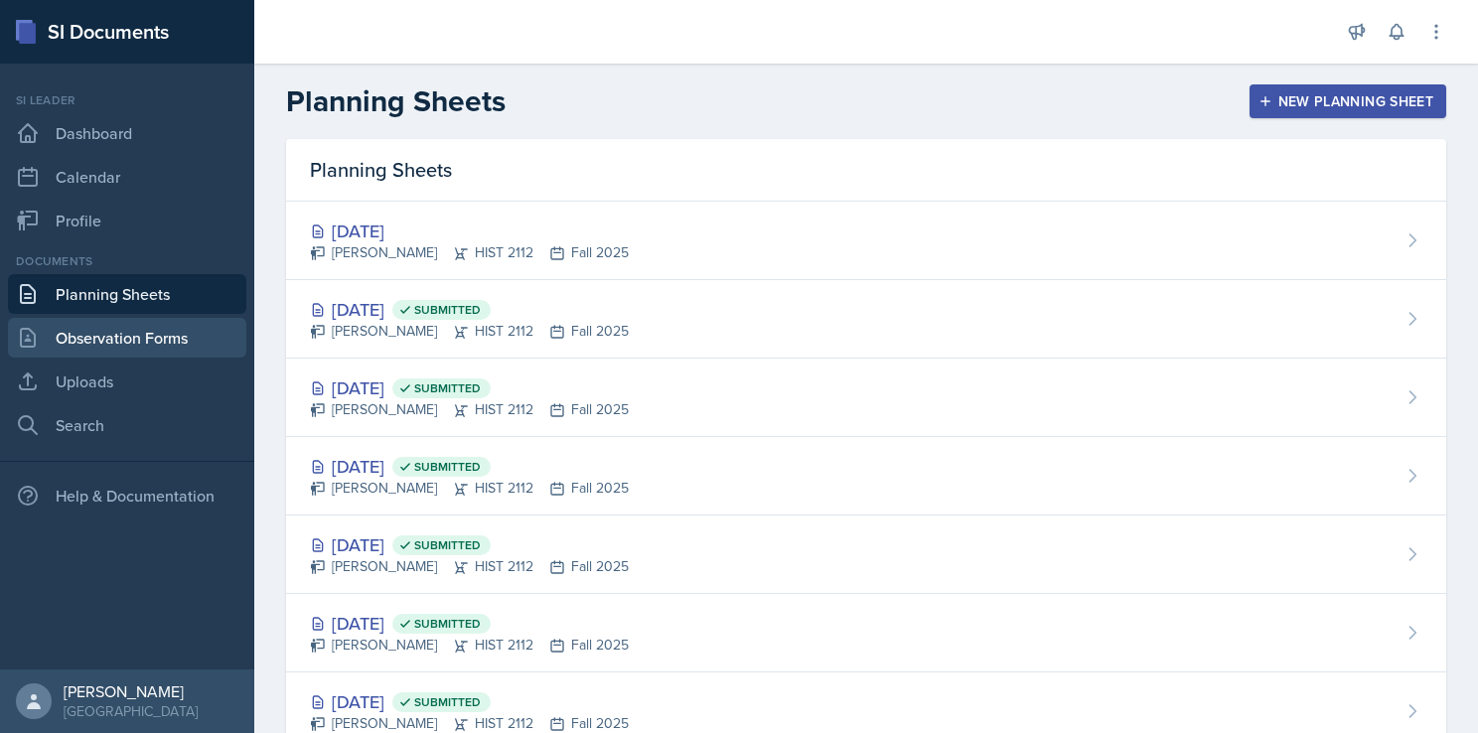
click at [106, 348] on link "Observation Forms" at bounding box center [127, 338] width 238 height 40
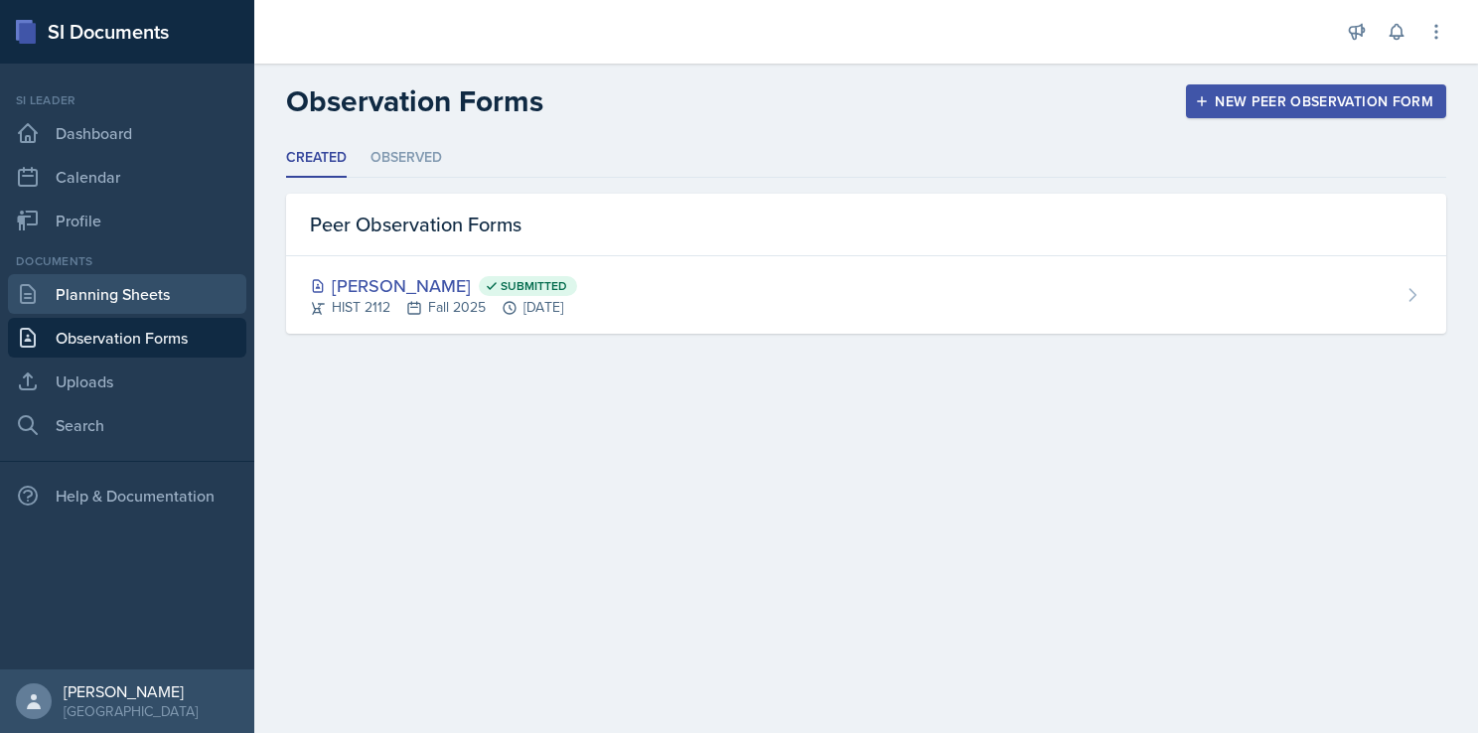
click at [115, 276] on link "Planning Sheets" at bounding box center [127, 294] width 238 height 40
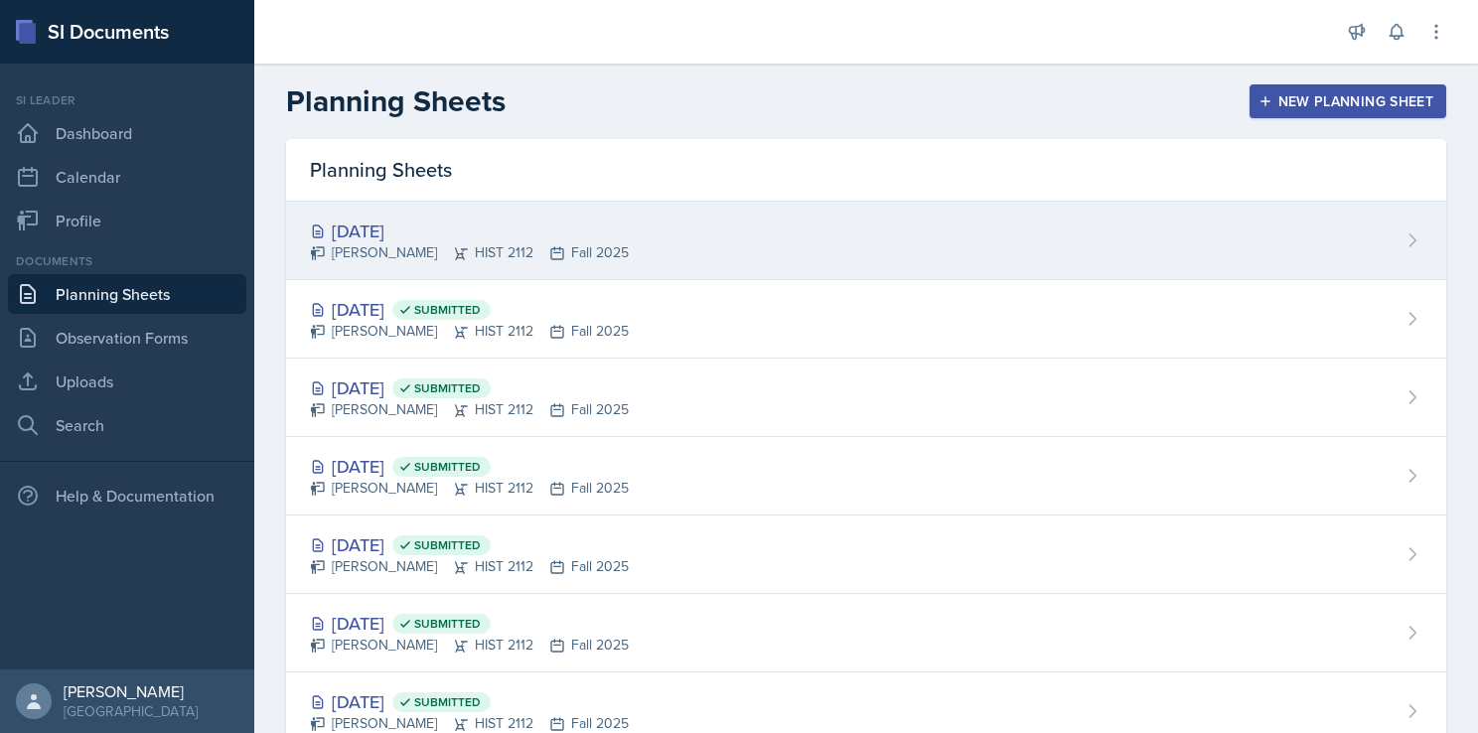
click at [578, 234] on div "[DATE]" at bounding box center [469, 231] width 319 height 27
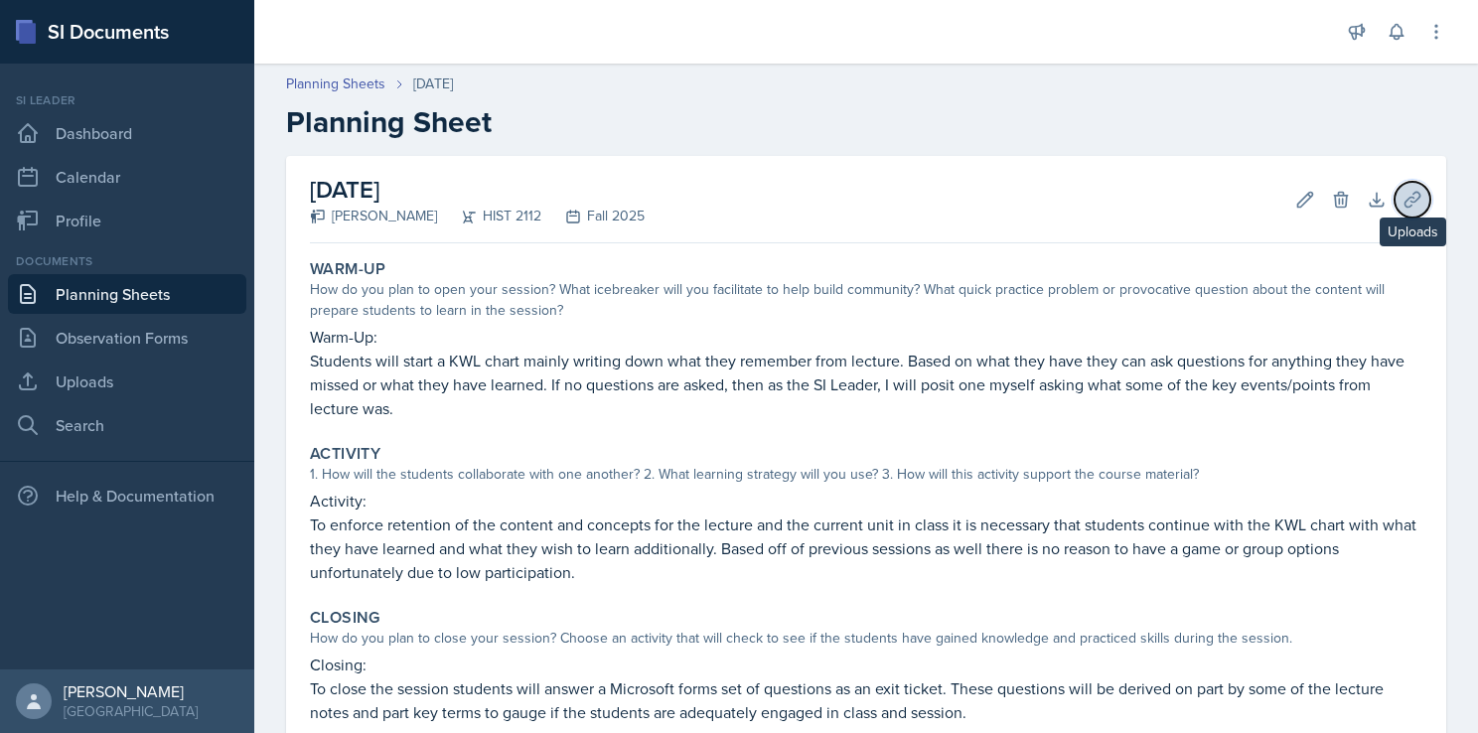
click at [1405, 201] on icon at bounding box center [1412, 200] width 20 height 20
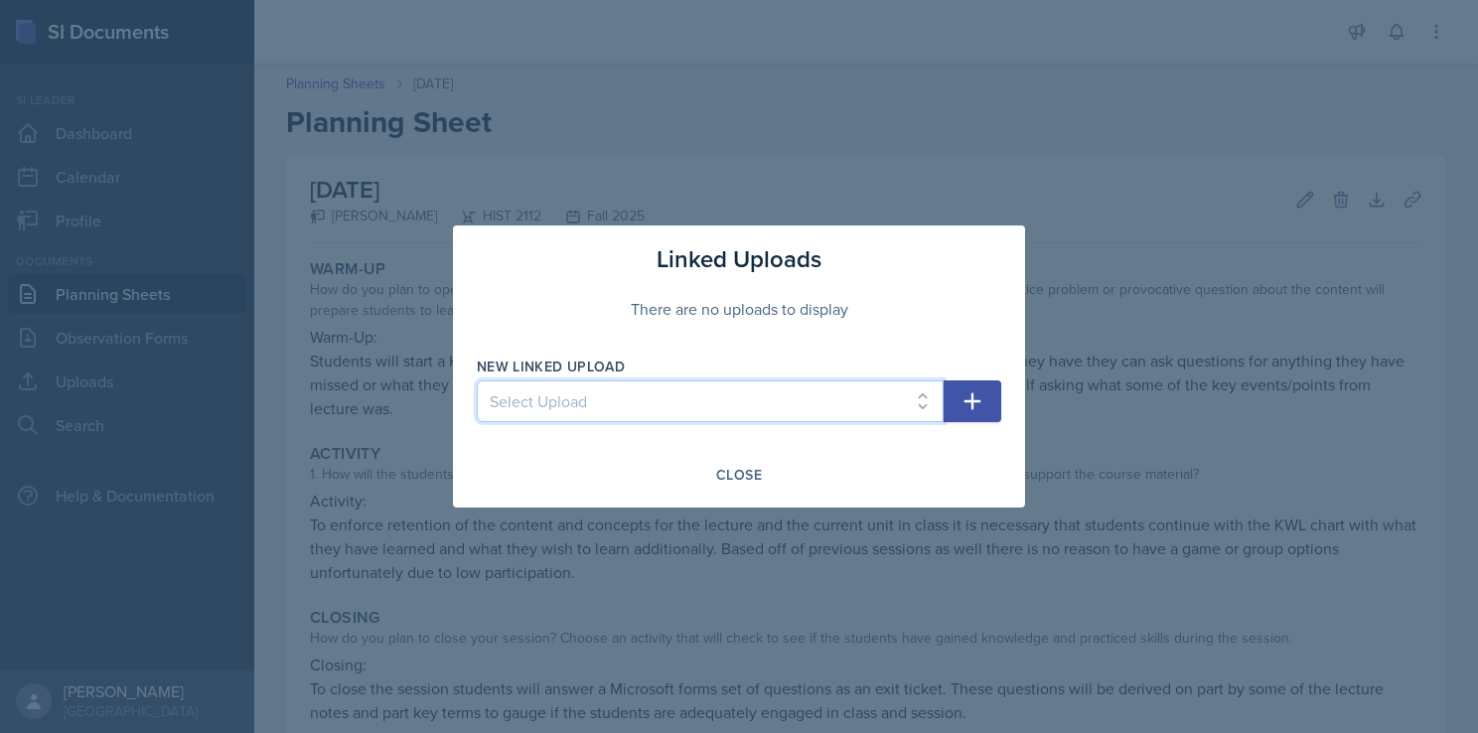
click at [839, 403] on select "Select Upload Taboo rules Introduction PowerPoint Introduction PowerPoint Intro…" at bounding box center [710, 401] width 467 height 42
select select "4c545899-0369-4dc6-8457-06c171e9911a"
click at [477, 380] on select "Select Upload Taboo rules Introduction PowerPoint Introduction PowerPoint Intro…" at bounding box center [710, 401] width 467 height 42
click at [970, 396] on icon "button" at bounding box center [972, 401] width 24 height 24
select select
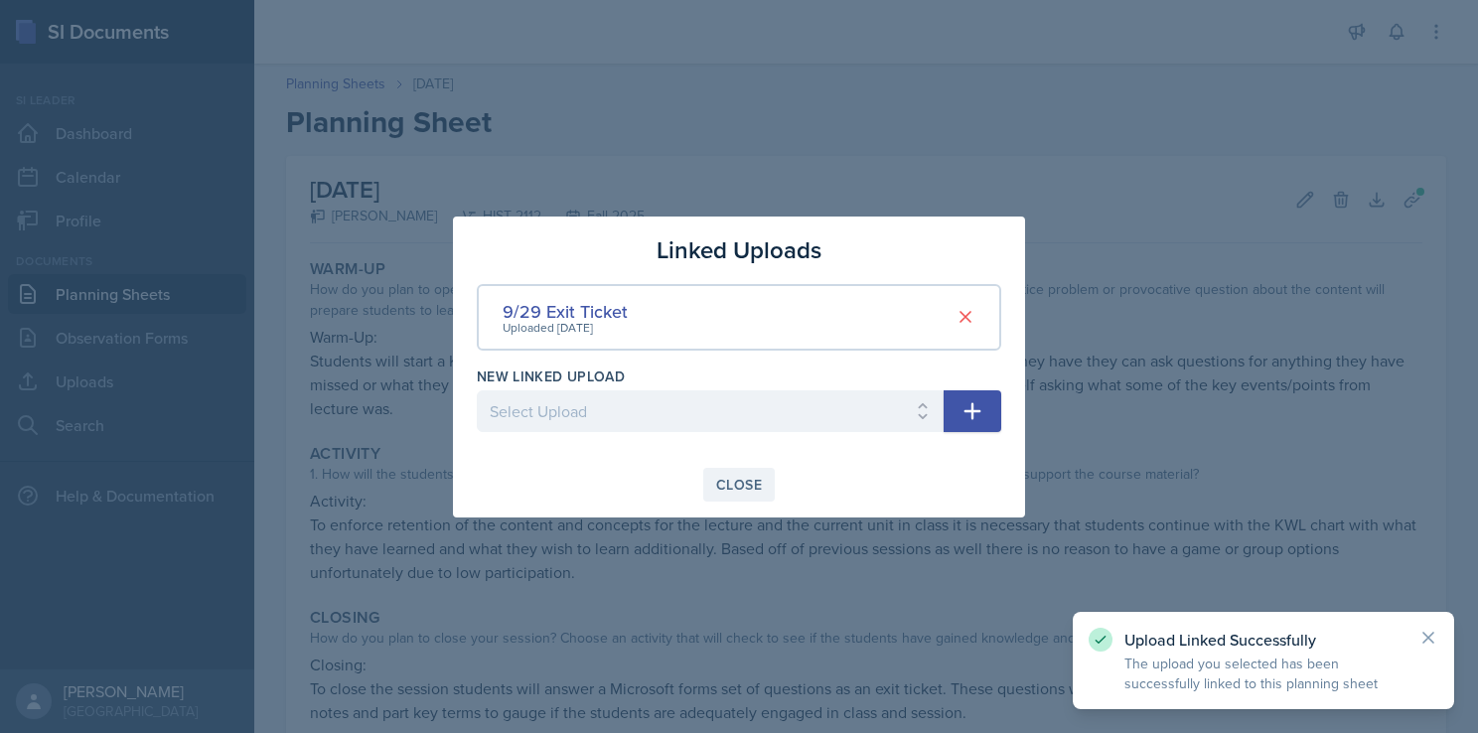
click at [735, 482] on div "Close" at bounding box center [739, 485] width 46 height 16
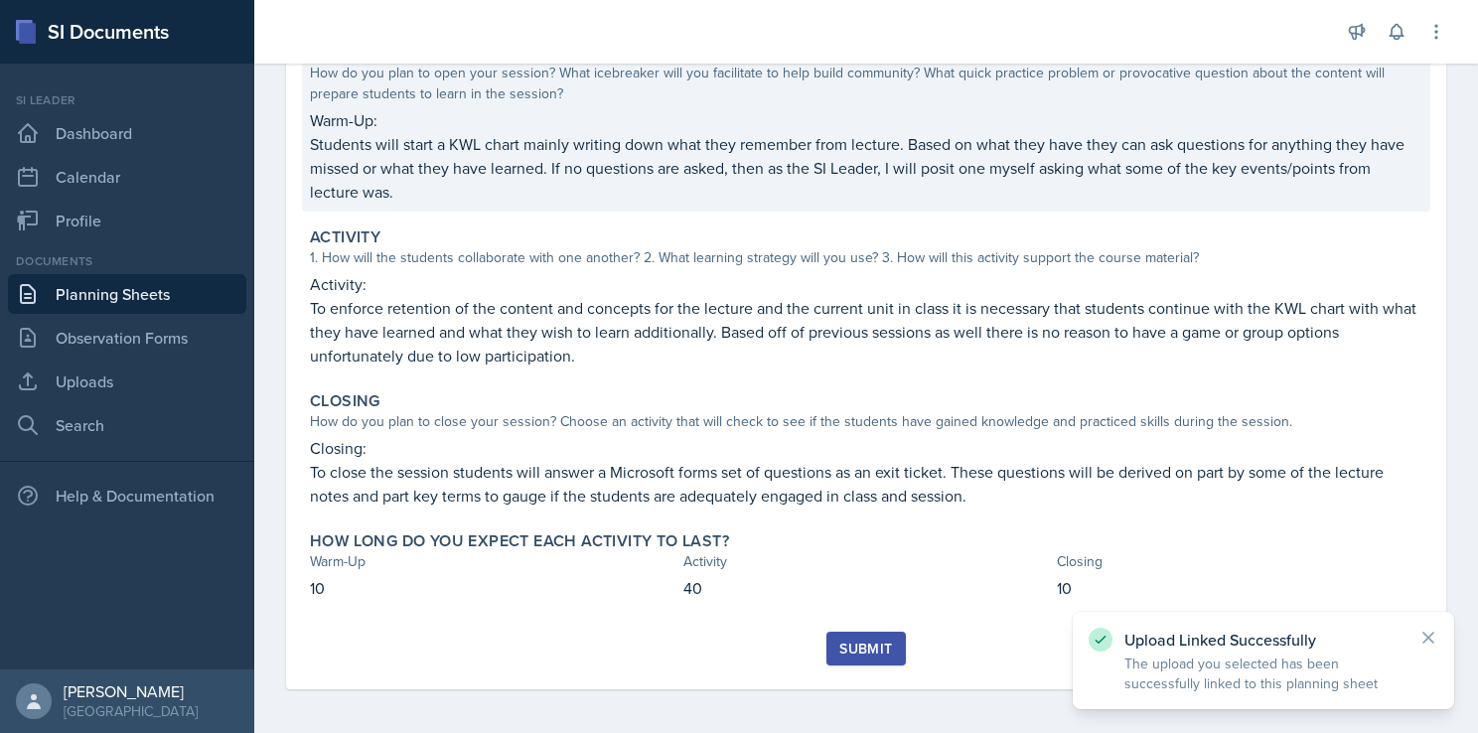
scroll to position [219, 0]
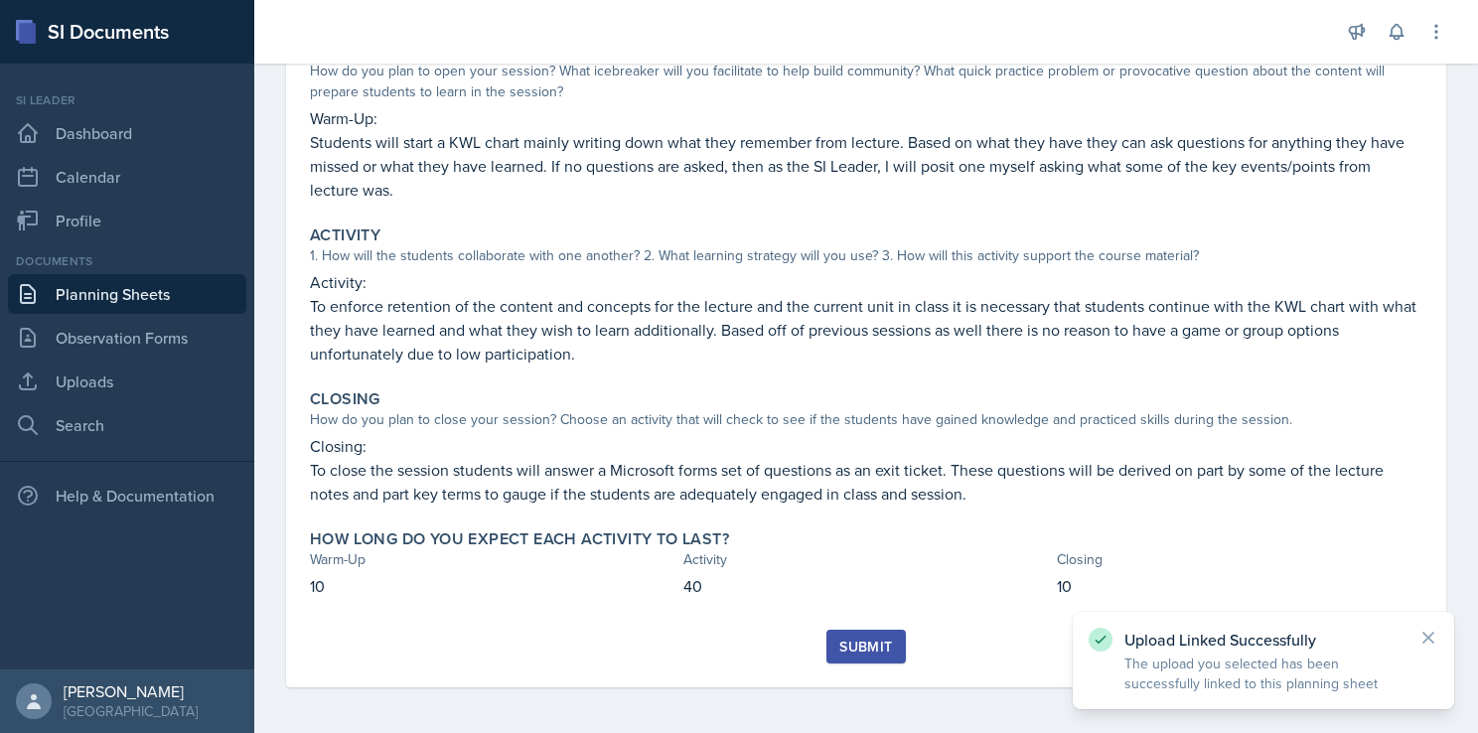
click at [839, 639] on div "Submit" at bounding box center [865, 647] width 53 height 16
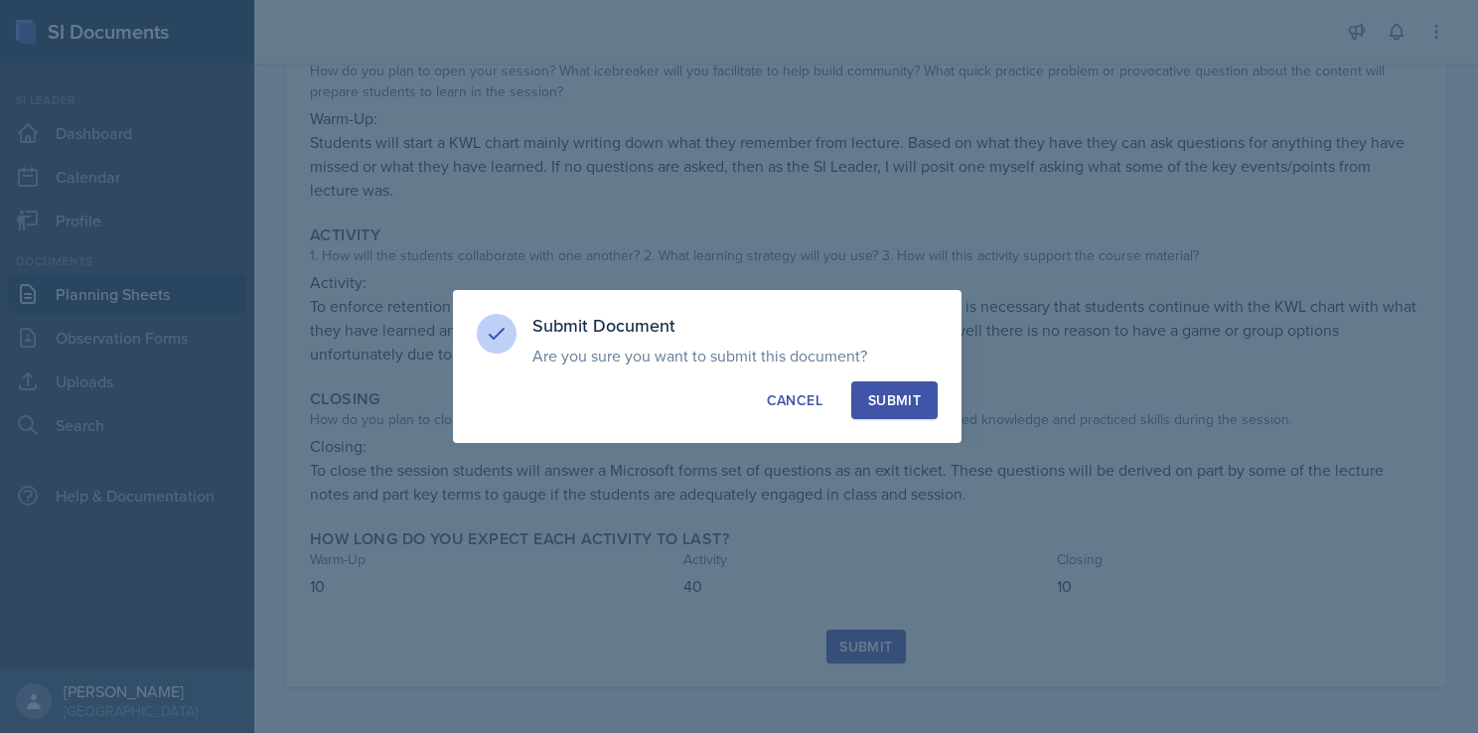
click at [898, 405] on div "Submit" at bounding box center [894, 400] width 53 height 20
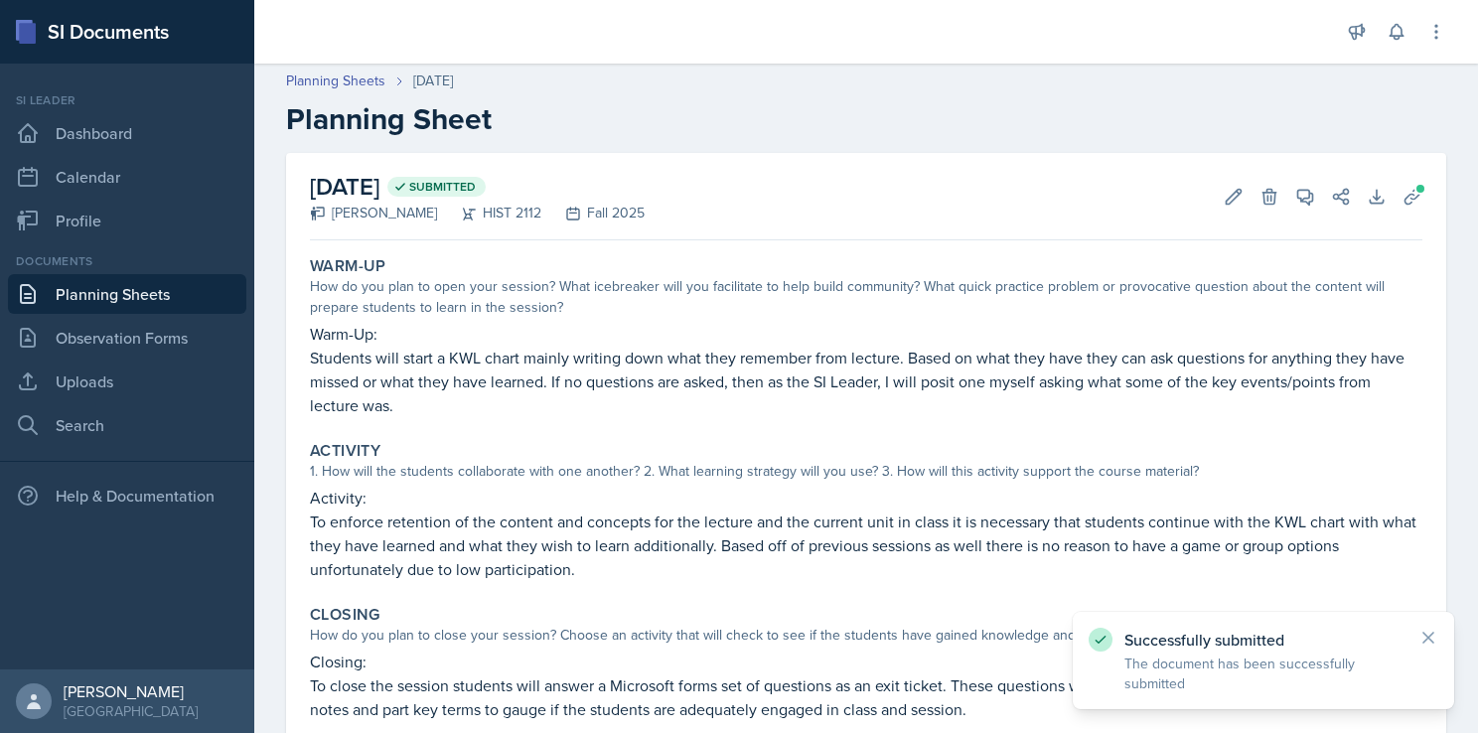
scroll to position [0, 0]
